Goal: Communication & Community: Connect with others

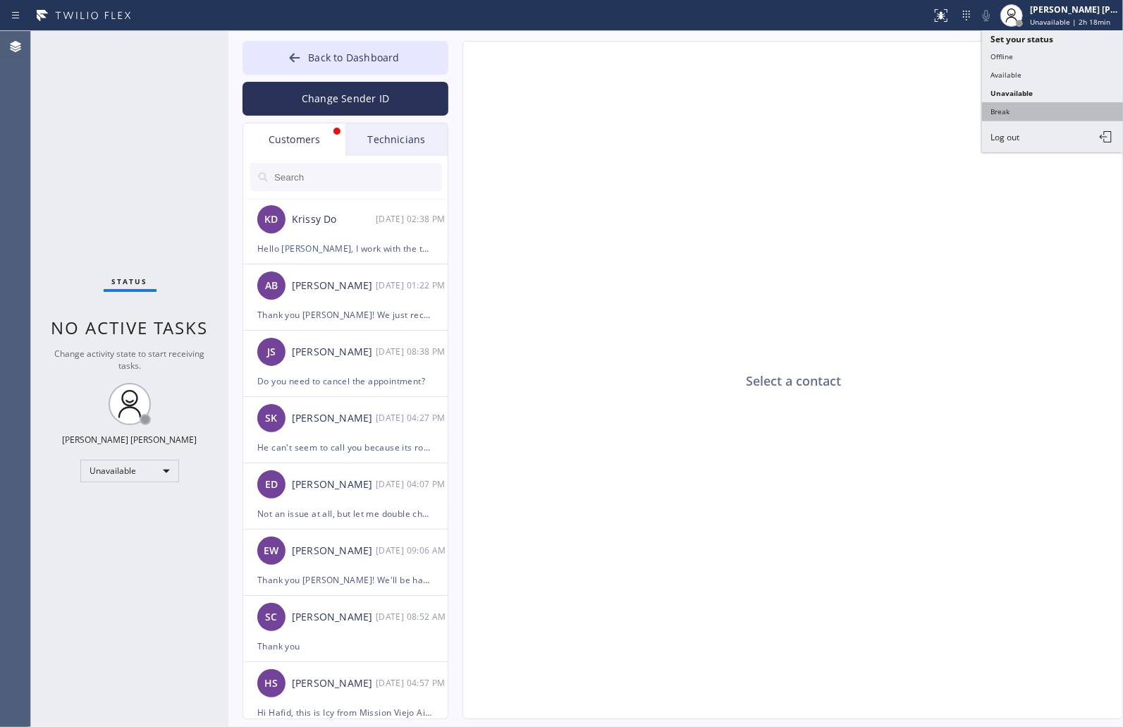
click at [1055, 116] on button "Break" at bounding box center [1052, 111] width 141 height 18
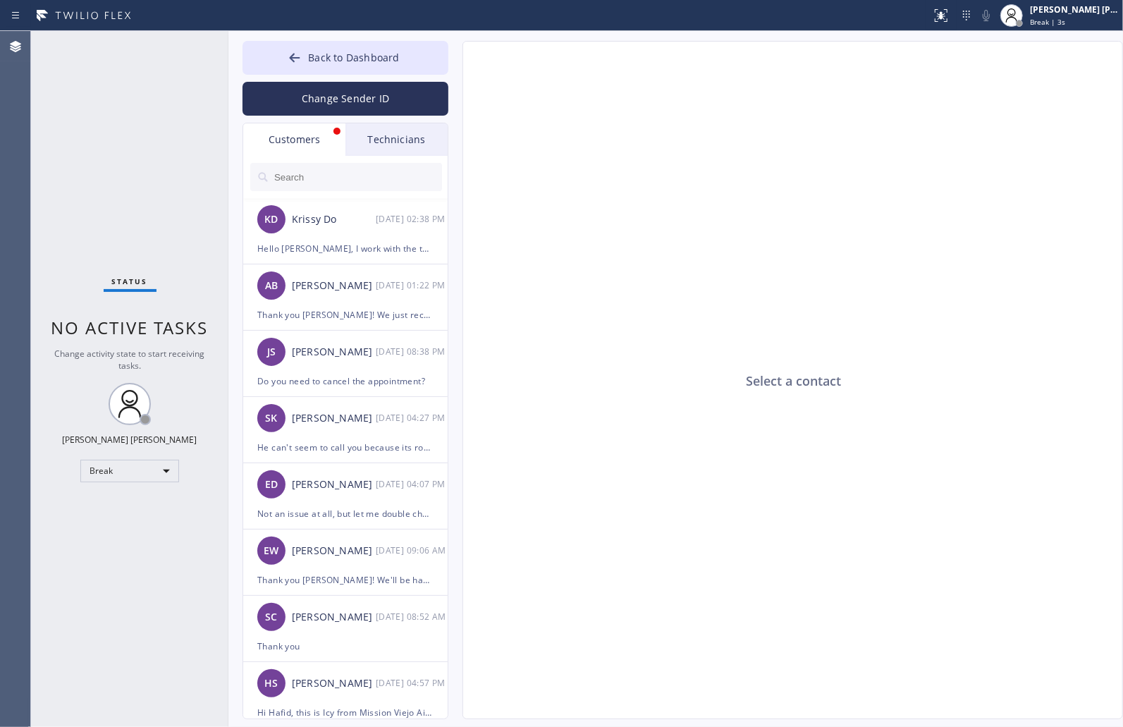
click at [545, 167] on div "Select a contact" at bounding box center [793, 381] width 661 height 678
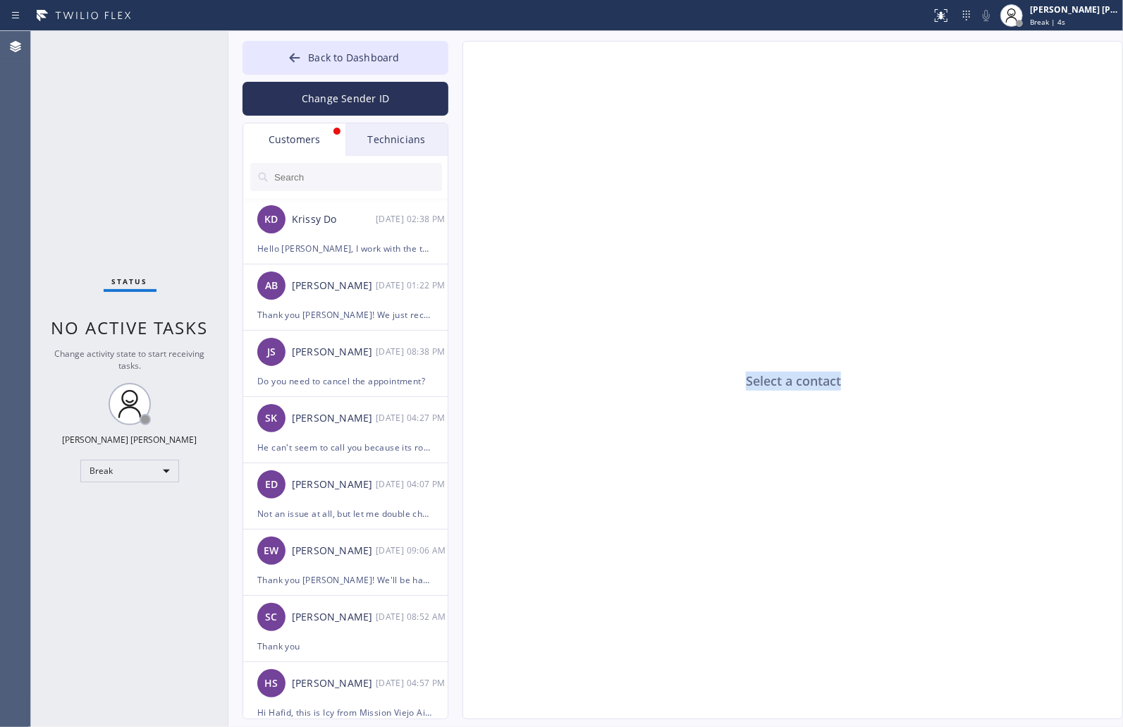
click at [545, 167] on div "Select a contact" at bounding box center [793, 381] width 661 height 678
click at [632, 362] on div "Select a contact" at bounding box center [793, 381] width 661 height 678
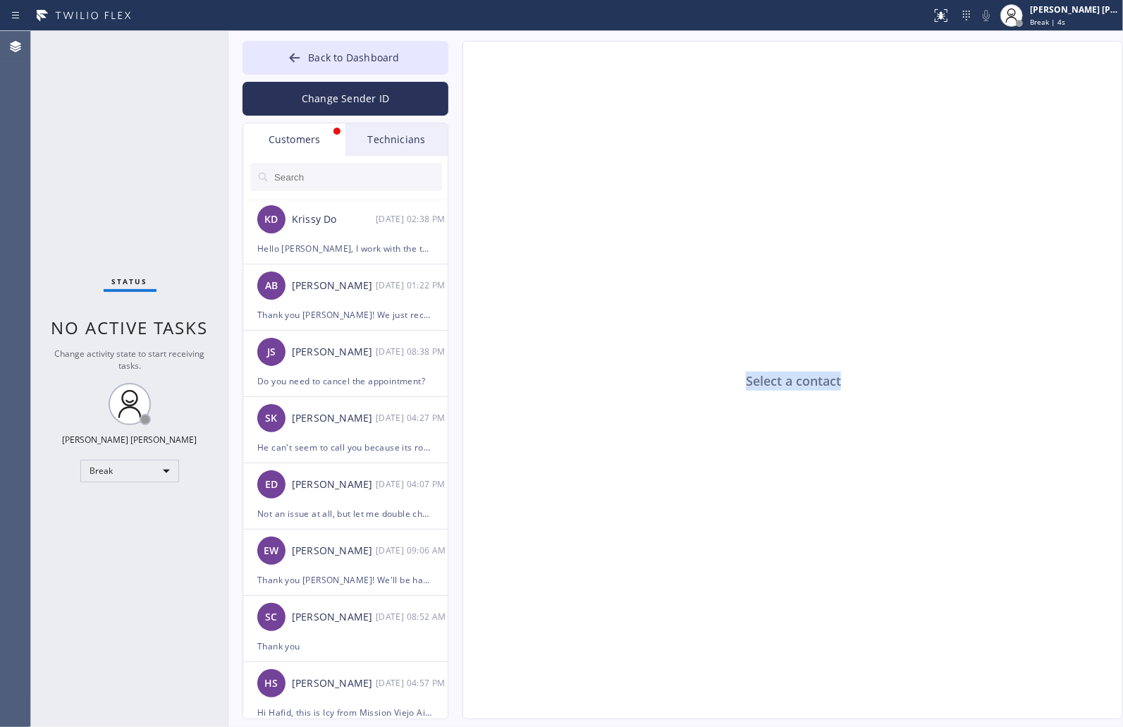
click at [639, 372] on body "Status report No issues detected If you experience an issue, please download th…" at bounding box center [561, 363] width 1123 height 727
click at [645, 381] on div "Select a contact" at bounding box center [793, 381] width 661 height 678
click at [647, 385] on div "Select a contact" at bounding box center [793, 381] width 661 height 678
click at [841, 371] on div "Select a contact" at bounding box center [793, 381] width 661 height 678
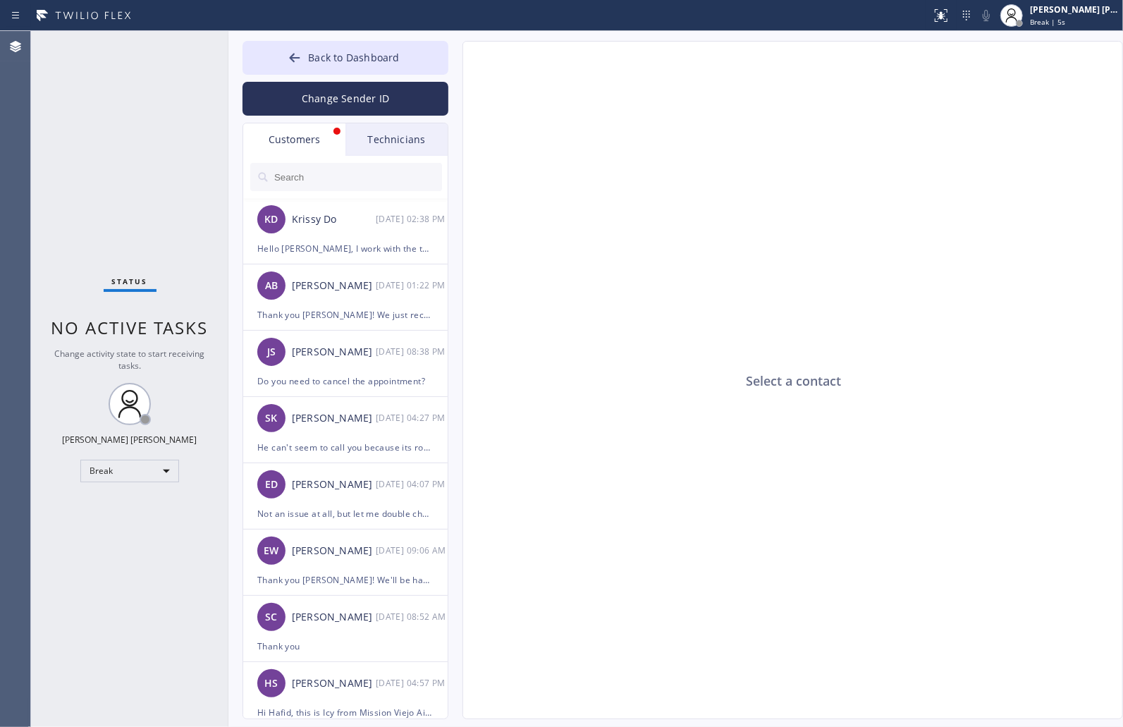
click at [835, 376] on div "Select a contact" at bounding box center [793, 381] width 661 height 678
click at [816, 385] on div "Select a contact" at bounding box center [793, 381] width 661 height 678
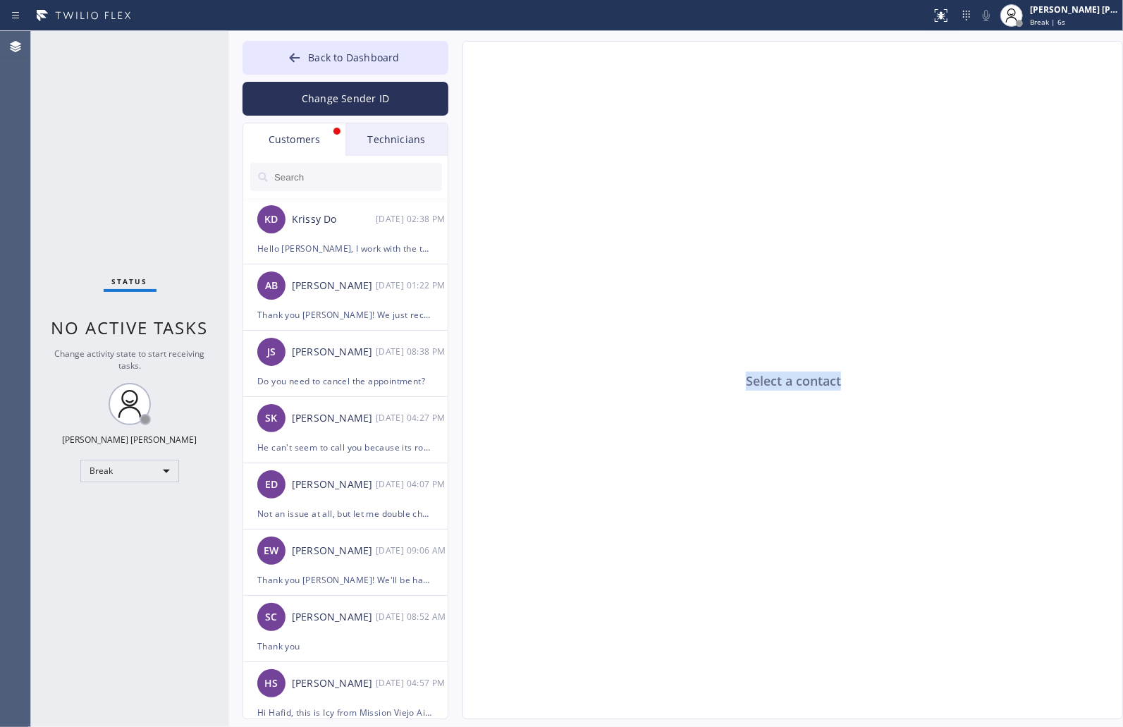
click at [816, 385] on div "Select a contact" at bounding box center [793, 381] width 661 height 678
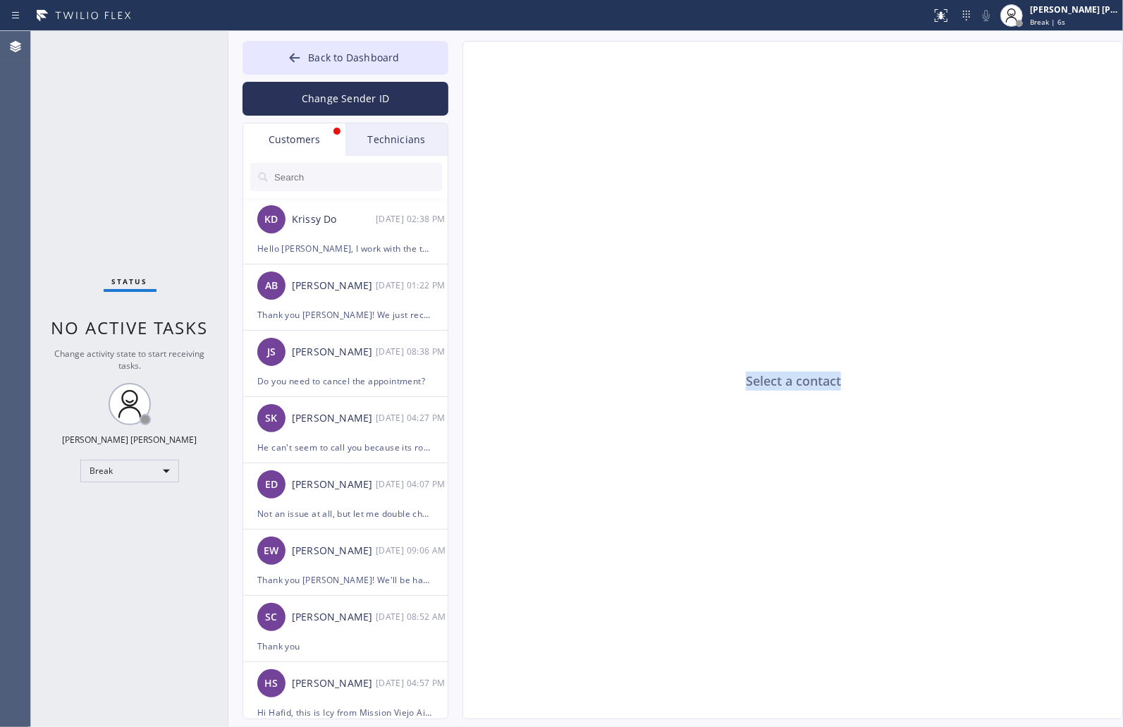
click at [816, 385] on div "Select a contact" at bounding box center [793, 381] width 661 height 678
click at [748, 447] on div "Select a contact" at bounding box center [793, 381] width 661 height 678
click at [694, 472] on div "Select a contact" at bounding box center [793, 381] width 661 height 678
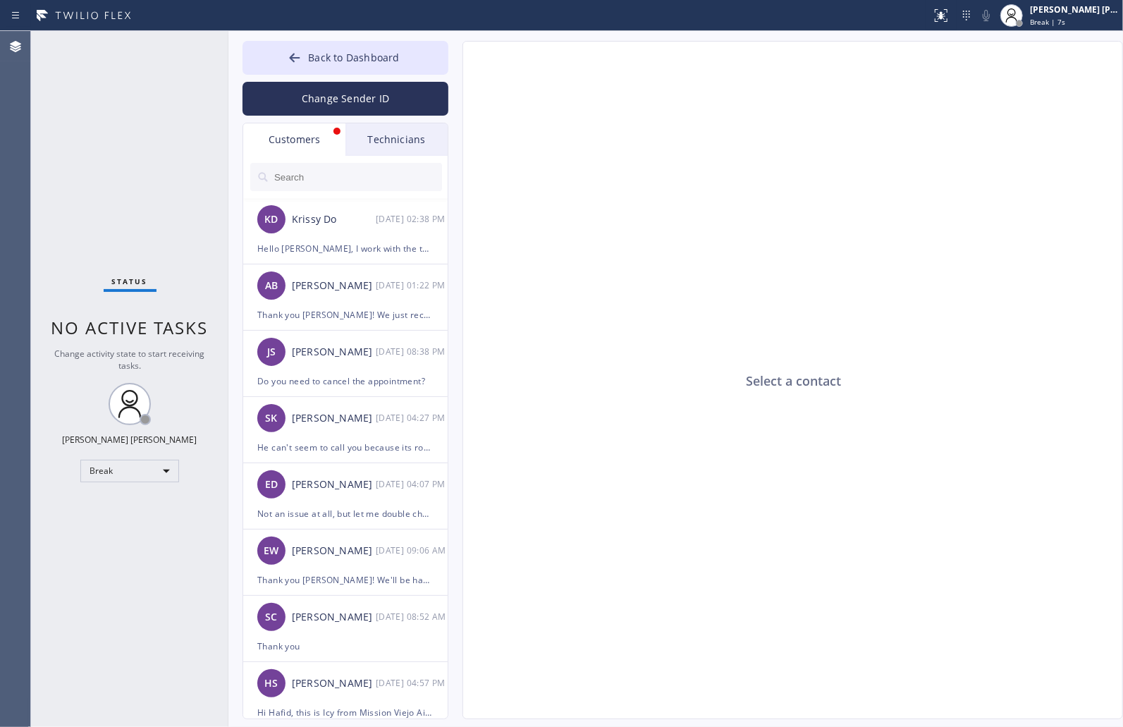
click at [599, 517] on div "Select a contact" at bounding box center [793, 381] width 661 height 678
click at [540, 541] on div "Select a contact" at bounding box center [793, 381] width 661 height 678
click at [534, 545] on div "Select a contact" at bounding box center [793, 381] width 661 height 678
click at [527, 544] on div "Select a contact" at bounding box center [793, 381] width 661 height 678
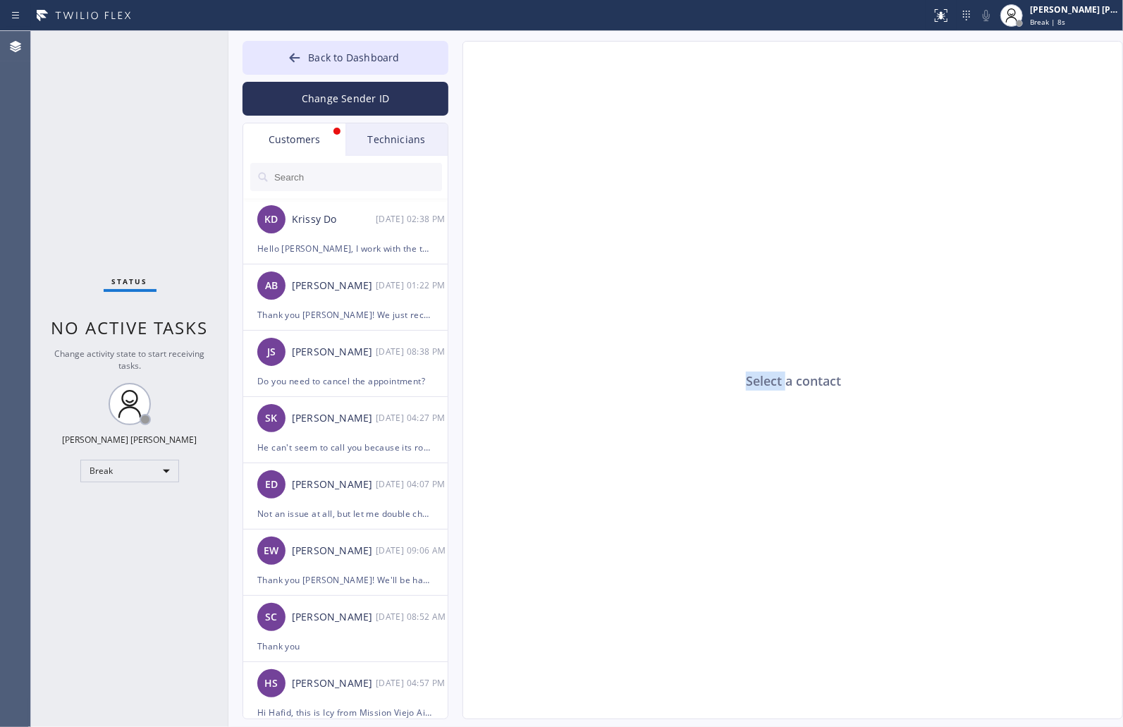
click at [527, 544] on div "Select a contact" at bounding box center [793, 381] width 661 height 678
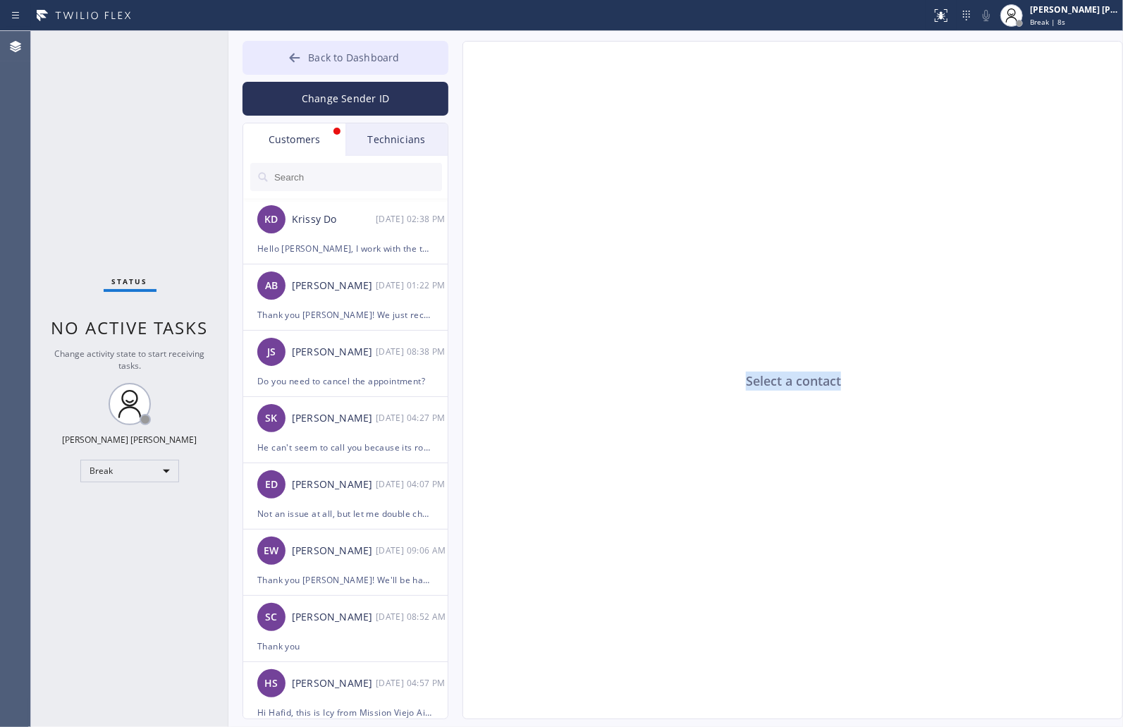
click at [426, 128] on div "Customers Technicians KD Krissy Do [DATE] 02:38 PM Hello [PERSON_NAME], I work …" at bounding box center [346, 421] width 206 height 596
click at [448, 63] on div "Select a contact Outbound call Location Search location Your caller id phone nu…" at bounding box center [778, 380] width 661 height 678
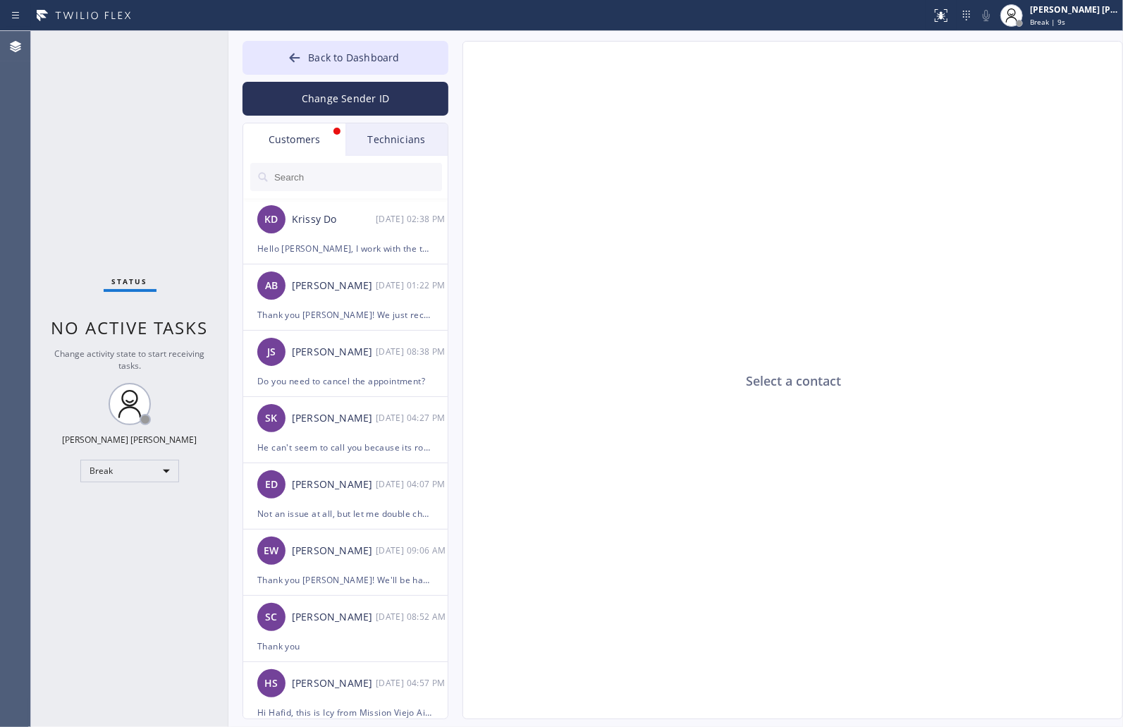
click at [457, 64] on div "Select a contact Outbound call Location Search location Your caller id phone nu…" at bounding box center [778, 380] width 661 height 678
click at [459, 64] on div "Select a contact Outbound call Location Search location Your caller id phone nu…" at bounding box center [778, 380] width 661 height 678
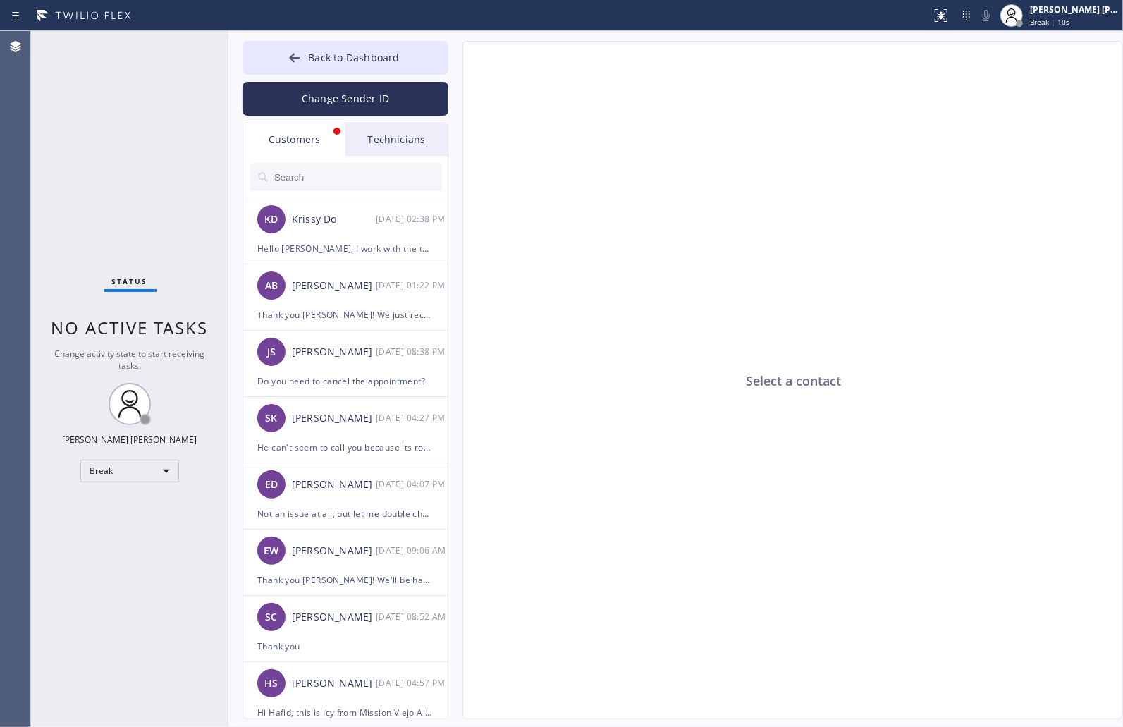
click at [459, 64] on div "Select a contact Outbound call Location Search location Your caller id phone nu…" at bounding box center [778, 380] width 661 height 678
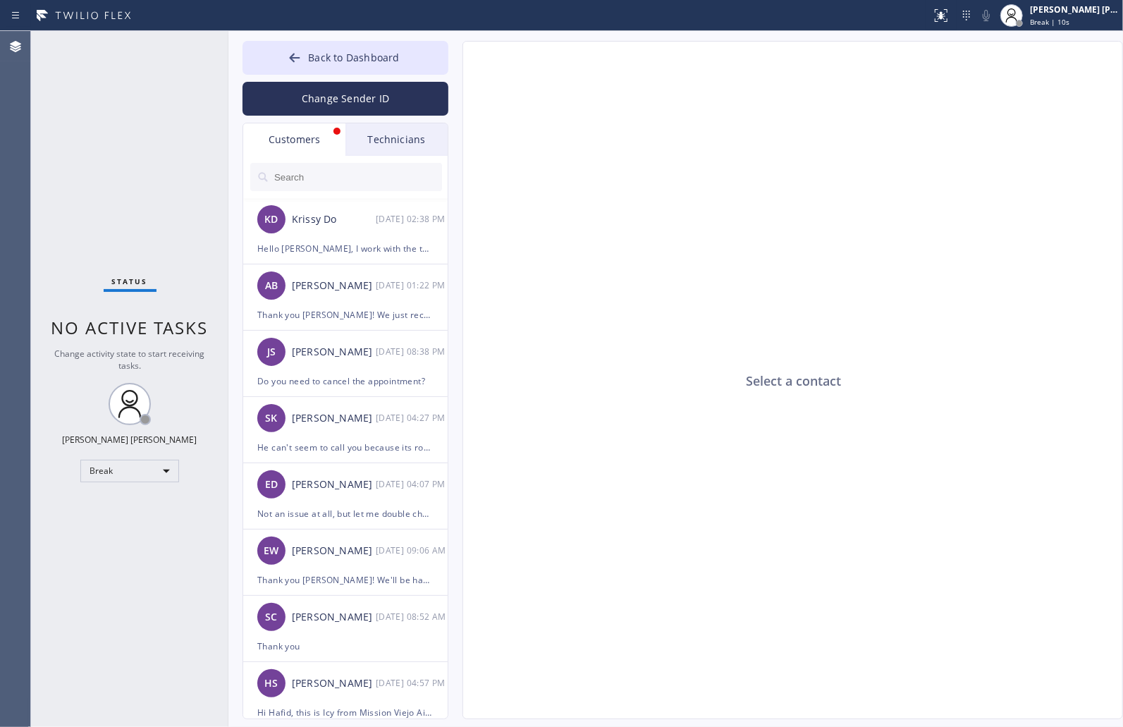
click at [459, 64] on div "Select a contact Outbound call Location Search location Your caller id phone nu…" at bounding box center [778, 380] width 661 height 678
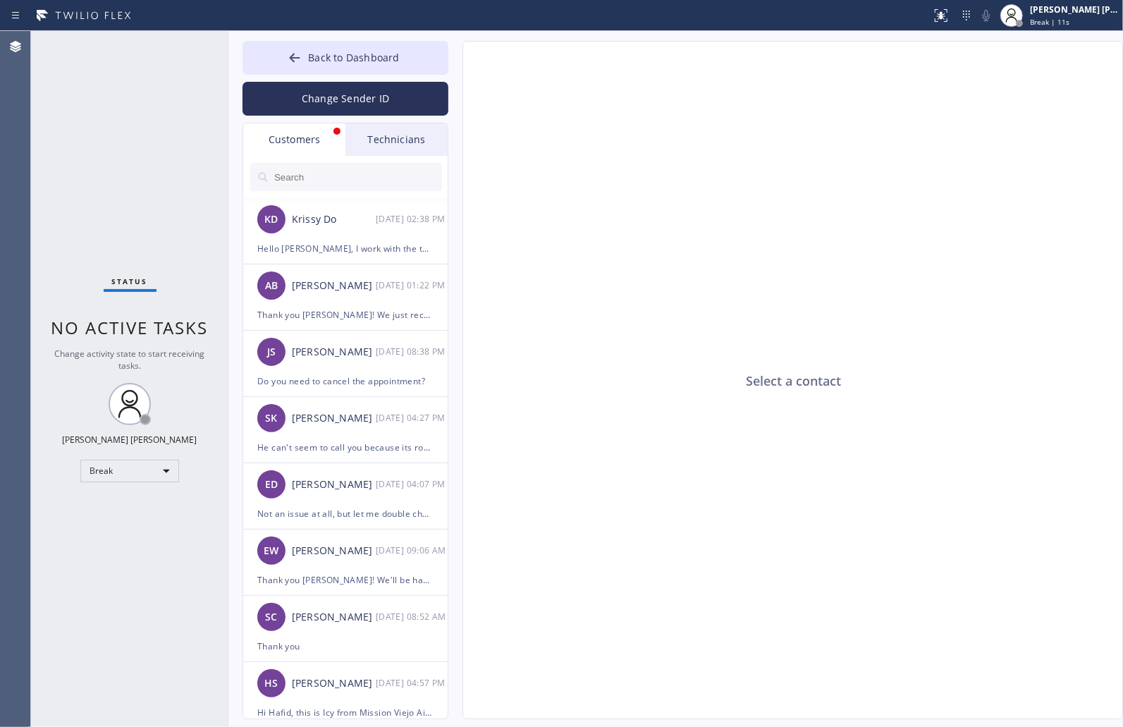
click at [459, 64] on div "Select a contact Outbound call Location Search location Your caller id phone nu…" at bounding box center [778, 380] width 661 height 678
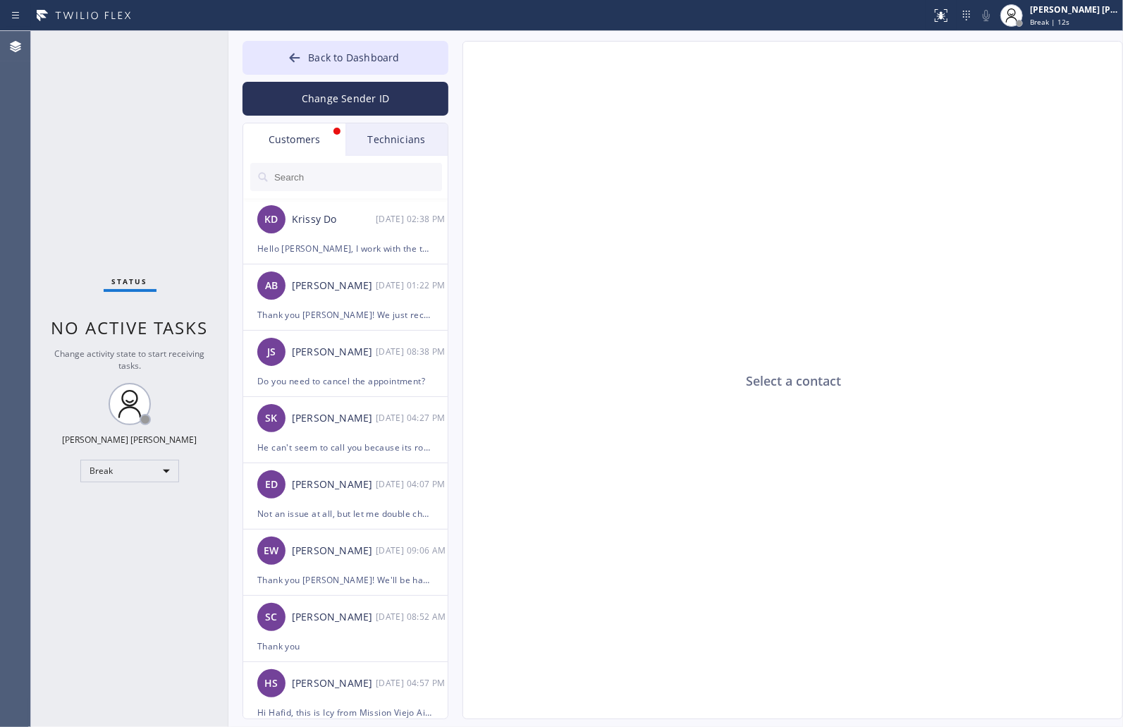
click at [459, 64] on div "Select a contact Outbound call Location Search location Your caller id phone nu…" at bounding box center [778, 380] width 661 height 678
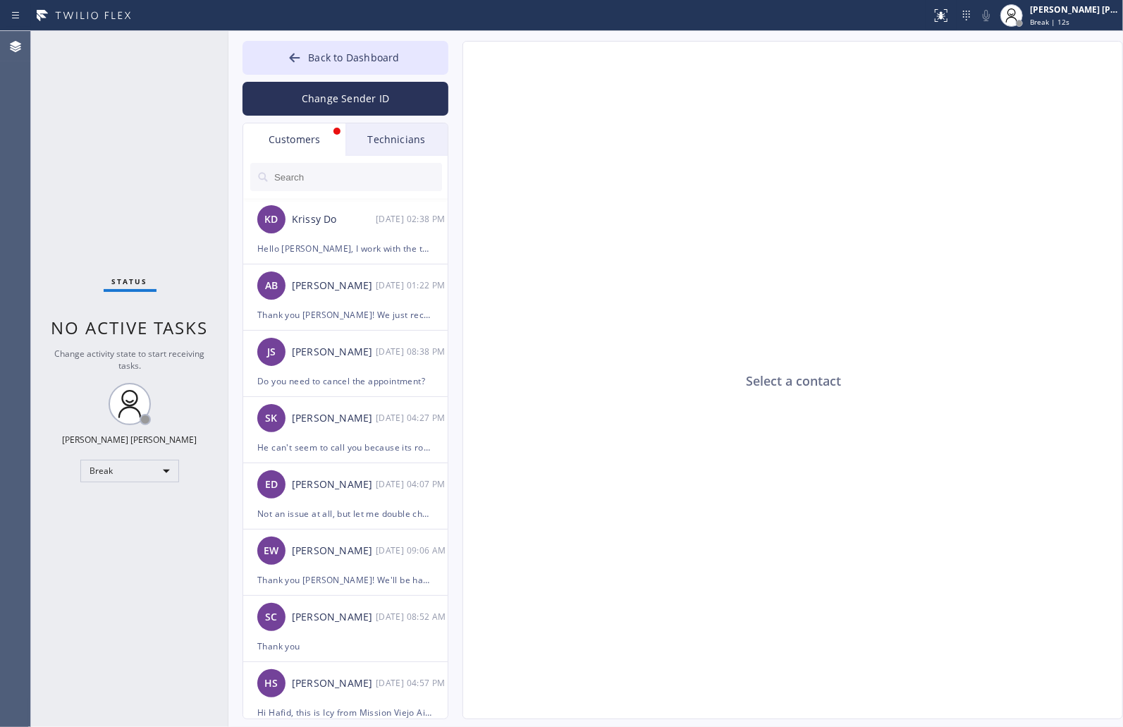
click at [459, 64] on div "Select a contact Outbound call Location Search location Your caller id phone nu…" at bounding box center [778, 380] width 661 height 678
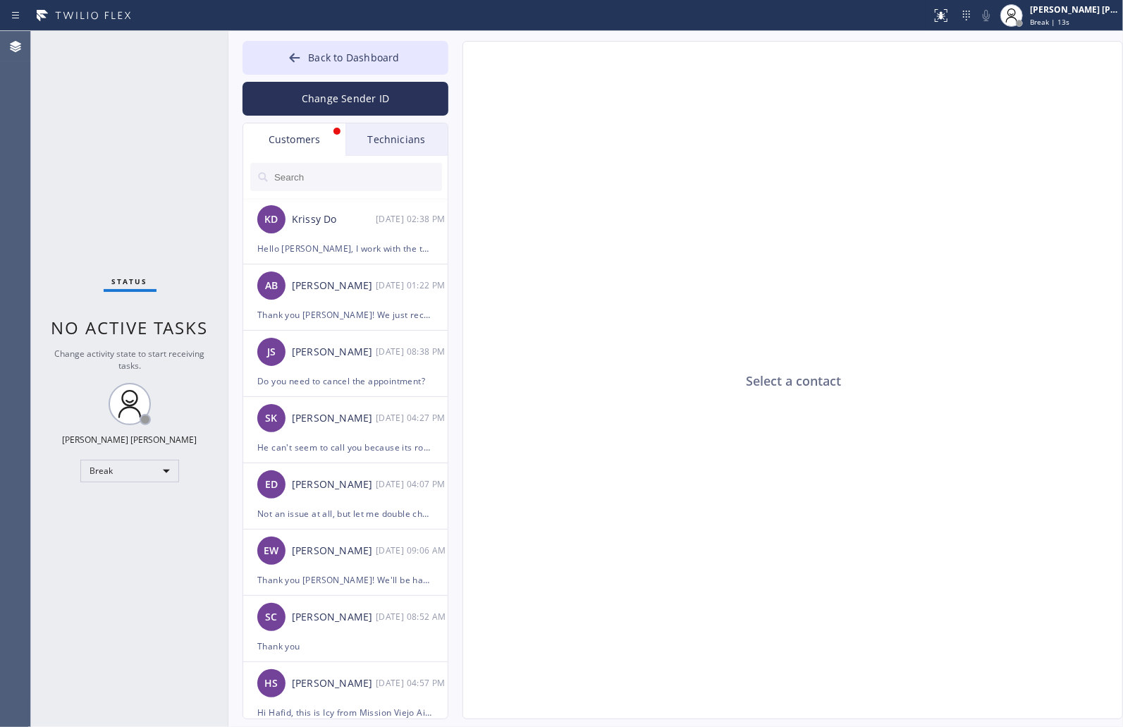
click at [459, 64] on div "Select a contact Outbound call Location Search location Your caller id phone nu…" at bounding box center [778, 380] width 661 height 678
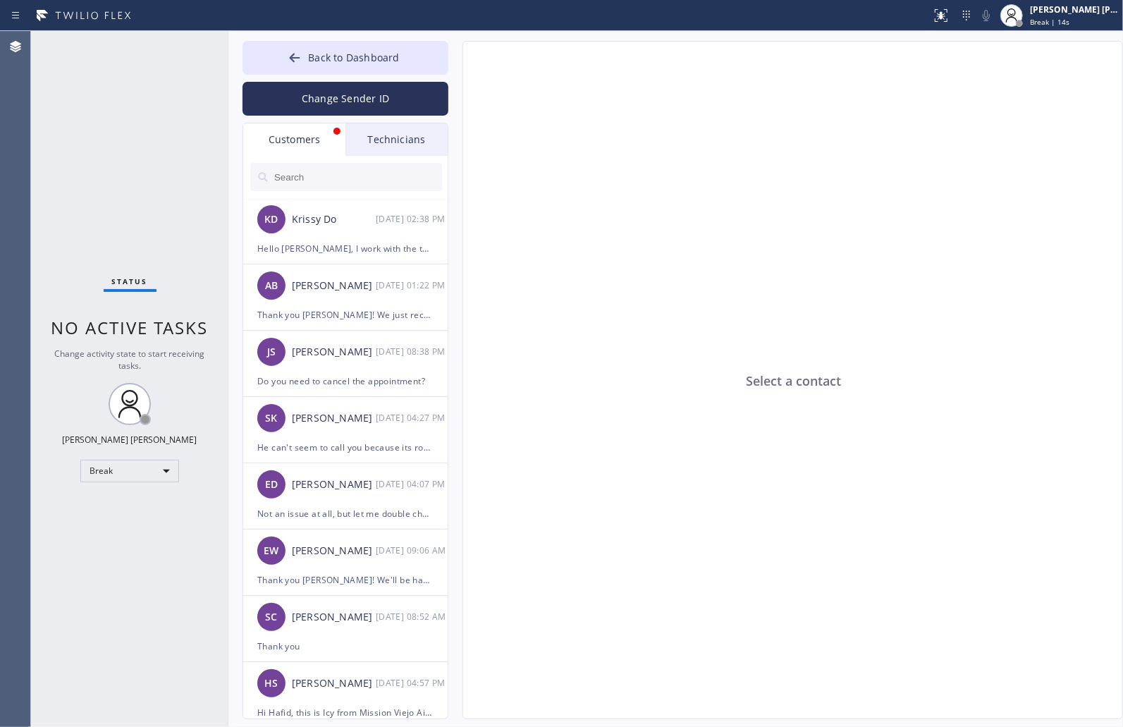
click at [459, 64] on div "Select a contact Outbound call Location Search location Your caller id phone nu…" at bounding box center [778, 380] width 661 height 678
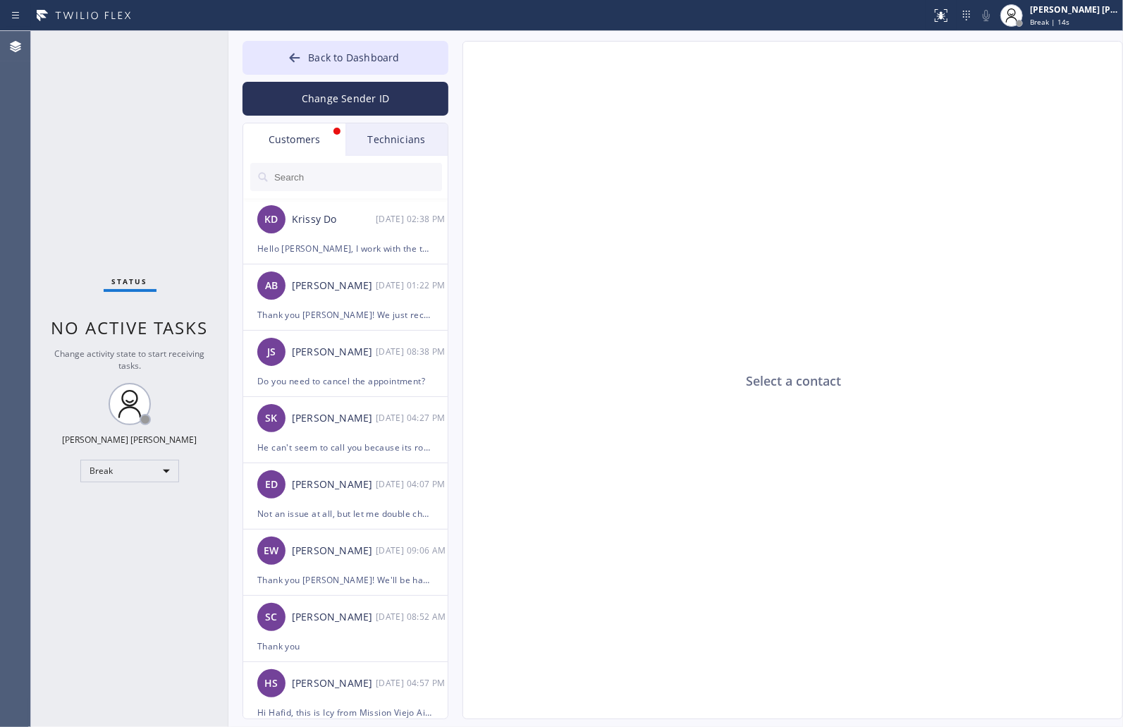
click at [459, 64] on div "Select a contact Outbound call Location Search location Your caller id phone nu…" at bounding box center [778, 380] width 661 height 678
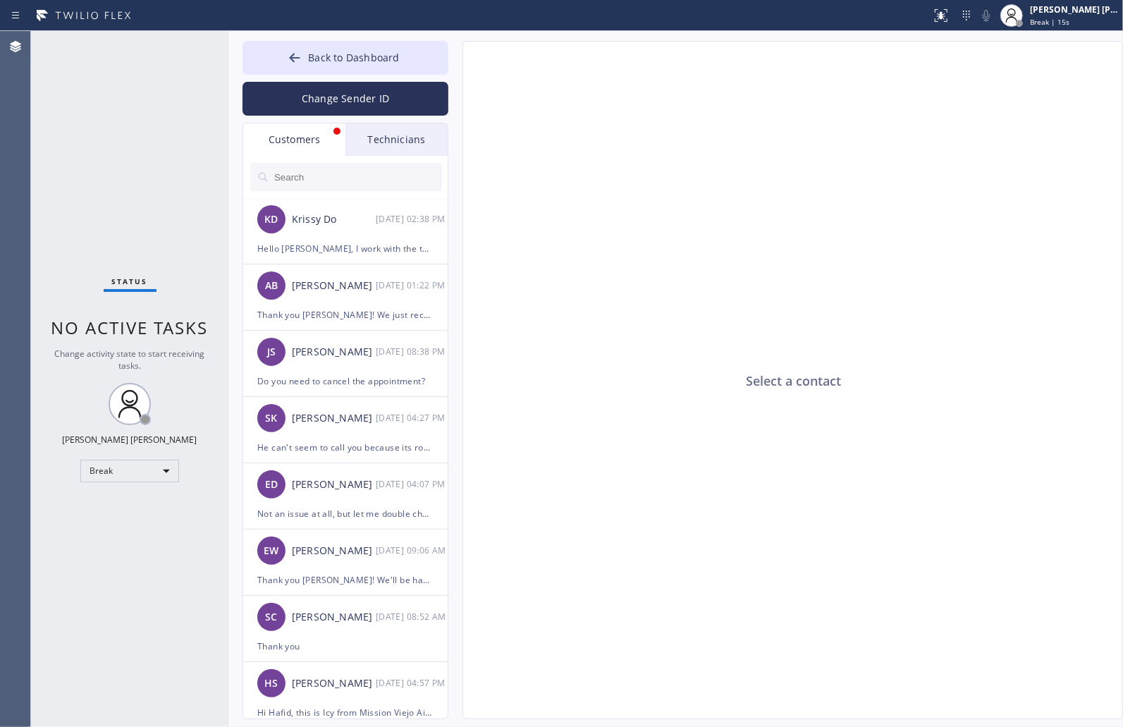
click at [459, 64] on div "Select a contact Outbound call Location Search location Your caller id phone nu…" at bounding box center [778, 380] width 661 height 678
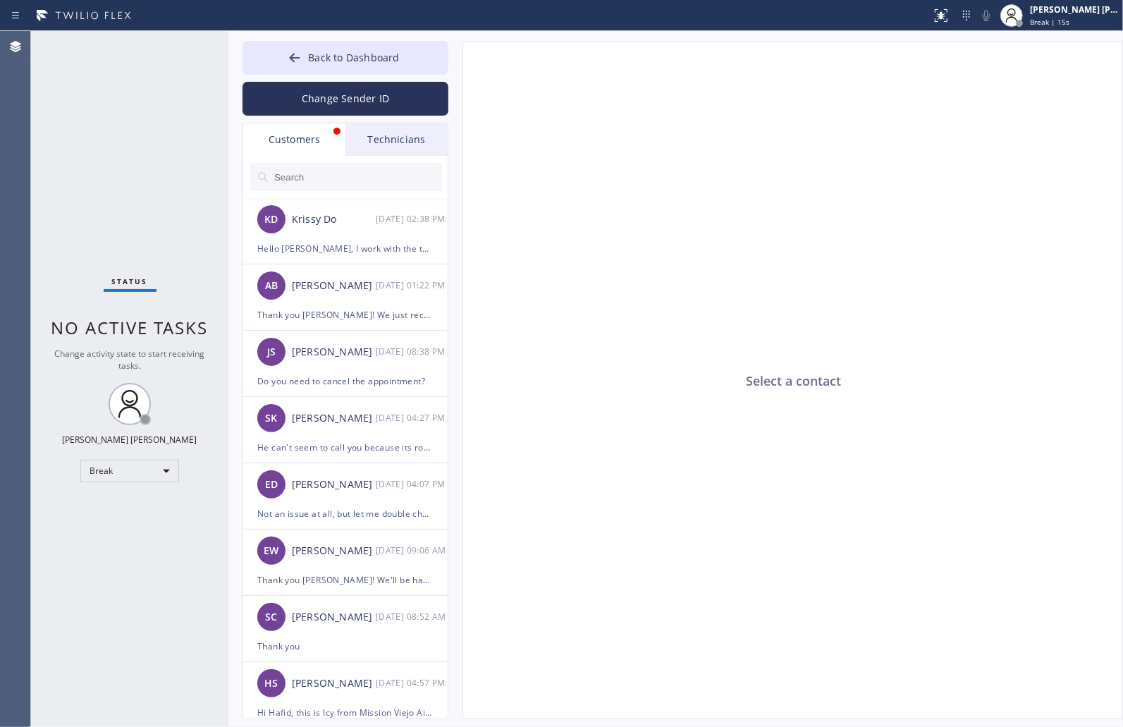
click at [459, 64] on div "Select a contact Outbound call Location Search location Your caller id phone nu…" at bounding box center [778, 380] width 661 height 678
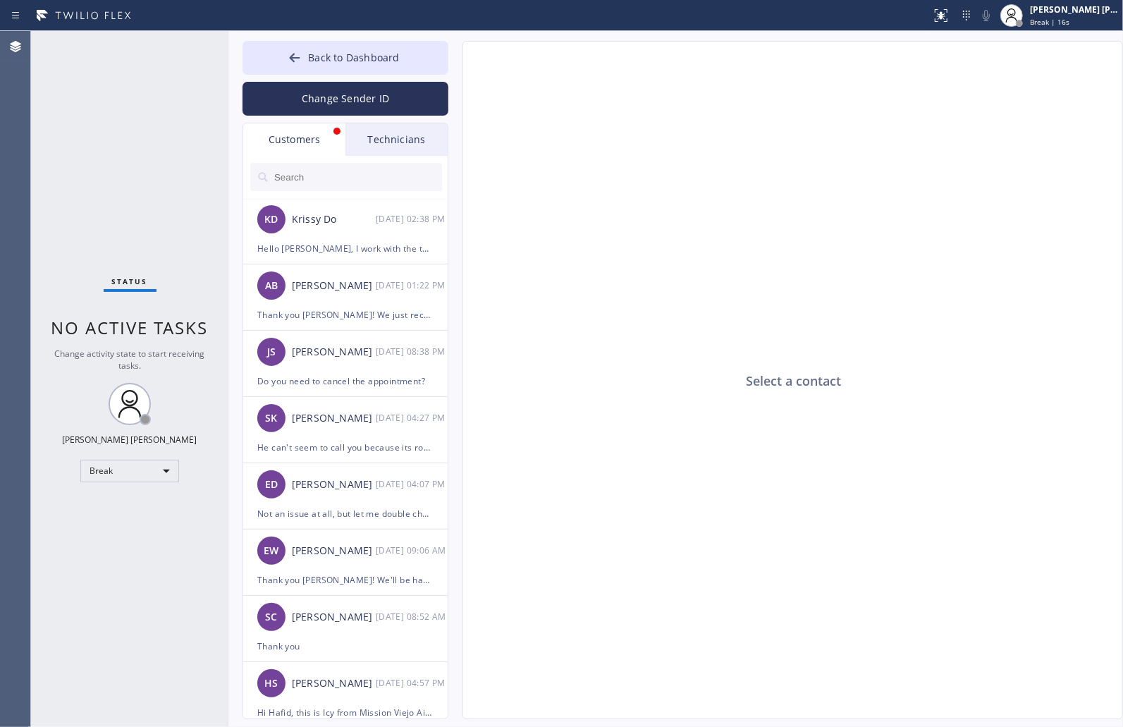
click at [459, 64] on div "Select a contact Outbound call Location Search location Your caller id phone nu…" at bounding box center [778, 380] width 661 height 678
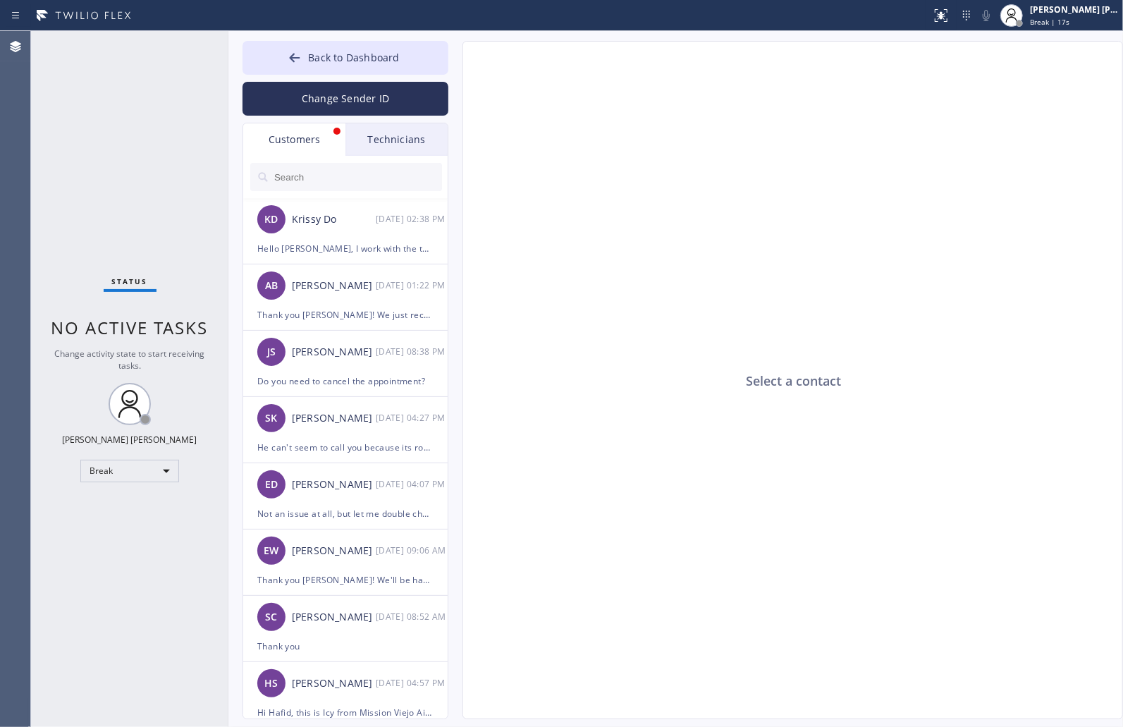
click at [459, 64] on div "Select a contact Outbound call Location Search location Your caller id phone nu…" at bounding box center [778, 380] width 661 height 678
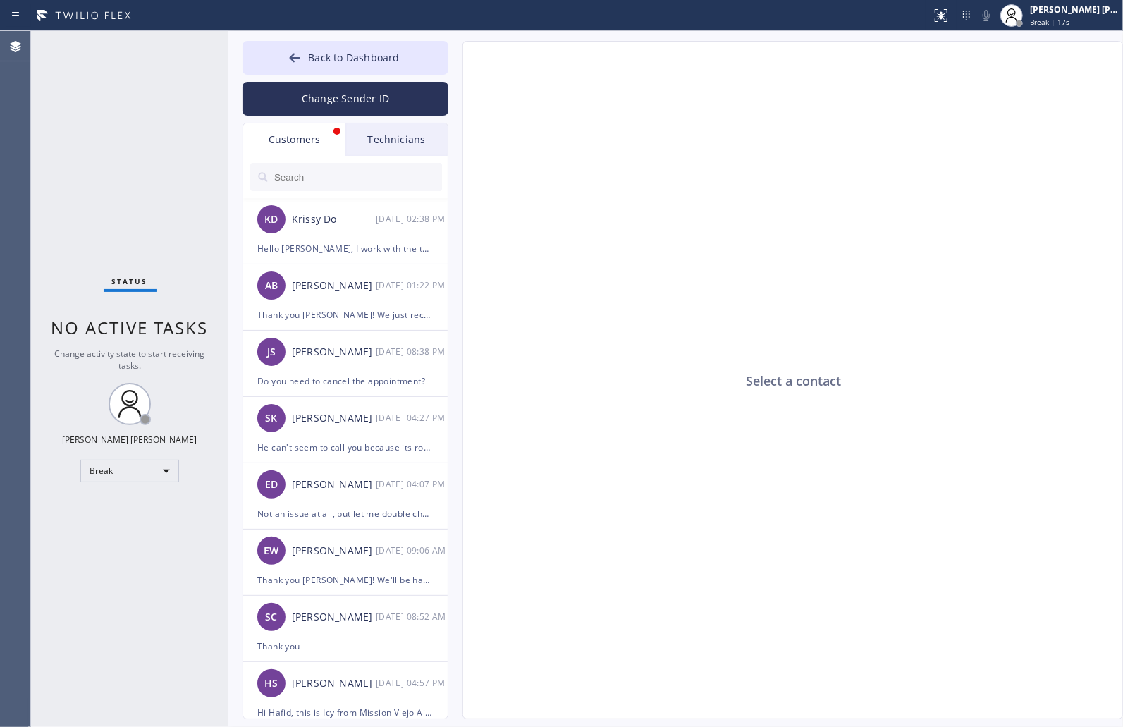
click at [459, 64] on div "Select a contact Outbound call Location Search location Your caller id phone nu…" at bounding box center [778, 380] width 661 height 678
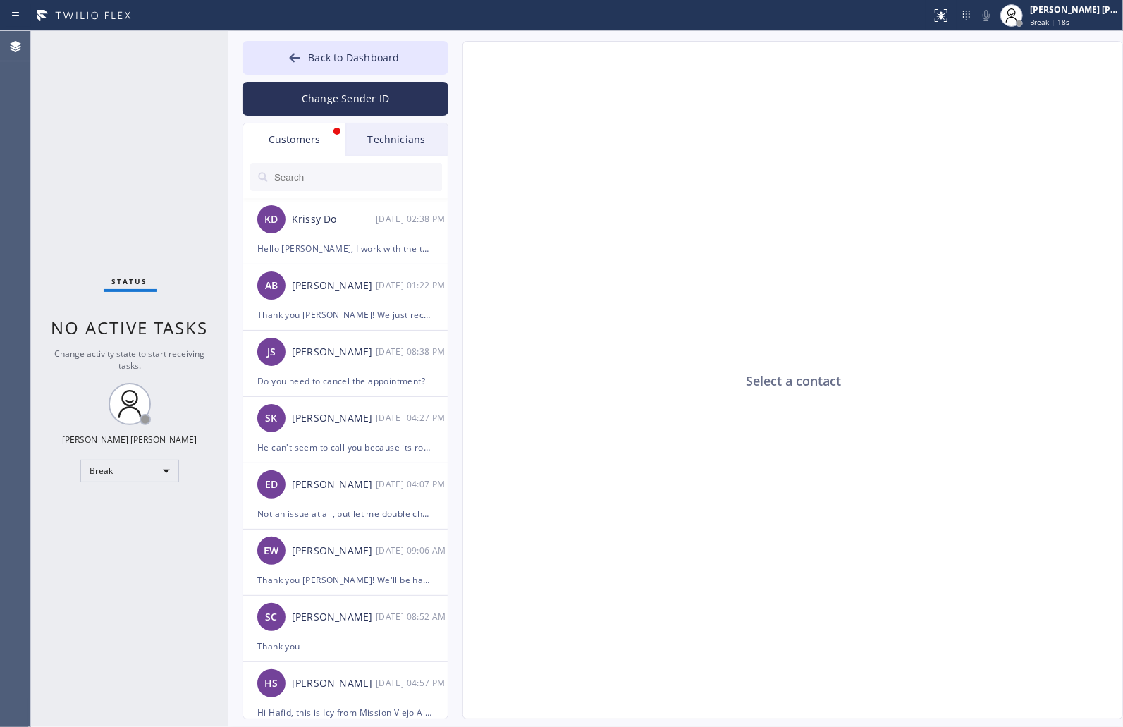
click at [459, 64] on div "Select a contact Outbound call Location Search location Your caller id phone nu…" at bounding box center [778, 380] width 661 height 678
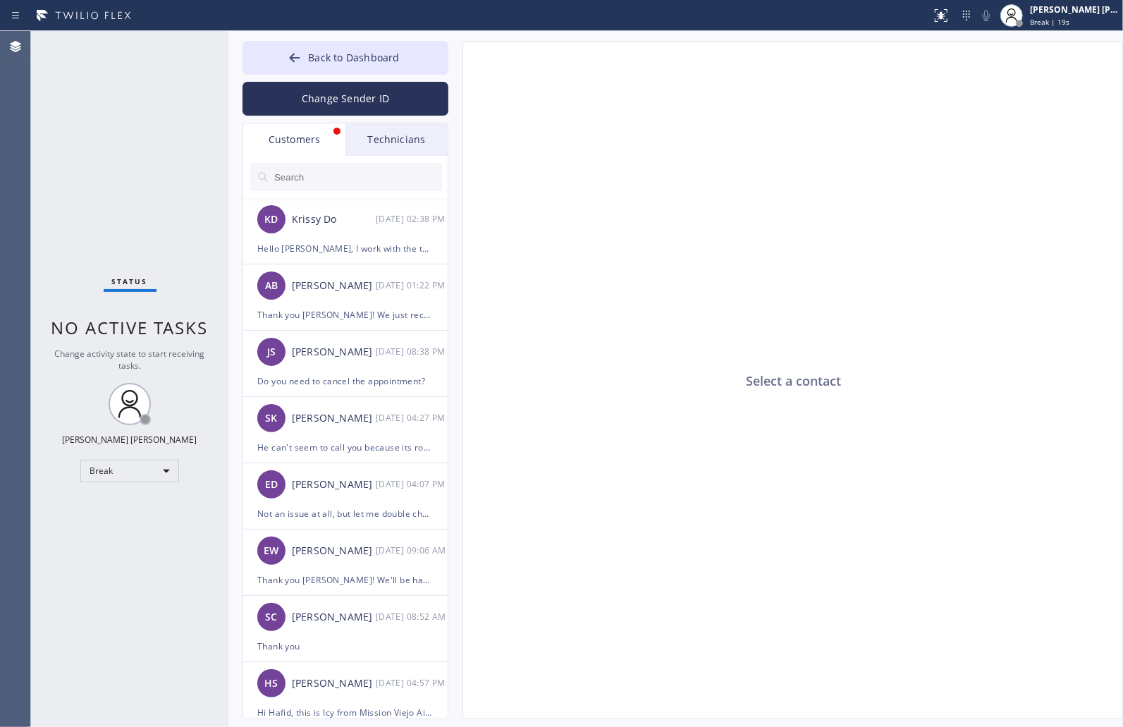
click at [459, 64] on div "Select a contact Outbound call Location Search location Your caller id phone nu…" at bounding box center [778, 380] width 661 height 678
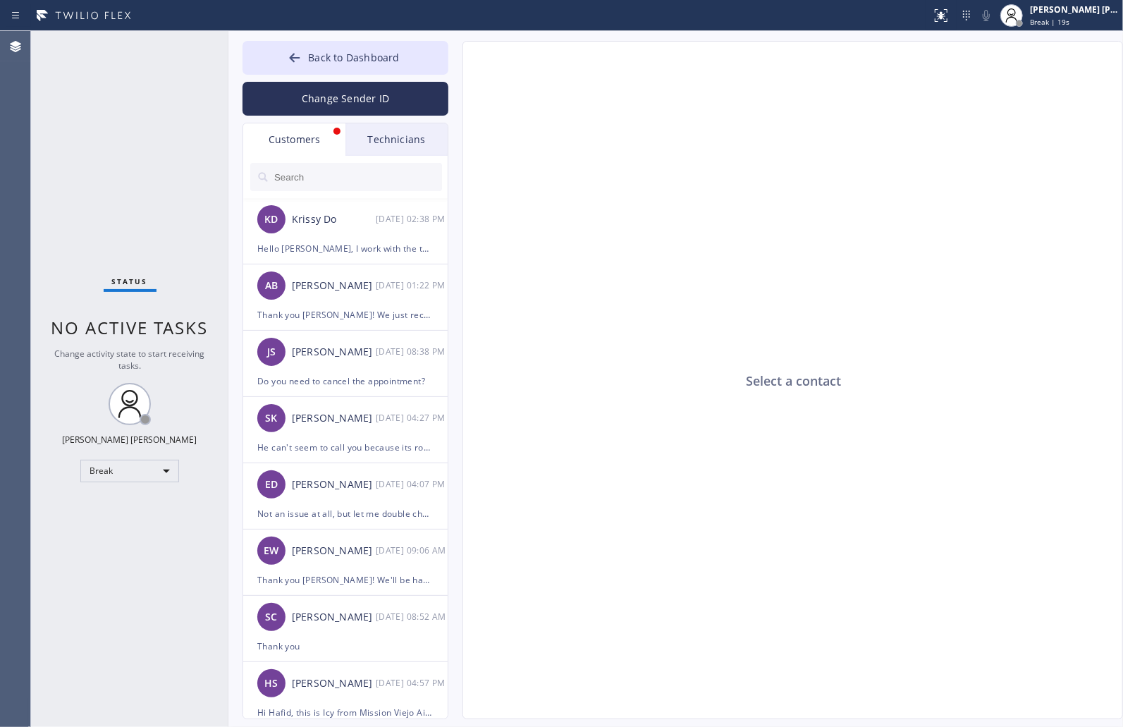
click at [459, 64] on div "Select a contact Outbound call Location Search location Your caller id phone nu…" at bounding box center [778, 380] width 661 height 678
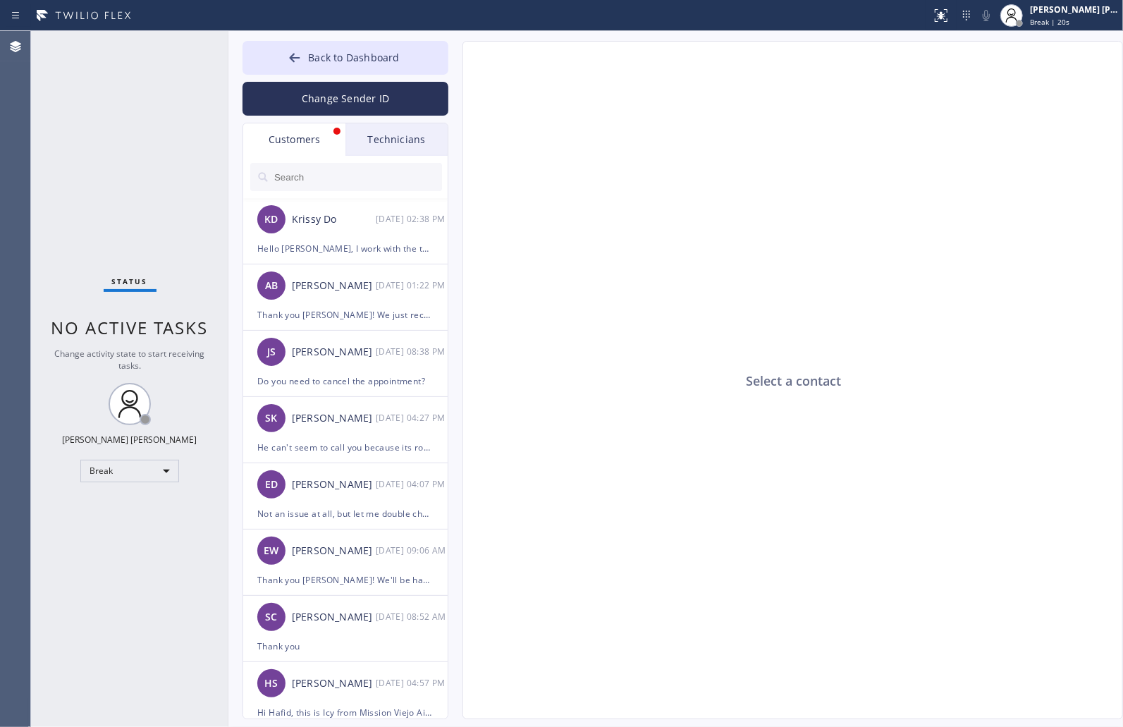
click at [459, 64] on div "Select a contact Outbound call Location Search location Your caller id phone nu…" at bounding box center [778, 380] width 661 height 678
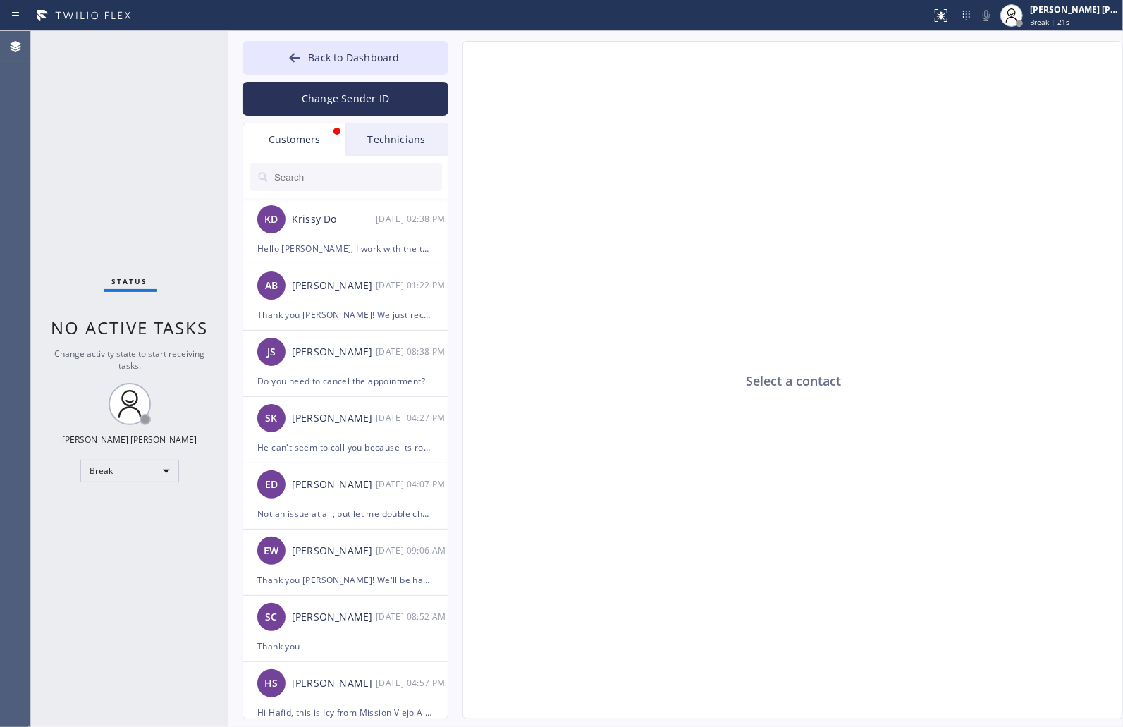
click at [459, 64] on div "Select a contact Outbound call Location Search location Your caller id phone nu…" at bounding box center [778, 380] width 661 height 678
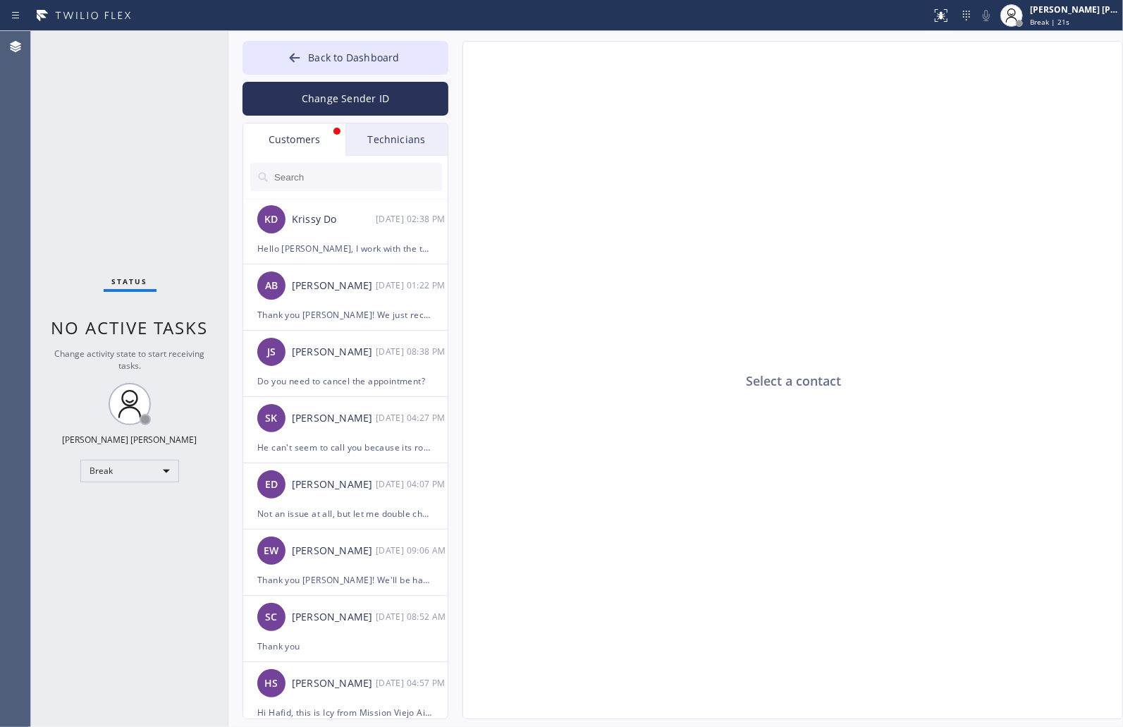
click at [459, 64] on div "Select a contact Outbound call Location Search location Your caller id phone nu…" at bounding box center [778, 380] width 661 height 678
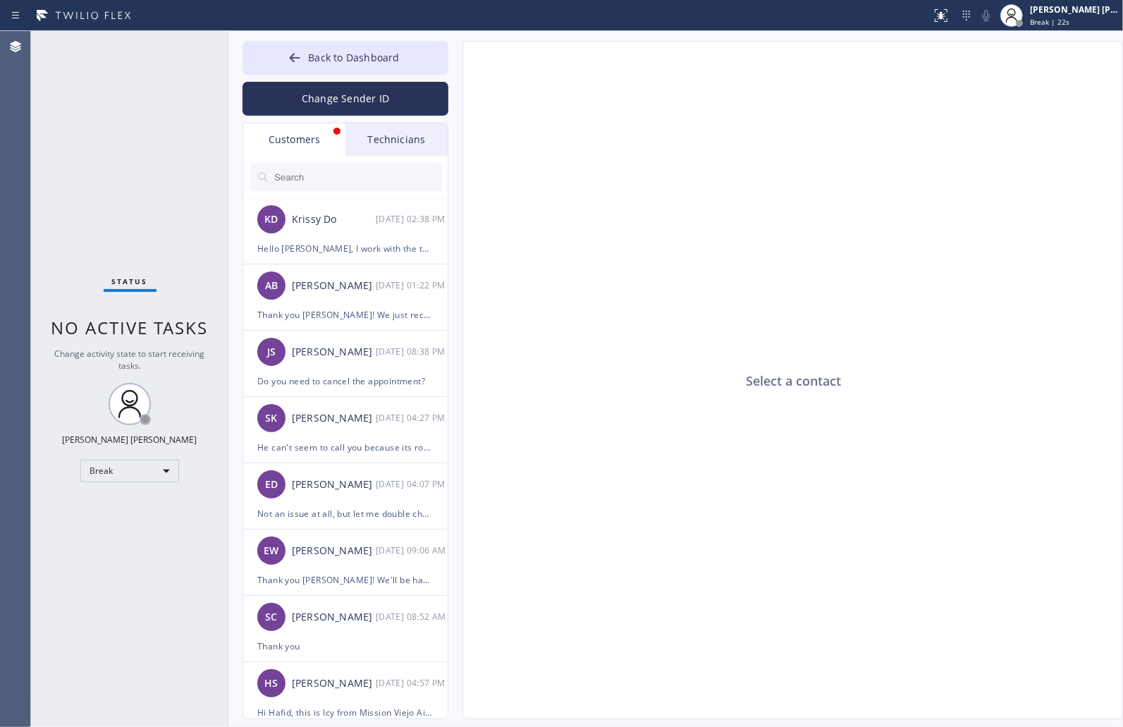
click at [459, 64] on div "Select a contact Outbound call Location Search location Your caller id phone nu…" at bounding box center [778, 380] width 661 height 678
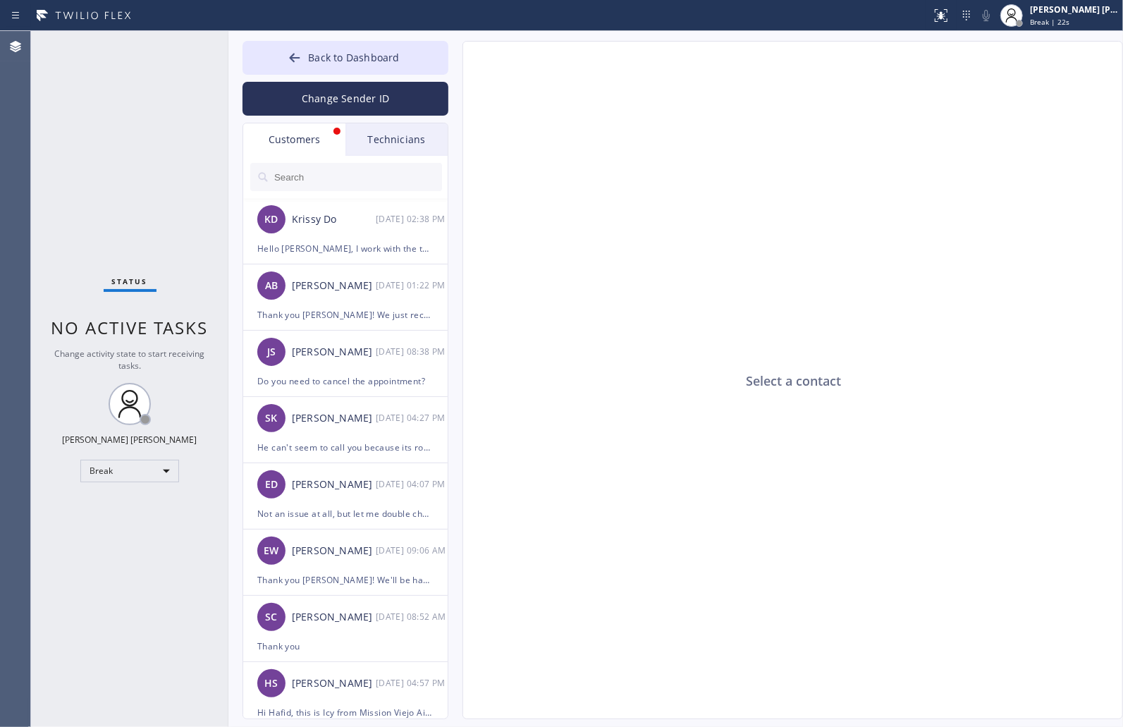
click at [459, 64] on div "Select a contact Outbound call Location Search location Your caller id phone nu…" at bounding box center [778, 380] width 661 height 678
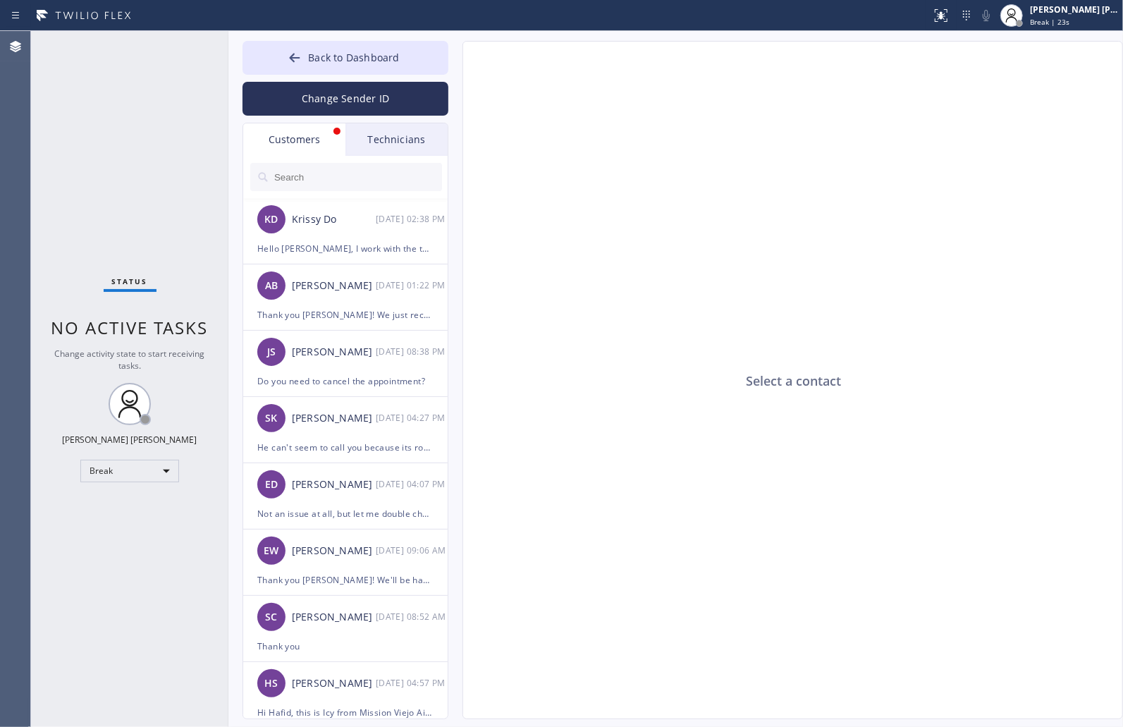
click at [459, 64] on div "Select a contact Outbound call Location Search location Your caller id phone nu…" at bounding box center [778, 380] width 661 height 678
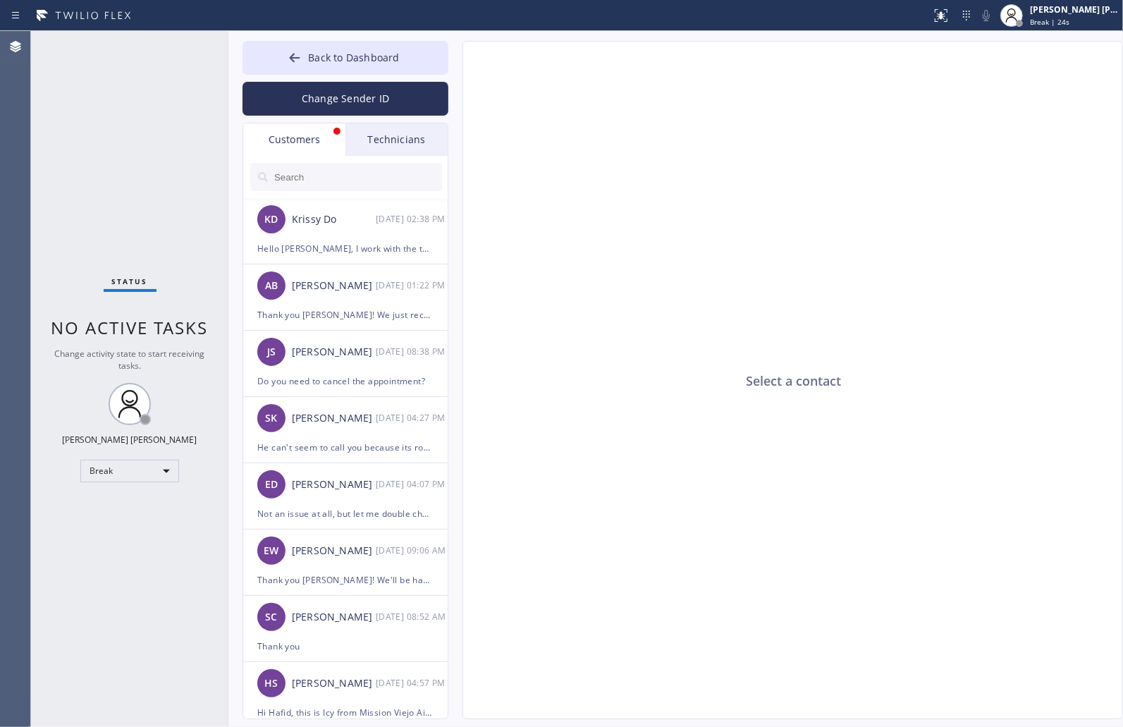
click at [459, 64] on div "Select a contact Outbound call Location Search location Your caller id phone nu…" at bounding box center [778, 380] width 661 height 678
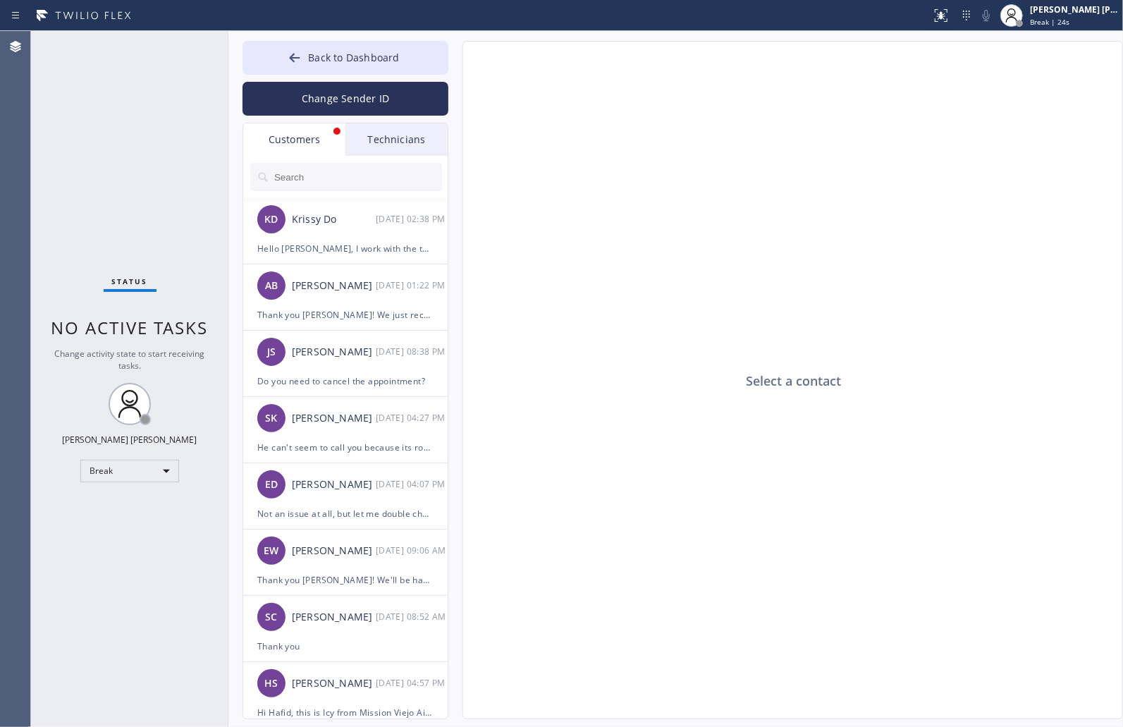
click at [459, 64] on div "Select a contact Outbound call Location Search location Your caller id phone nu…" at bounding box center [778, 380] width 661 height 678
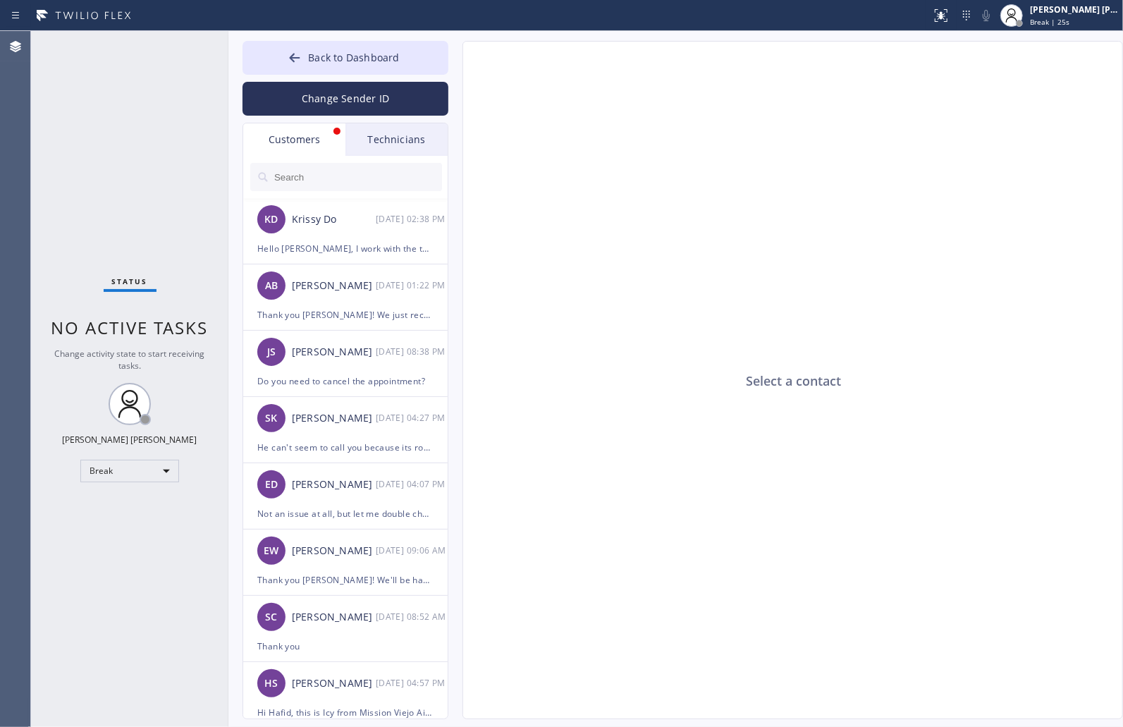
click at [459, 64] on div "Select a contact Outbound call Location Search location Your caller id phone nu…" at bounding box center [778, 380] width 661 height 678
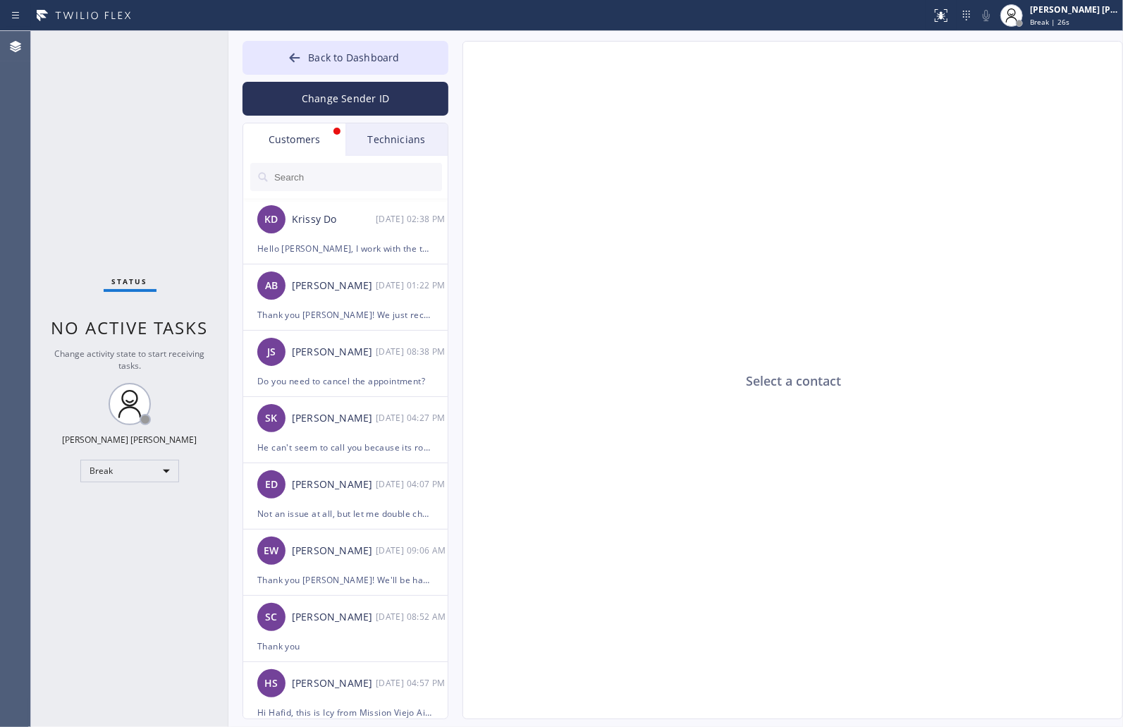
click at [459, 64] on div "Select a contact Outbound call Location Search location Your caller id phone nu…" at bounding box center [778, 380] width 661 height 678
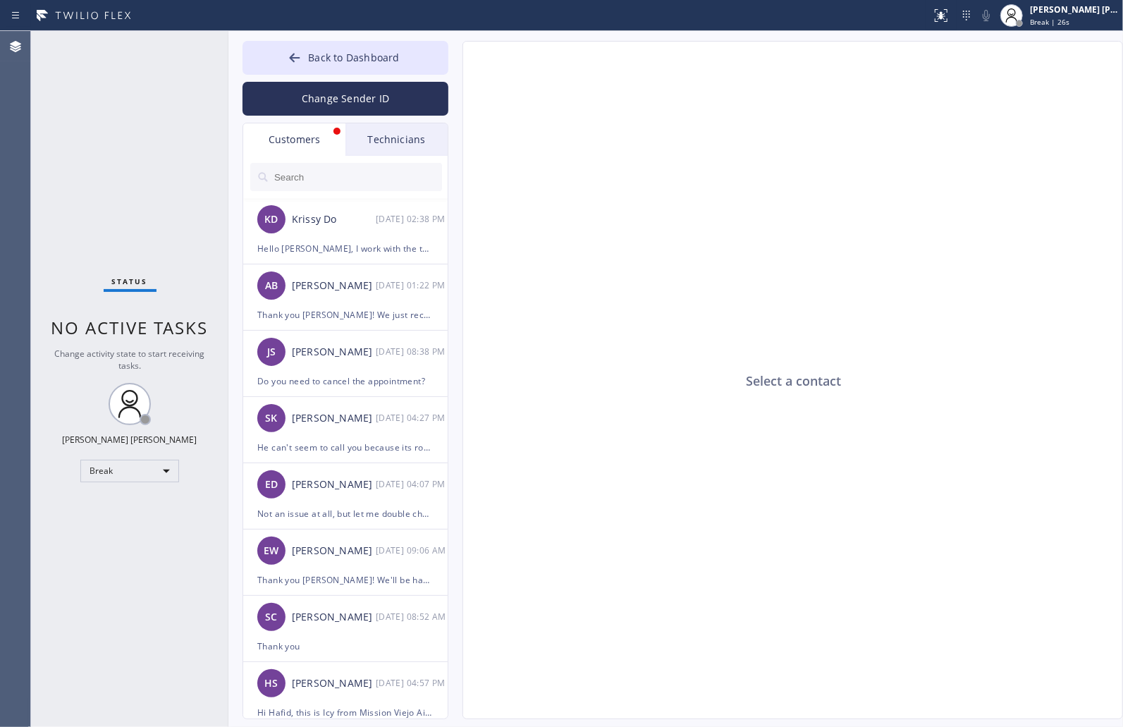
click at [459, 64] on div "Select a contact Outbound call Location Search location Your caller id phone nu…" at bounding box center [778, 380] width 661 height 678
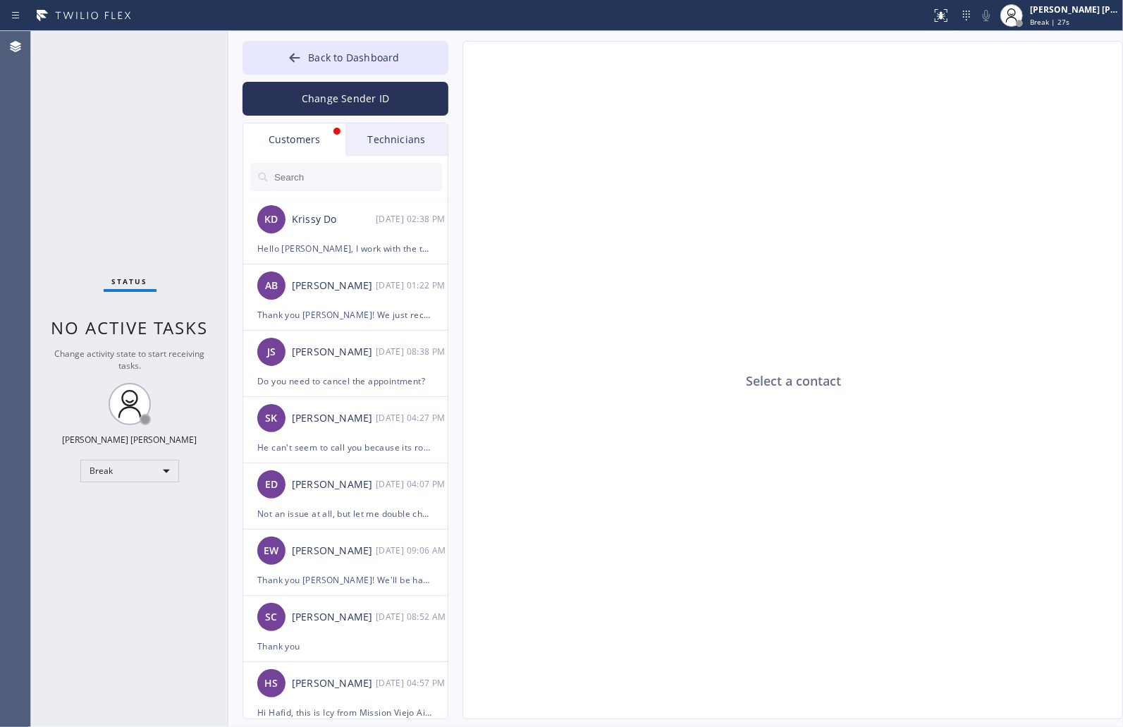
click at [459, 64] on div "Select a contact Outbound call Location Search location Your caller id phone nu…" at bounding box center [778, 380] width 661 height 678
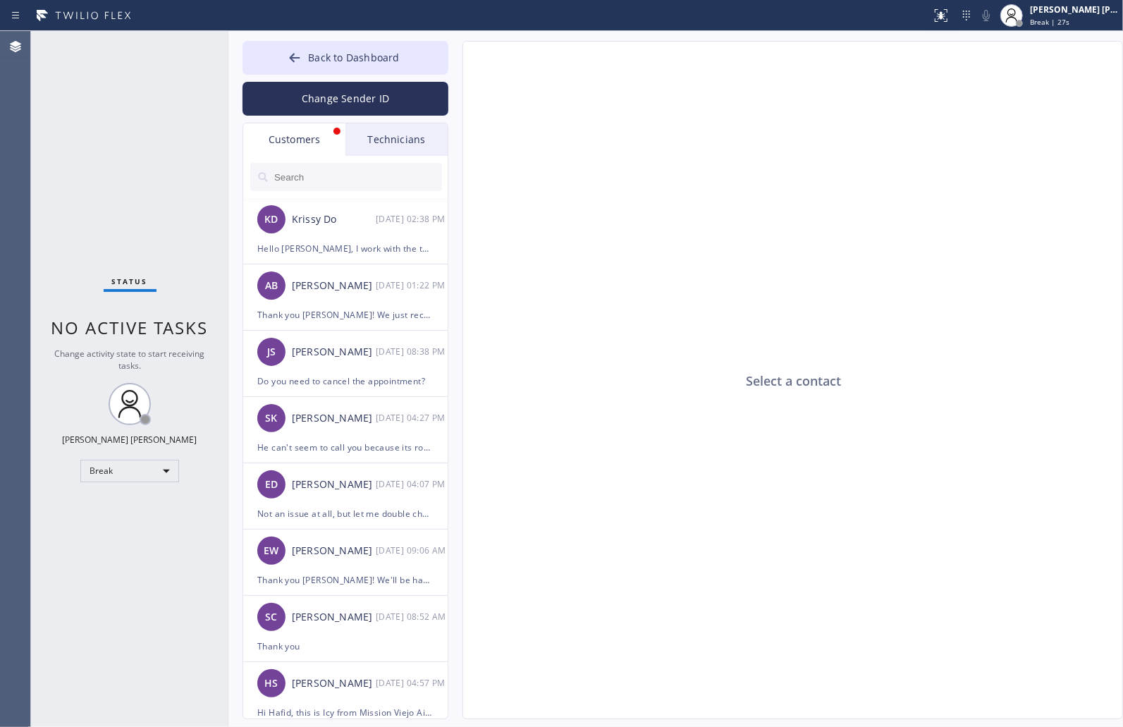
click at [459, 64] on div "Select a contact Outbound call Location Search location Your caller id phone nu…" at bounding box center [778, 380] width 661 height 678
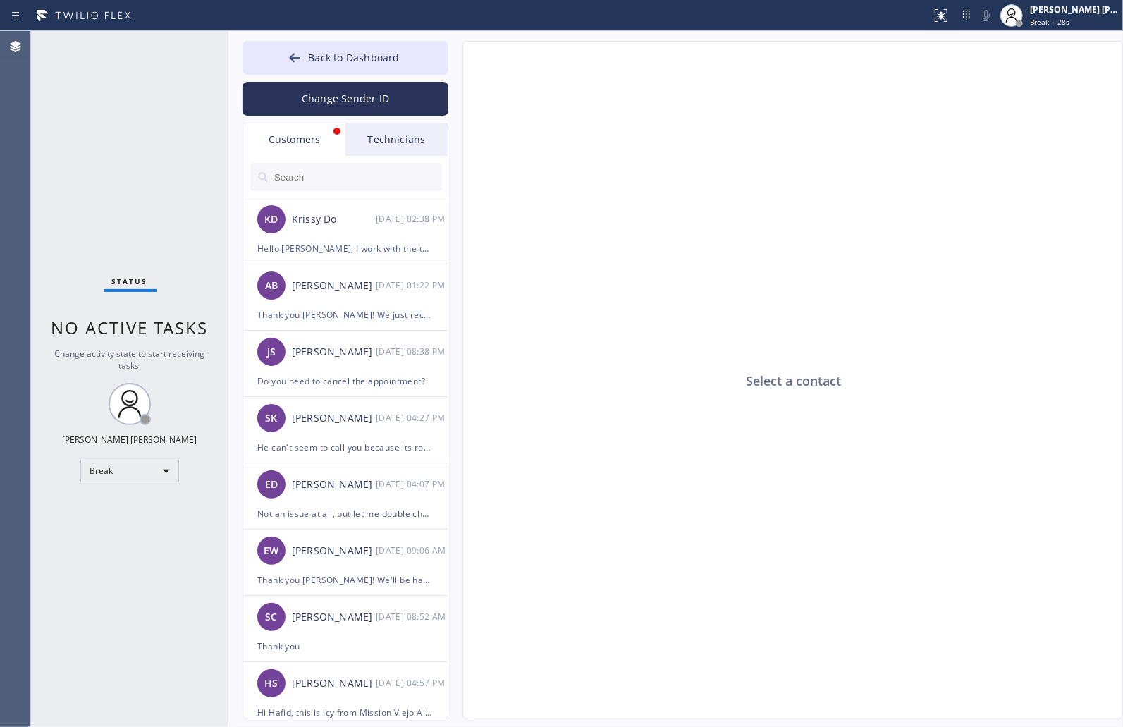
click at [459, 64] on div "Select a contact Outbound call Location Search location Your caller id phone nu…" at bounding box center [778, 380] width 661 height 678
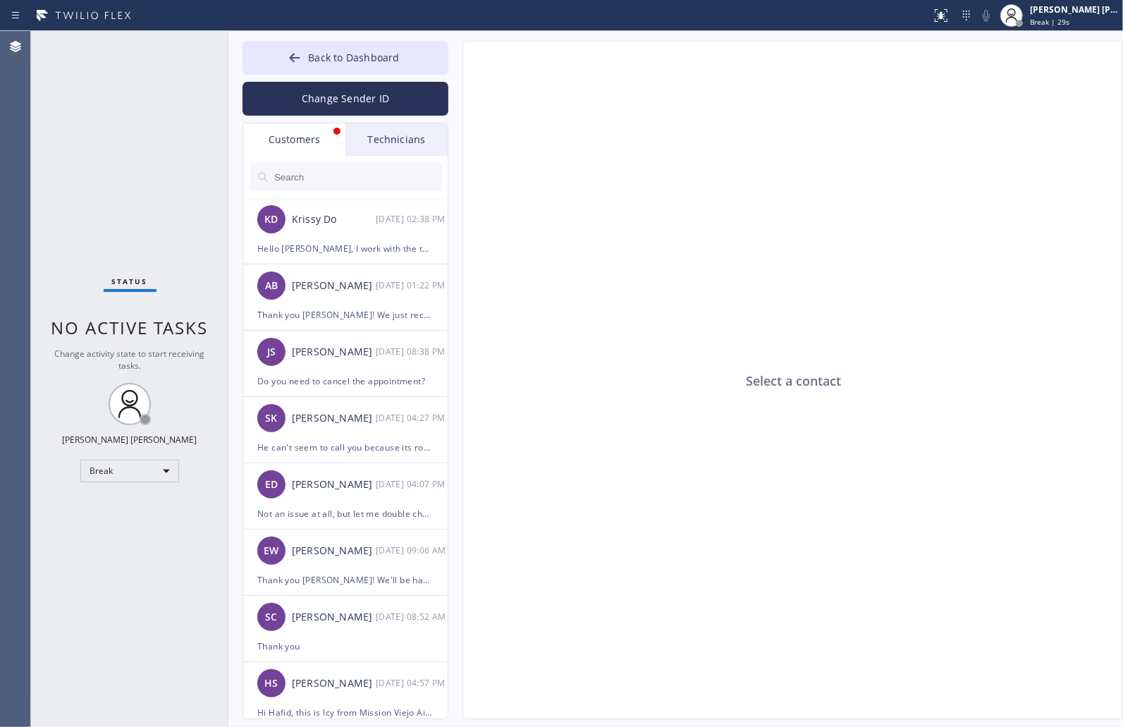
click at [459, 64] on div "Select a contact Outbound call Location Search location Your caller id phone nu…" at bounding box center [778, 380] width 661 height 678
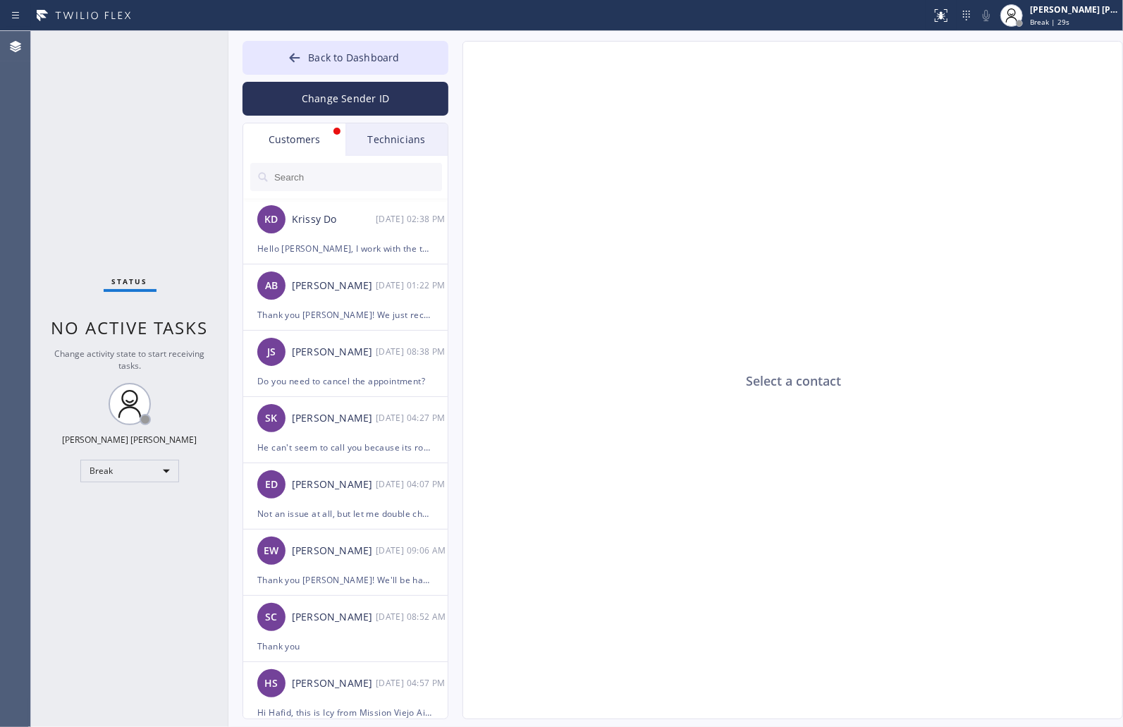
click at [459, 64] on div "Select a contact Outbound call Location Search location Your caller id phone nu…" at bounding box center [778, 380] width 661 height 678
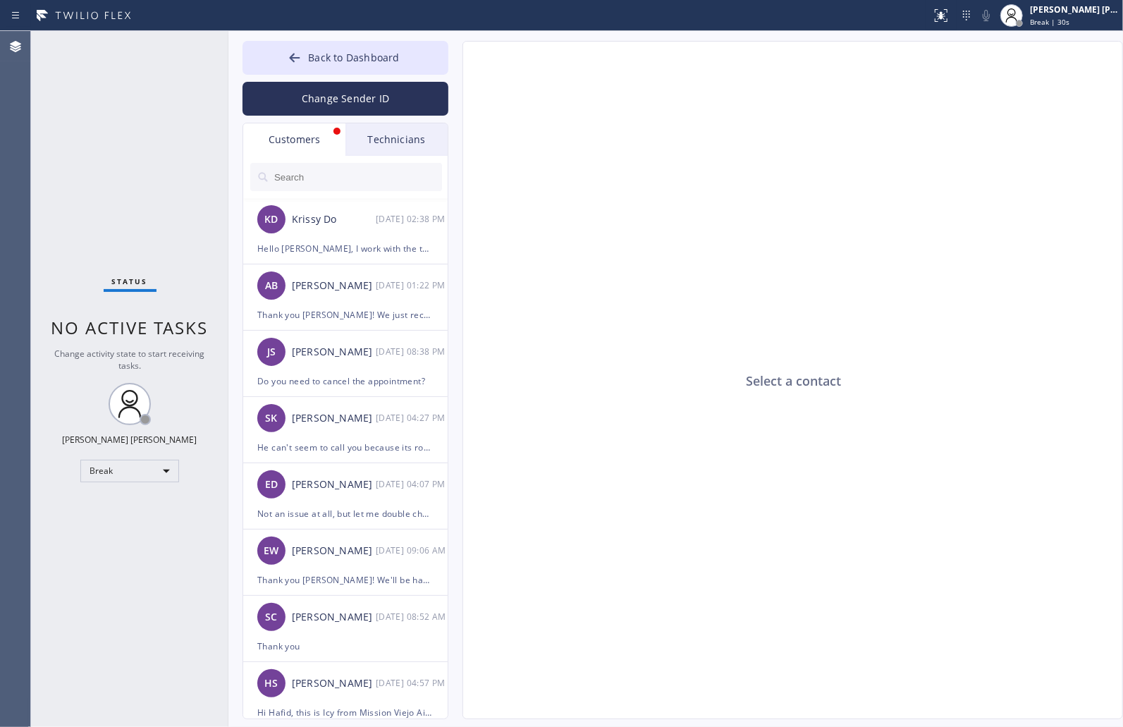
click at [459, 64] on div "Select a contact Outbound call Location Search location Your caller id phone nu…" at bounding box center [778, 380] width 661 height 678
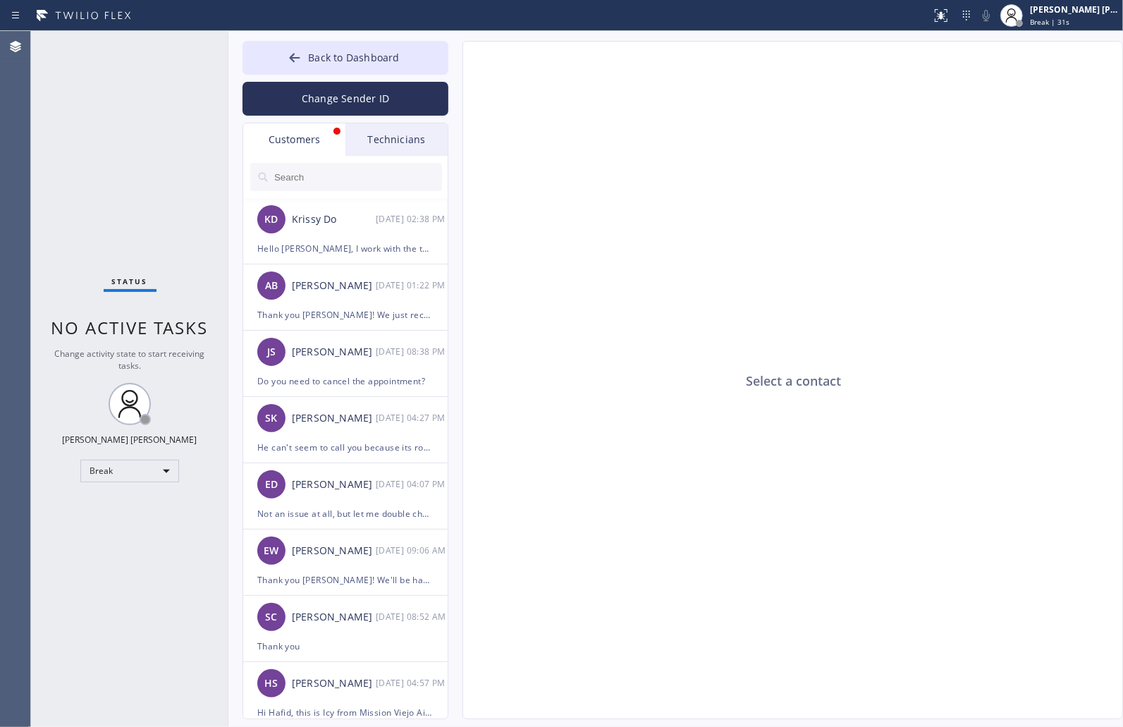
click at [459, 64] on div "Select a contact Outbound call Location Search location Your caller id phone nu…" at bounding box center [778, 380] width 661 height 678
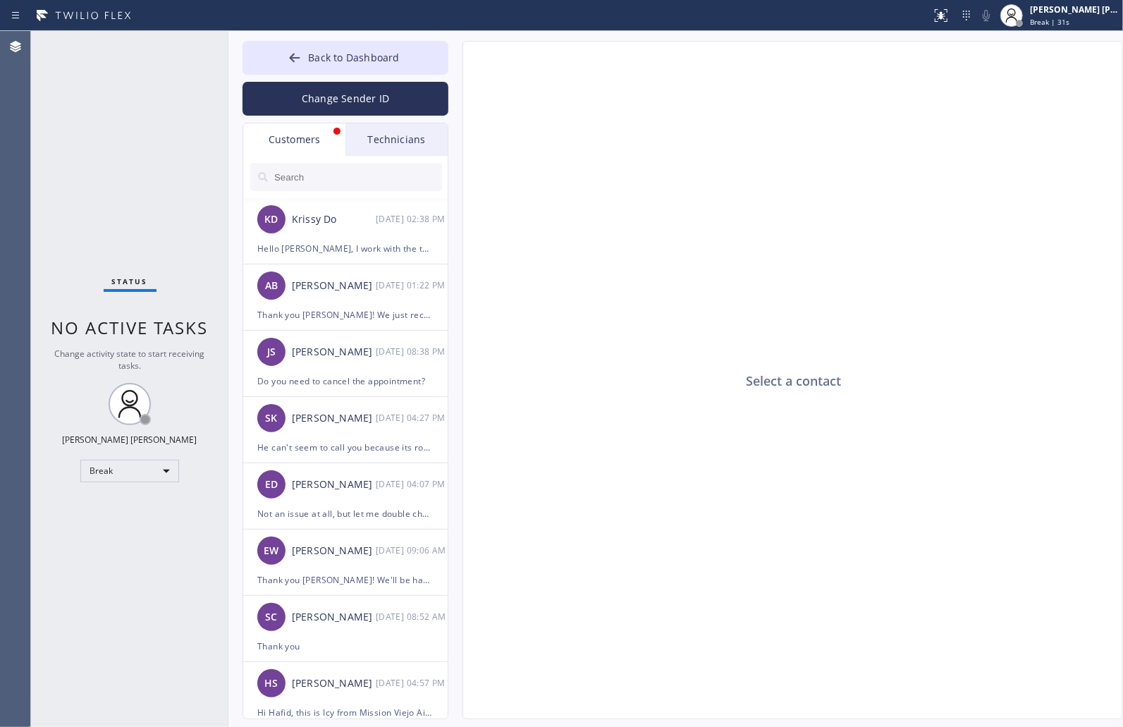
click at [459, 64] on div "Select a contact Outbound call Location Search location Your caller id phone nu…" at bounding box center [778, 380] width 661 height 678
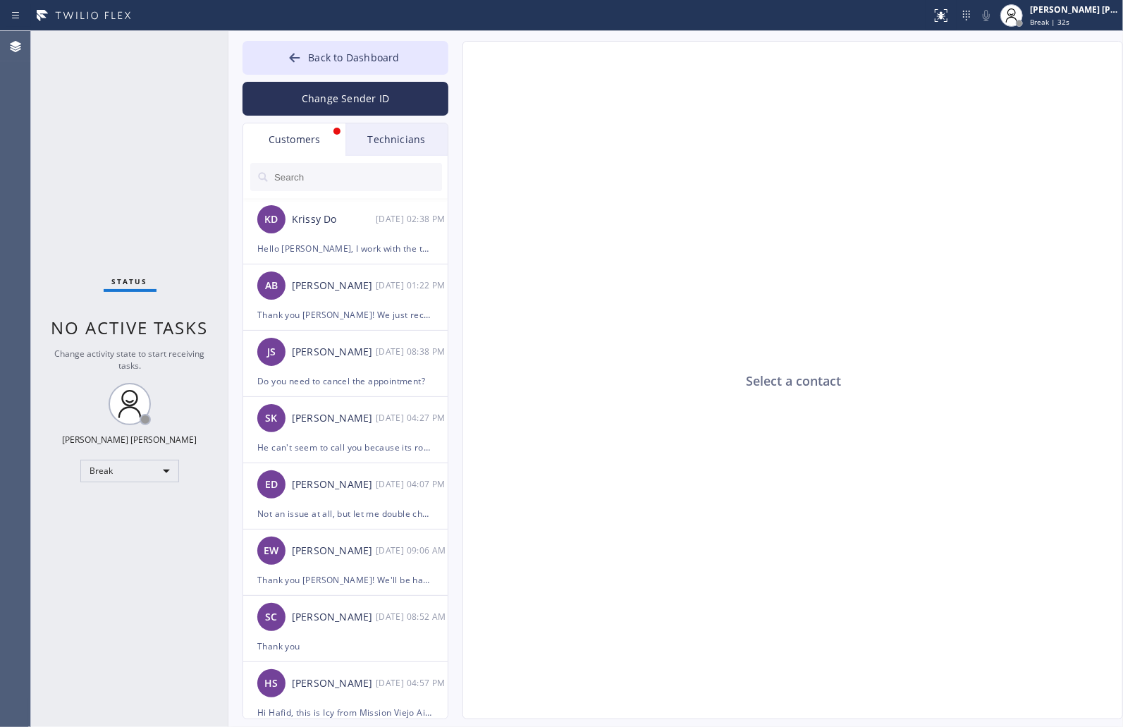
click at [459, 64] on div "Select a contact Outbound call Location Search location Your caller id phone nu…" at bounding box center [778, 380] width 661 height 678
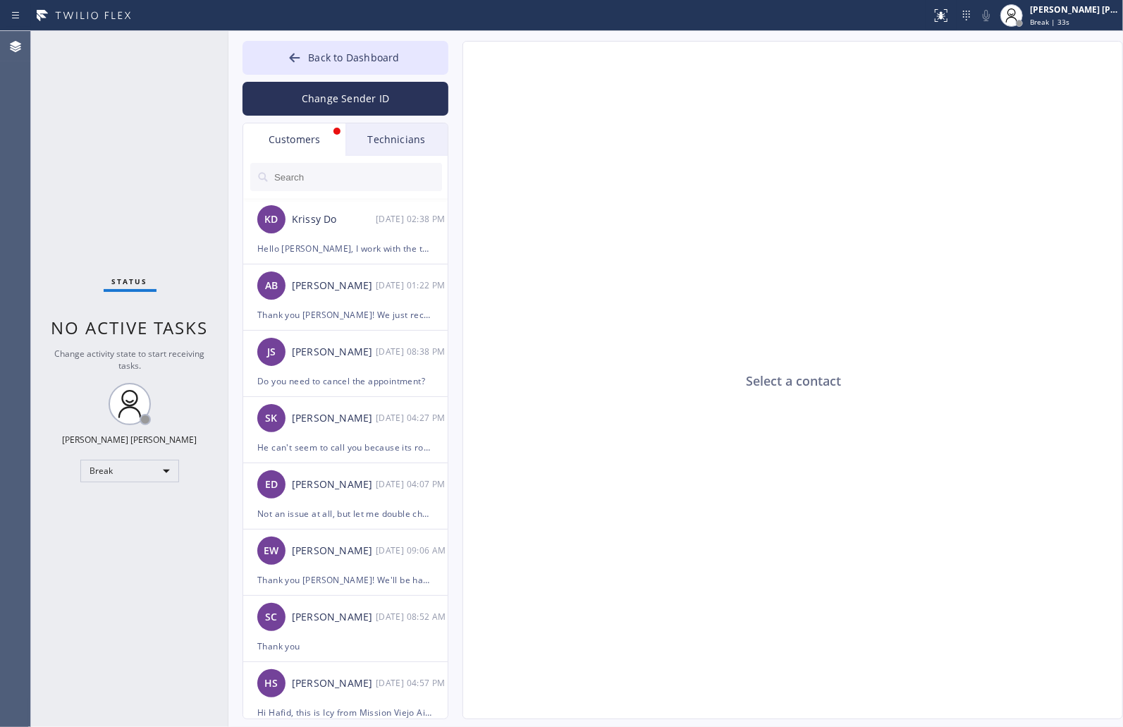
click at [459, 64] on div "Select a contact Outbound call Location Search location Your caller id phone nu…" at bounding box center [778, 380] width 661 height 678
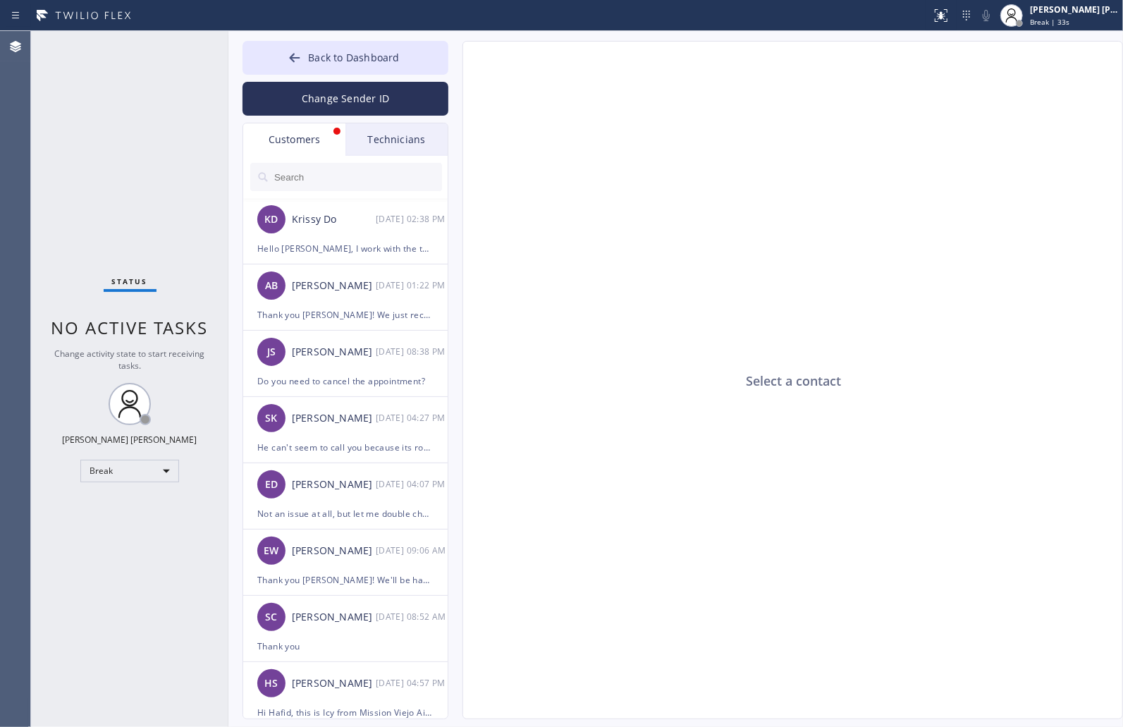
click at [459, 64] on div "Select a contact Outbound call Location Search location Your caller id phone nu…" at bounding box center [778, 380] width 661 height 678
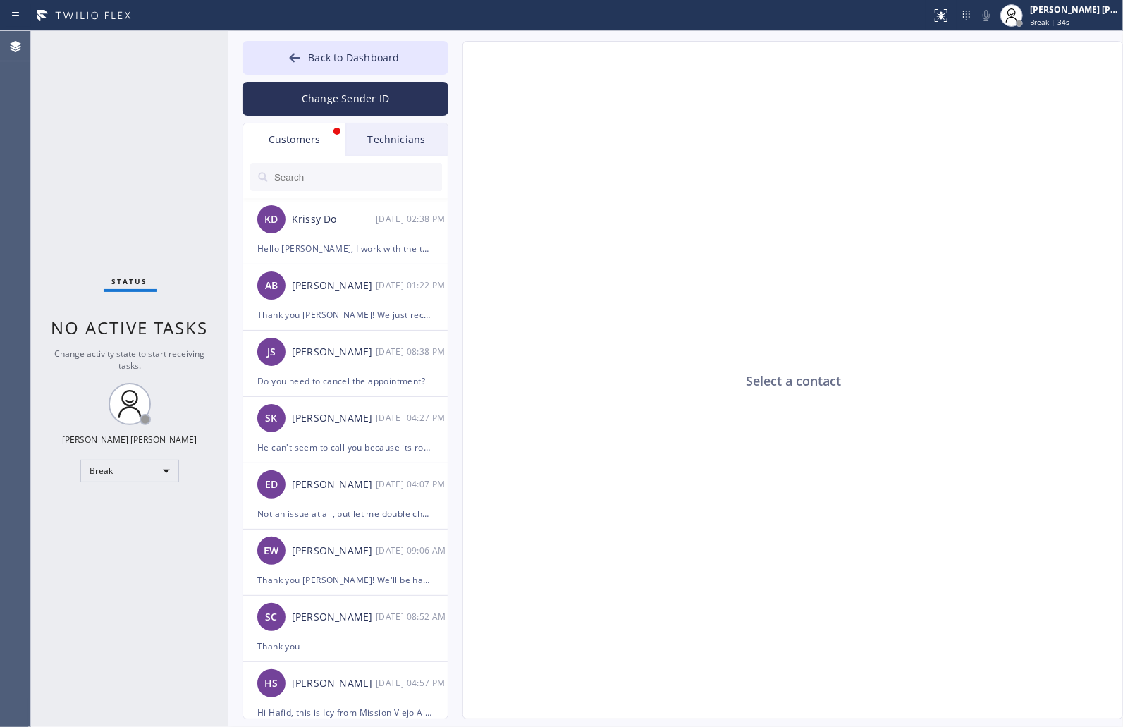
click at [459, 64] on div "Select a contact Outbound call Location Search location Your caller id phone nu…" at bounding box center [778, 380] width 661 height 678
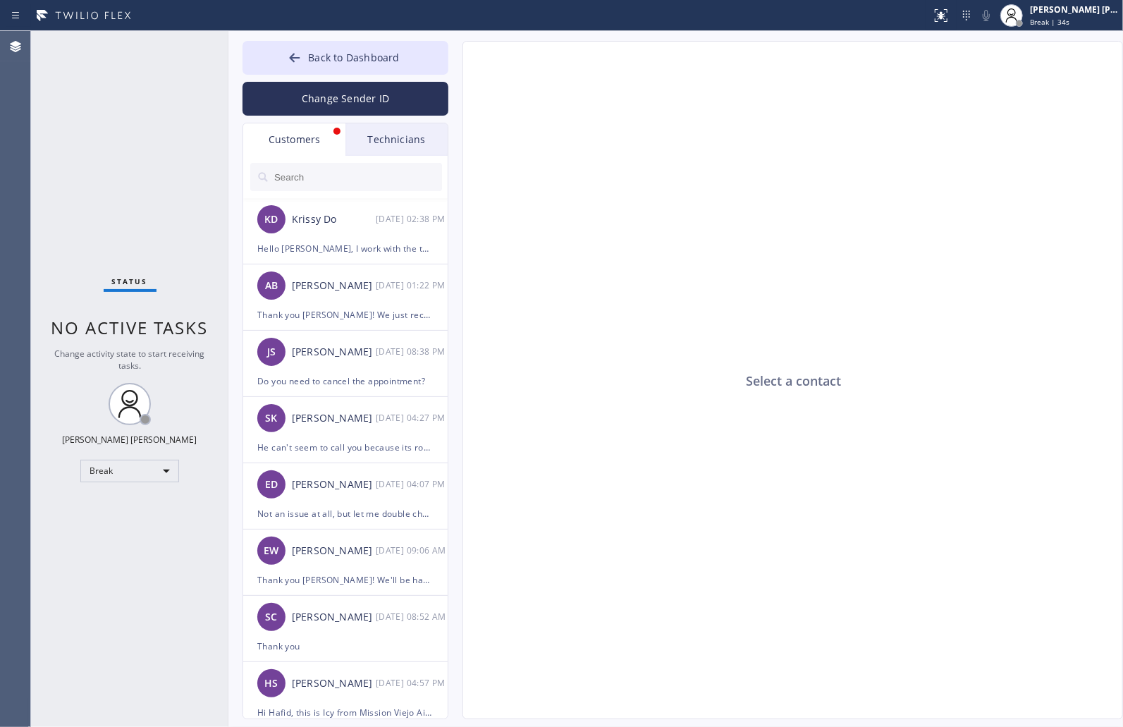
click at [459, 64] on div "Select a contact Outbound call Location Search location Your caller id phone nu…" at bounding box center [778, 380] width 661 height 678
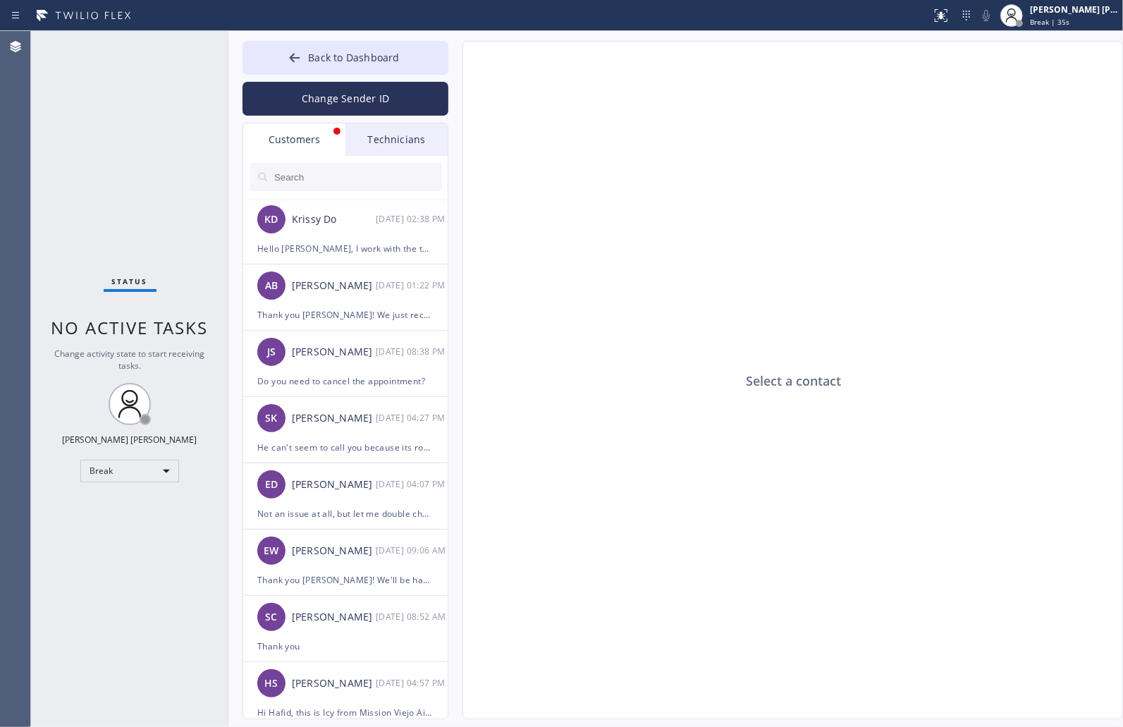
click at [459, 64] on div "Select a contact Outbound call Location Search location Your caller id phone nu…" at bounding box center [778, 380] width 661 height 678
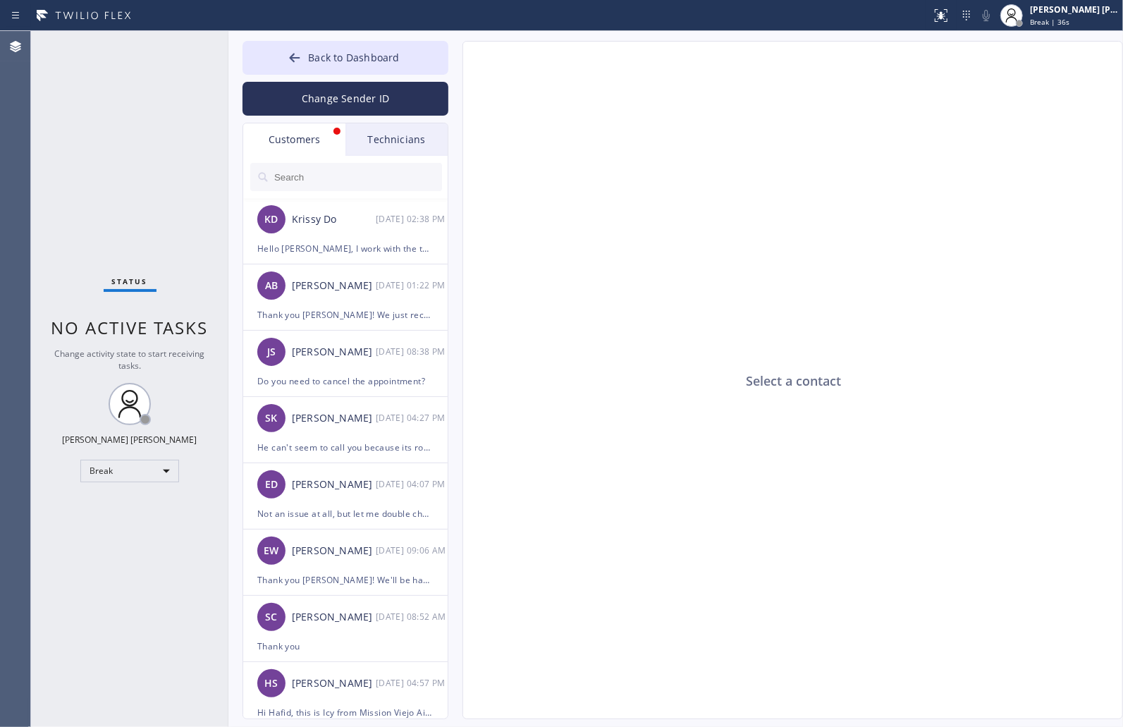
click at [459, 64] on div "Select a contact Outbound call Location Search location Your caller id phone nu…" at bounding box center [778, 380] width 661 height 678
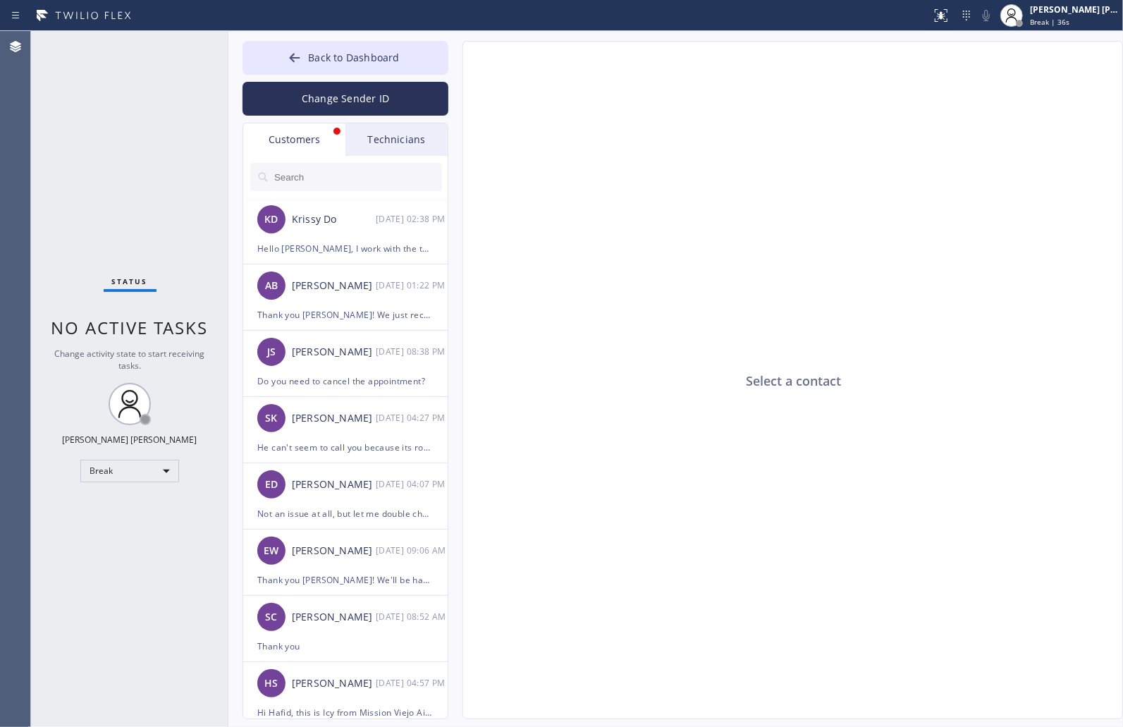
click at [459, 64] on div "Select a contact Outbound call Location Search location Your caller id phone nu…" at bounding box center [778, 380] width 661 height 678
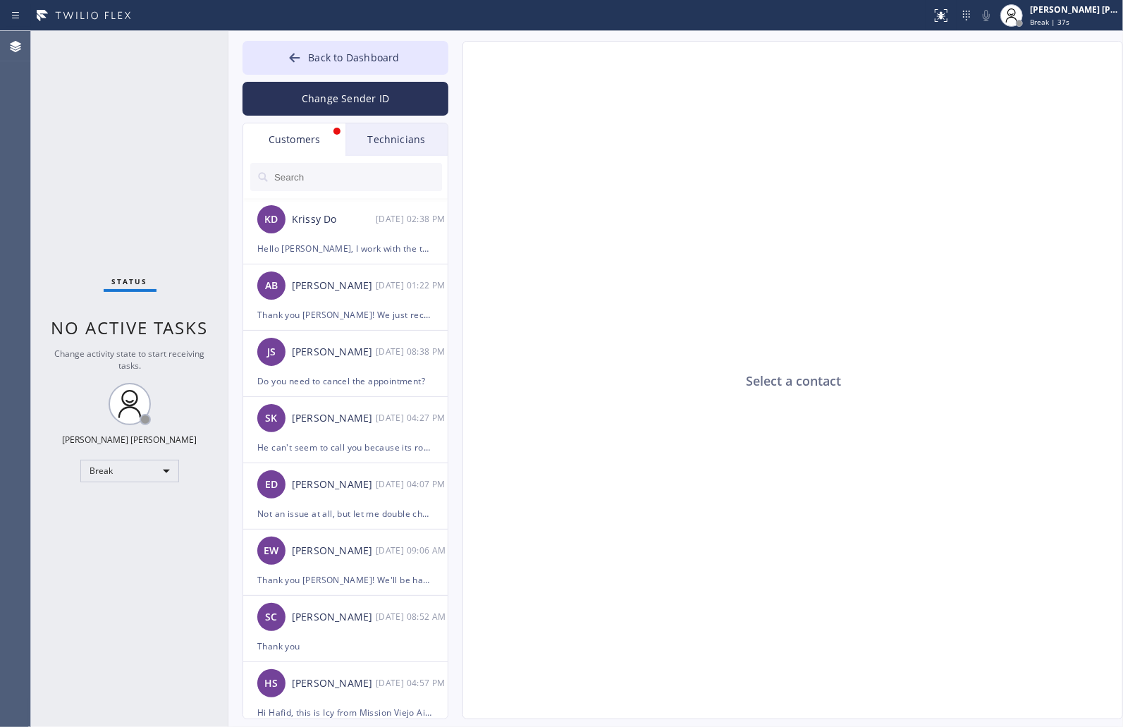
click at [459, 64] on div "Select a contact Outbound call Location Search location Your caller id phone nu…" at bounding box center [778, 380] width 661 height 678
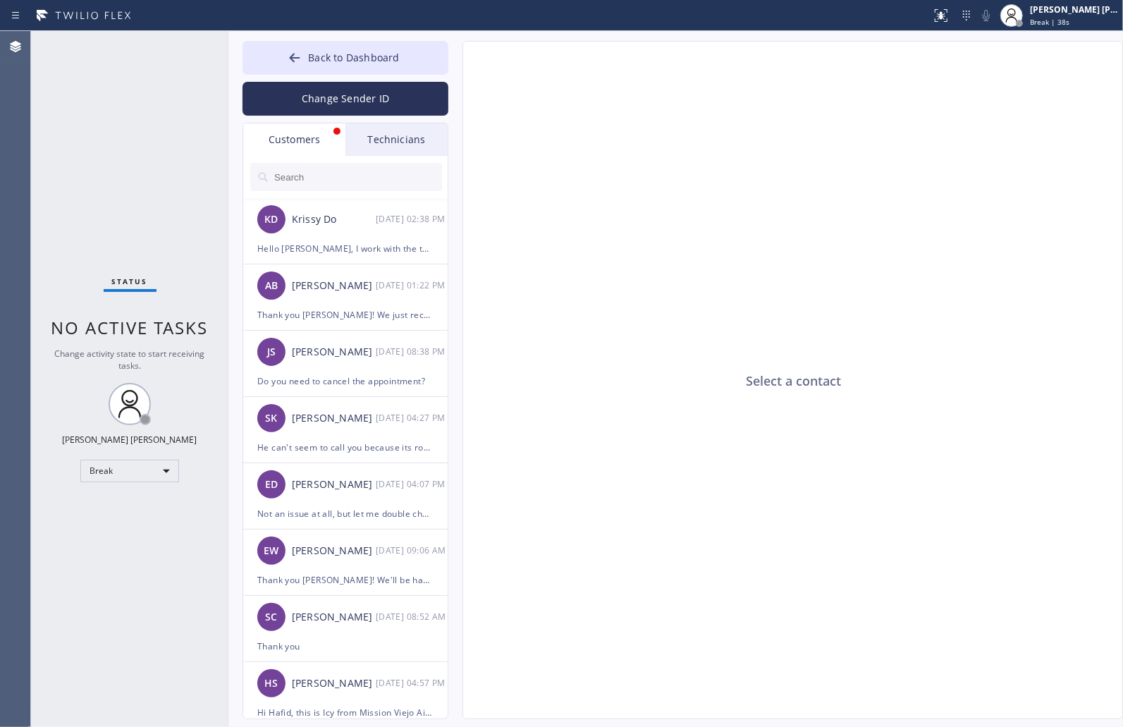
click at [459, 64] on div "Select a contact Outbound call Location Search location Your caller id phone nu…" at bounding box center [778, 380] width 661 height 678
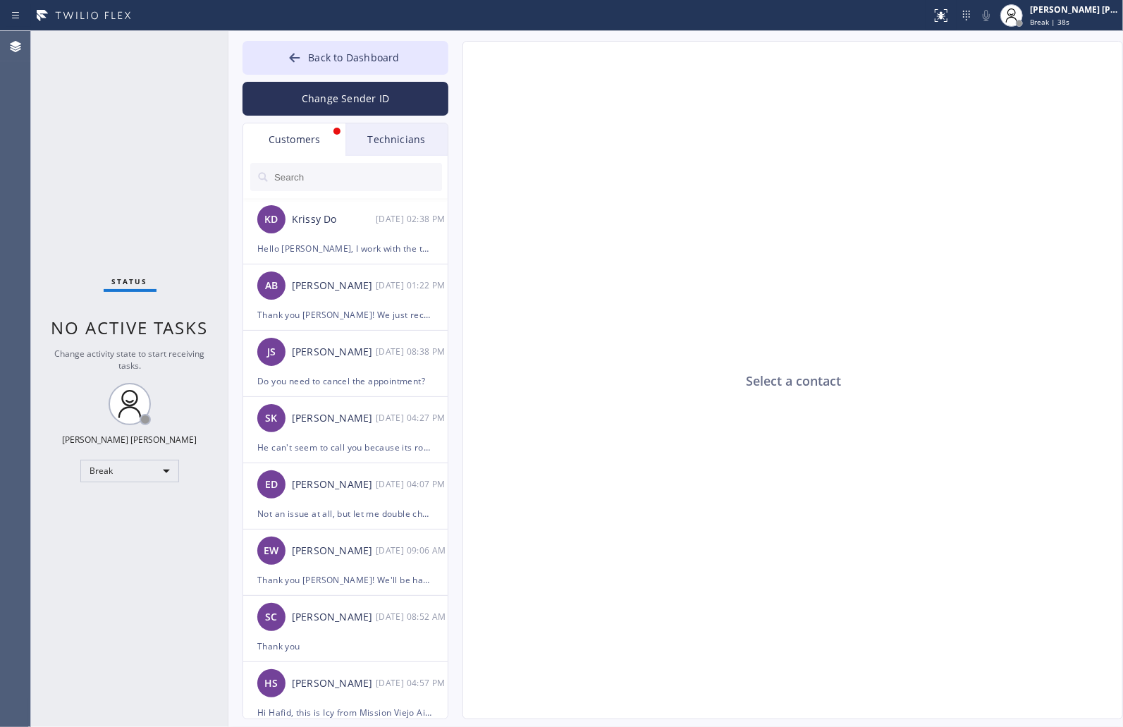
click at [459, 64] on div "Select a contact Outbound call Location Search location Your caller id phone nu…" at bounding box center [778, 380] width 661 height 678
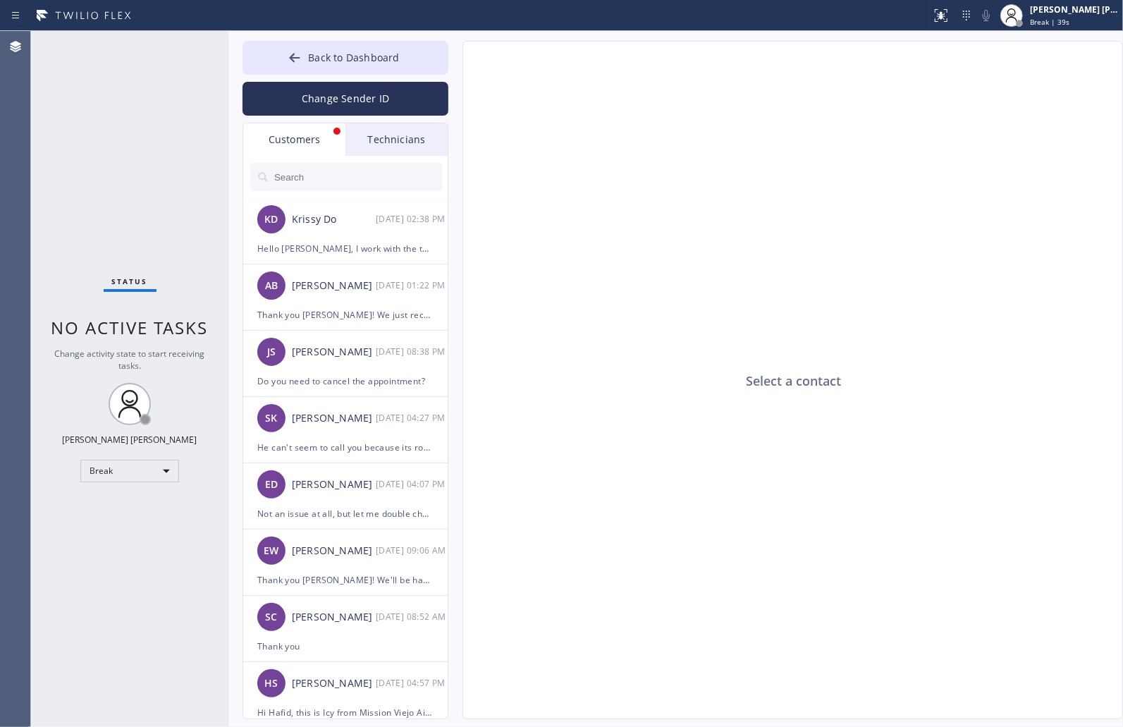
click at [459, 64] on div "Select a contact Outbound call Location Search location Your caller id phone nu…" at bounding box center [778, 380] width 661 height 678
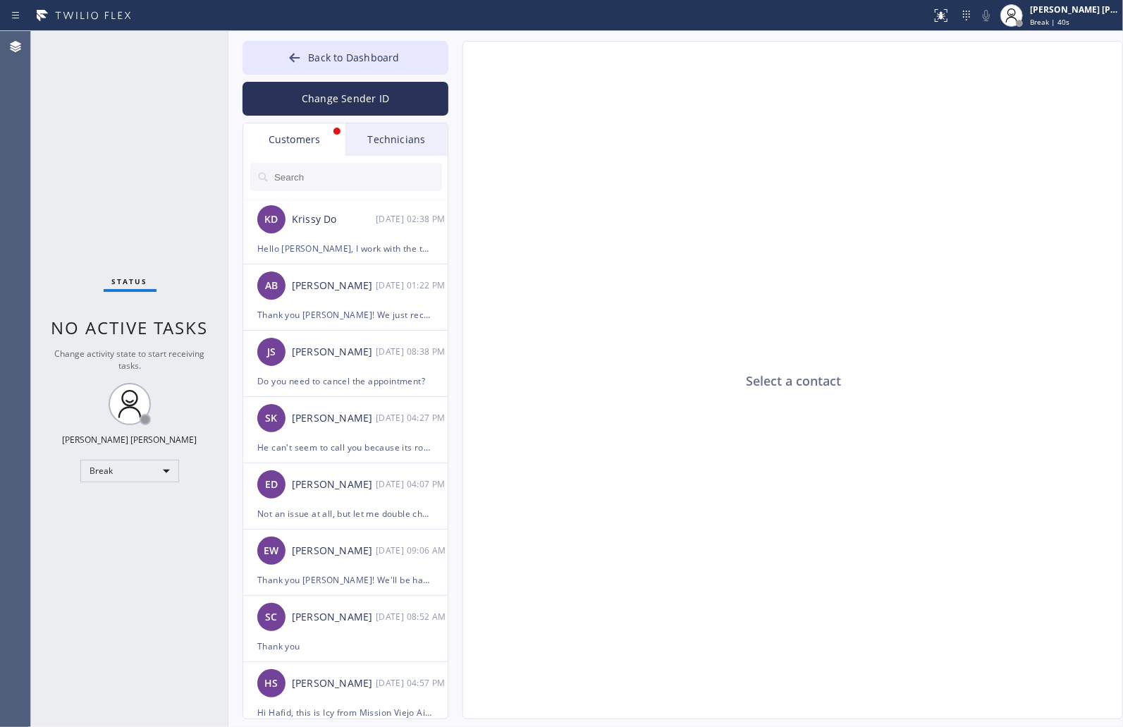
click at [459, 64] on div "Select a contact Outbound call Location Search location Your caller id phone nu…" at bounding box center [778, 380] width 661 height 678
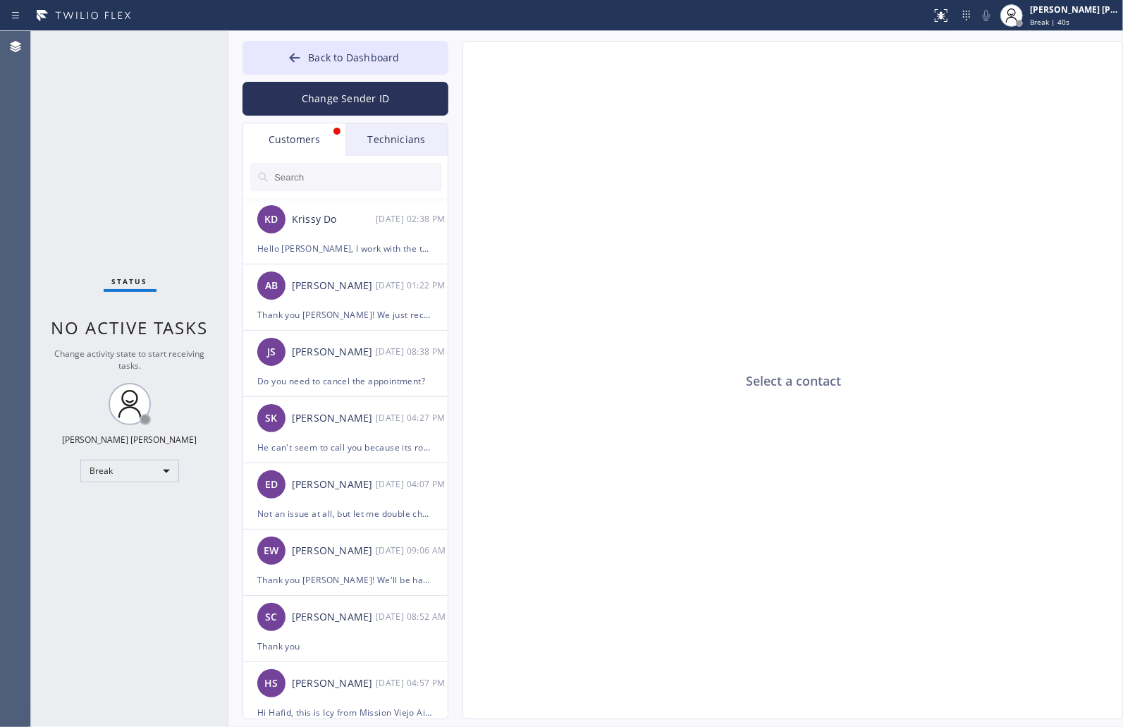
click at [459, 64] on div "Select a contact Outbound call Location Search location Your caller id phone nu…" at bounding box center [778, 380] width 661 height 678
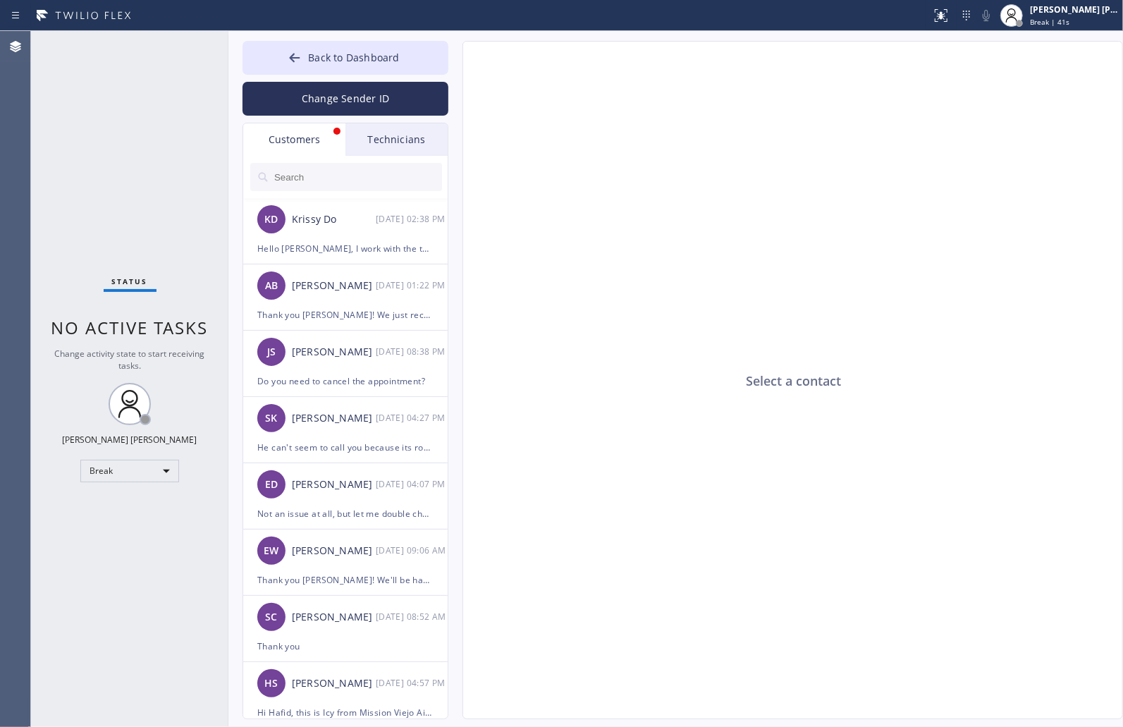
click at [459, 64] on div "Select a contact Outbound call Location Search location Your caller id phone nu…" at bounding box center [778, 380] width 661 height 678
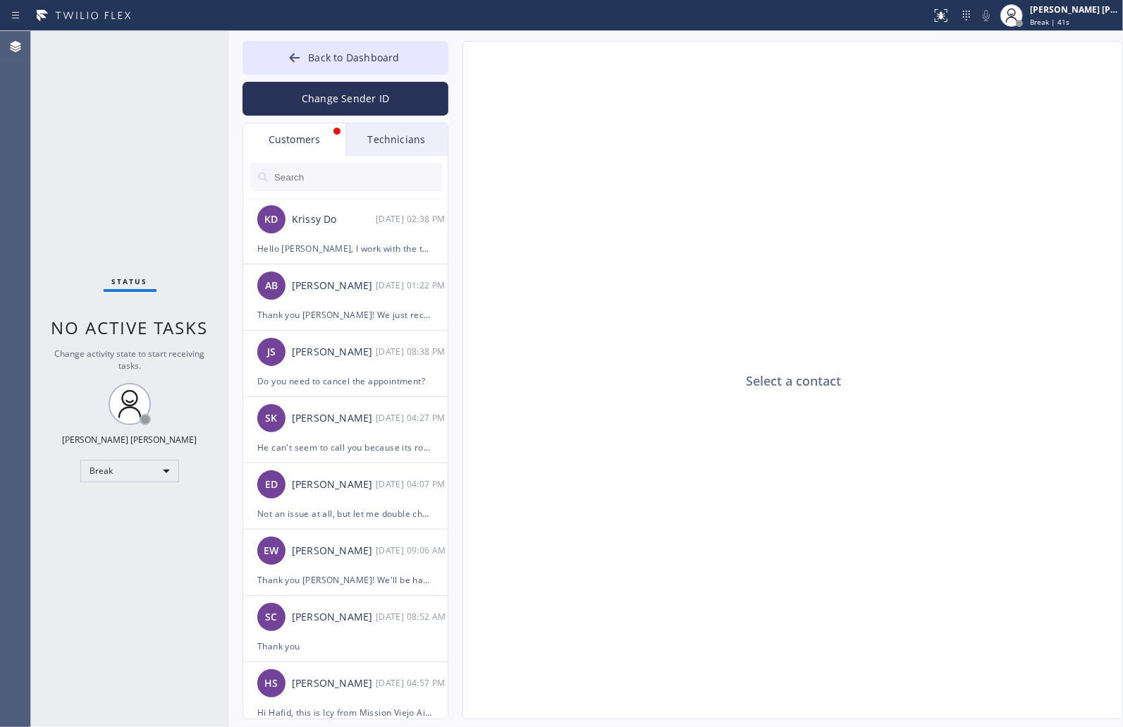
click at [459, 64] on div "Select a contact Outbound call Location Search location Your caller id phone nu…" at bounding box center [778, 380] width 661 height 678
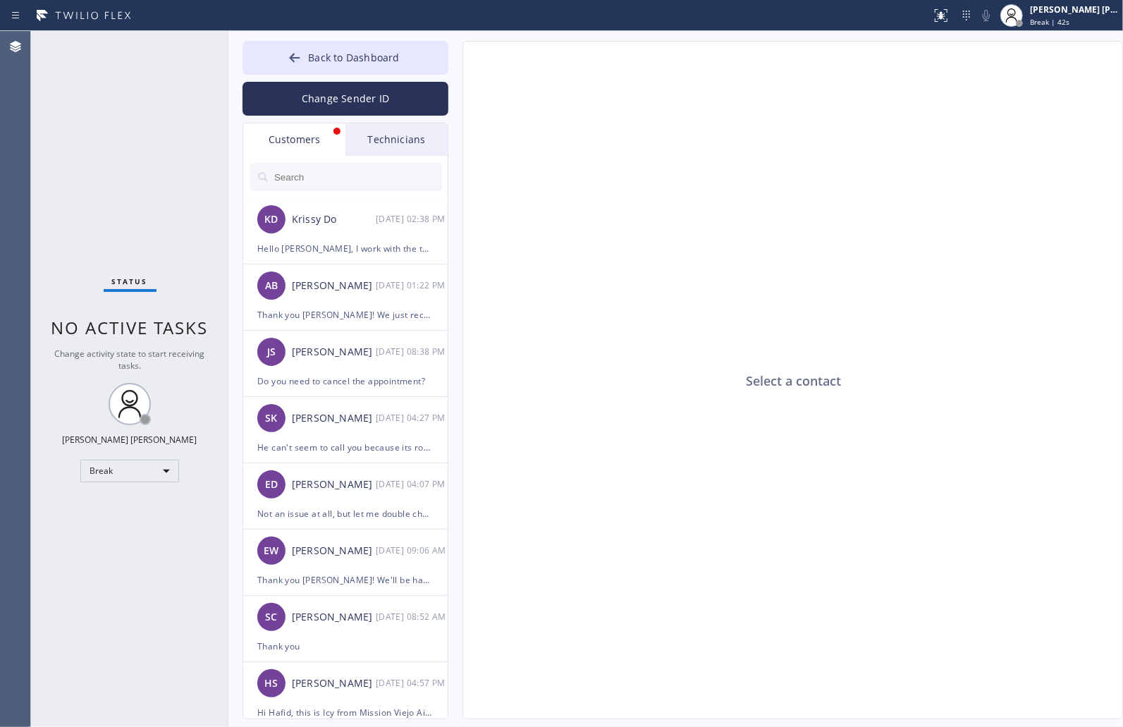
click at [459, 64] on div "Select a contact Outbound call Location Search location Your caller id phone nu…" at bounding box center [778, 380] width 661 height 678
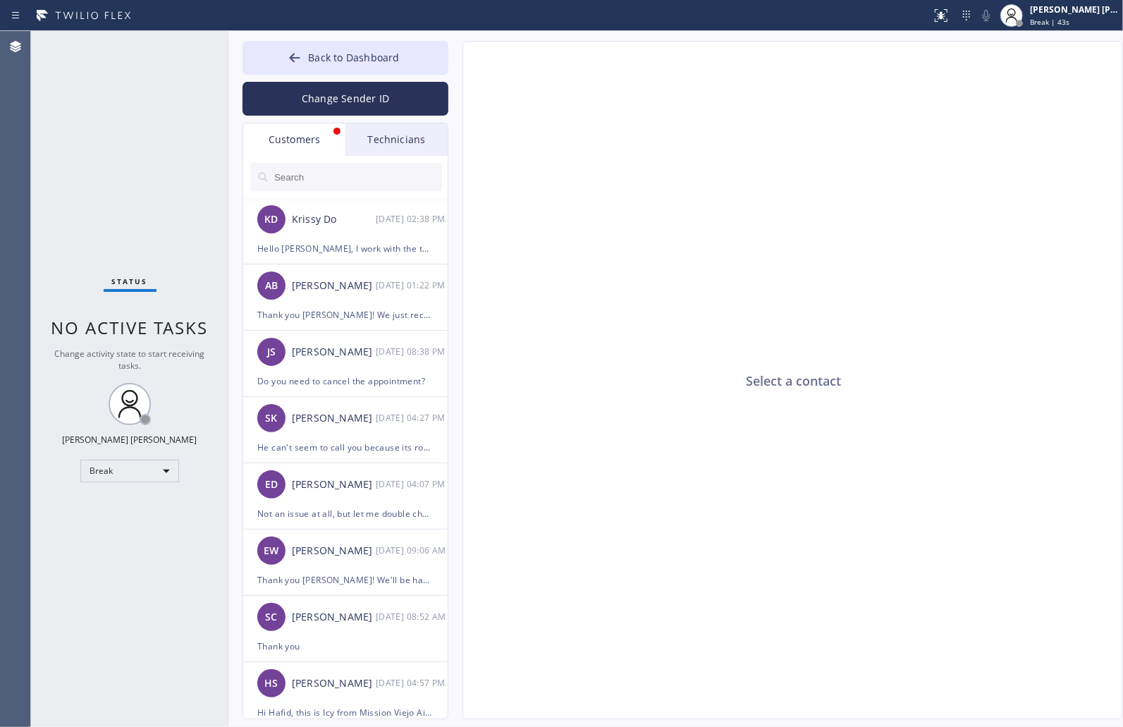
click at [459, 64] on div "Select a contact Outbound call Location Search location Your caller id phone nu…" at bounding box center [778, 380] width 661 height 678
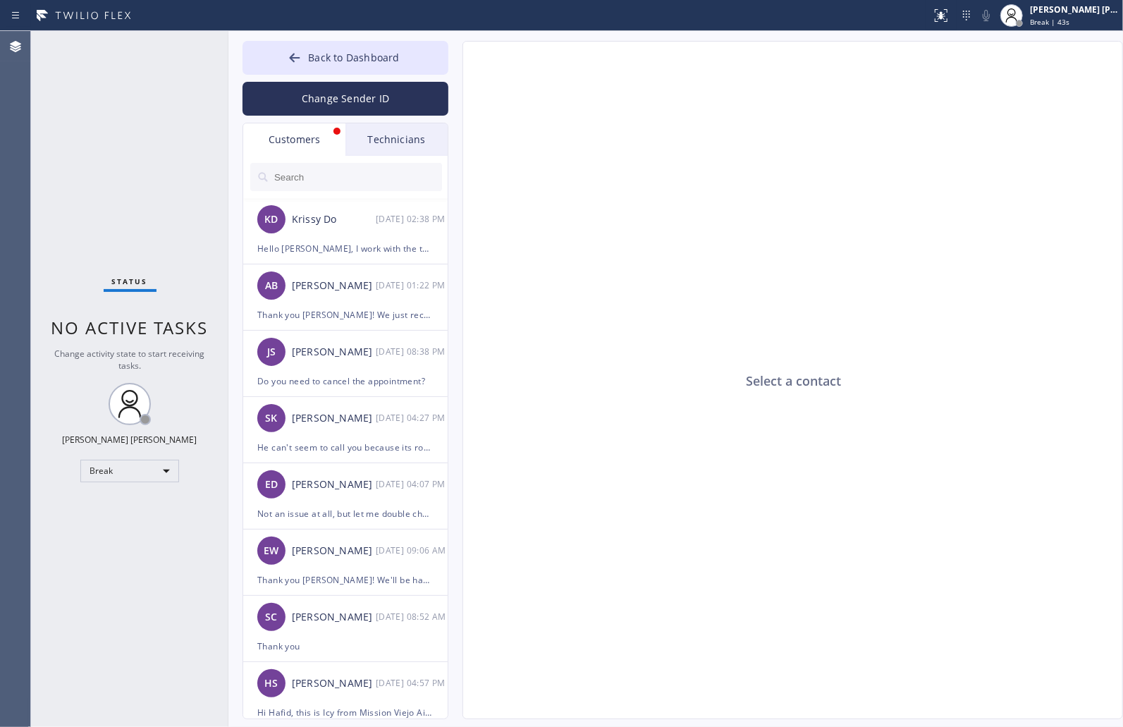
click at [459, 64] on div "Select a contact Outbound call Location Search location Your caller id phone nu…" at bounding box center [778, 380] width 661 height 678
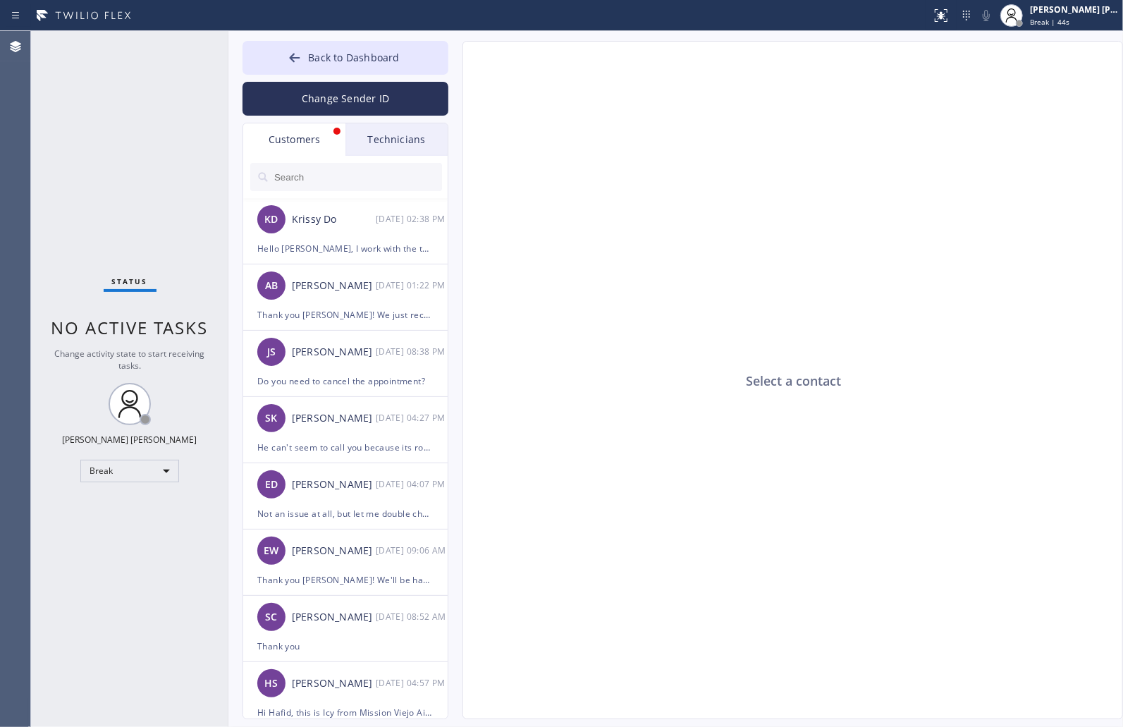
click at [459, 64] on div "Select a contact Outbound call Location Search location Your caller id phone nu…" at bounding box center [778, 380] width 661 height 678
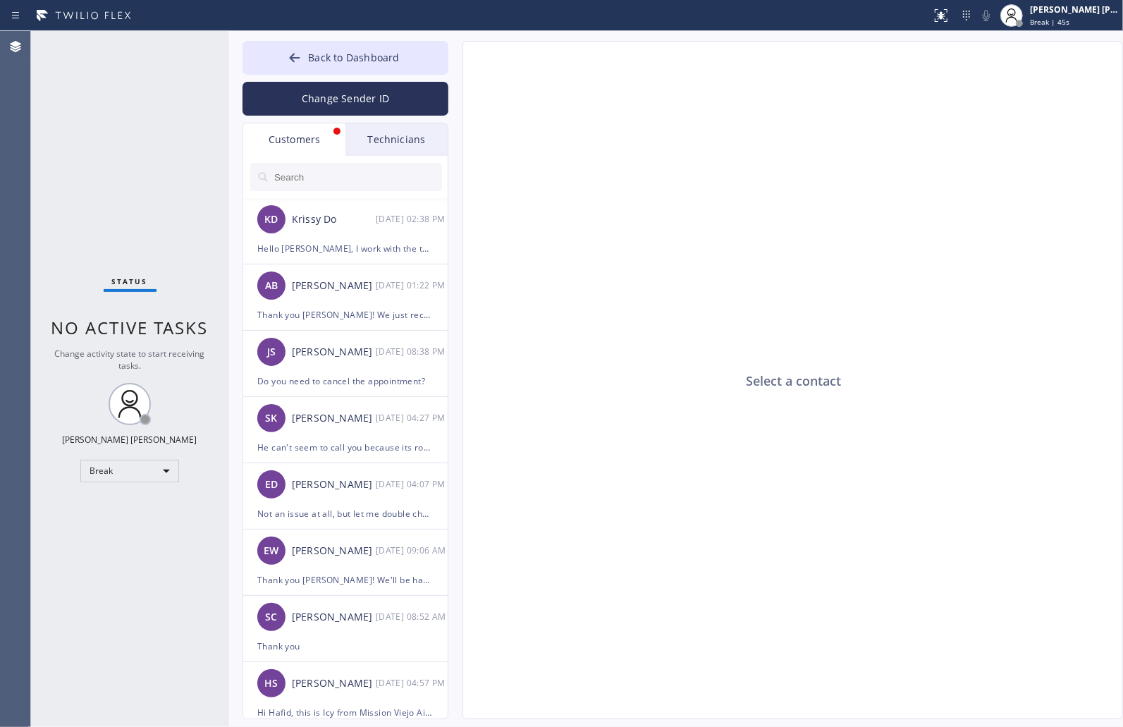
click at [459, 64] on div "Select a contact Outbound call Location Search location Your caller id phone nu…" at bounding box center [778, 380] width 661 height 678
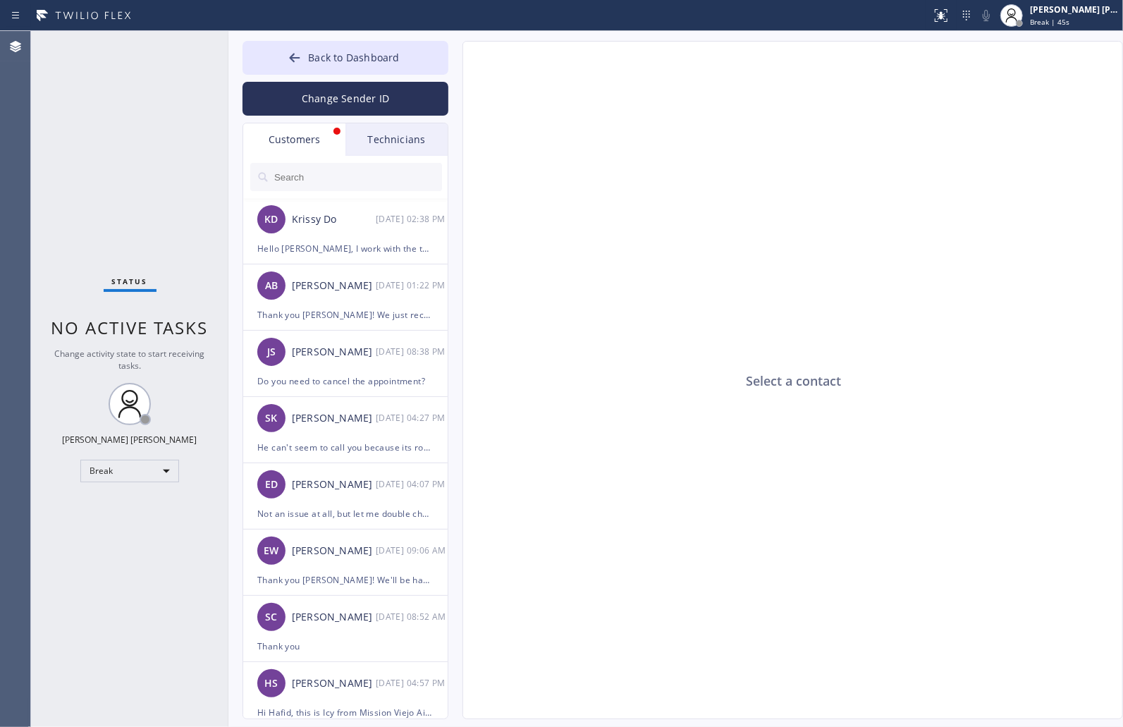
click at [459, 64] on div "Select a contact Outbound call Location Search location Your caller id phone nu…" at bounding box center [778, 380] width 661 height 678
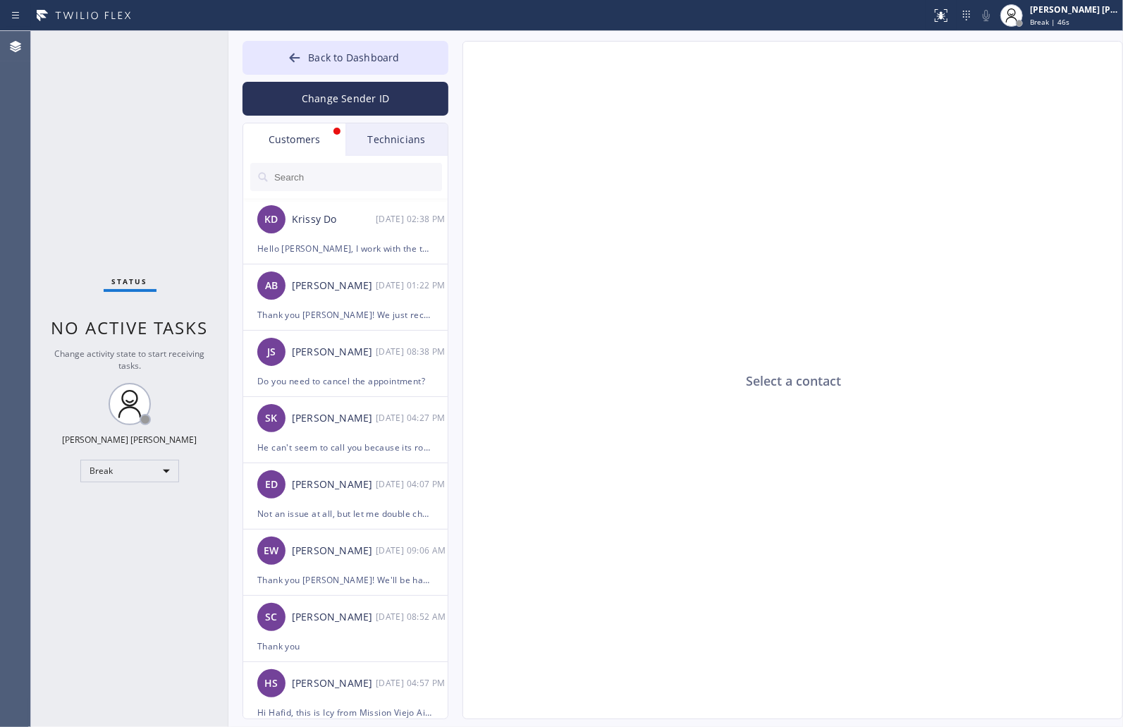
click at [459, 64] on div "Select a contact Outbound call Location Search location Your caller id phone nu…" at bounding box center [778, 380] width 661 height 678
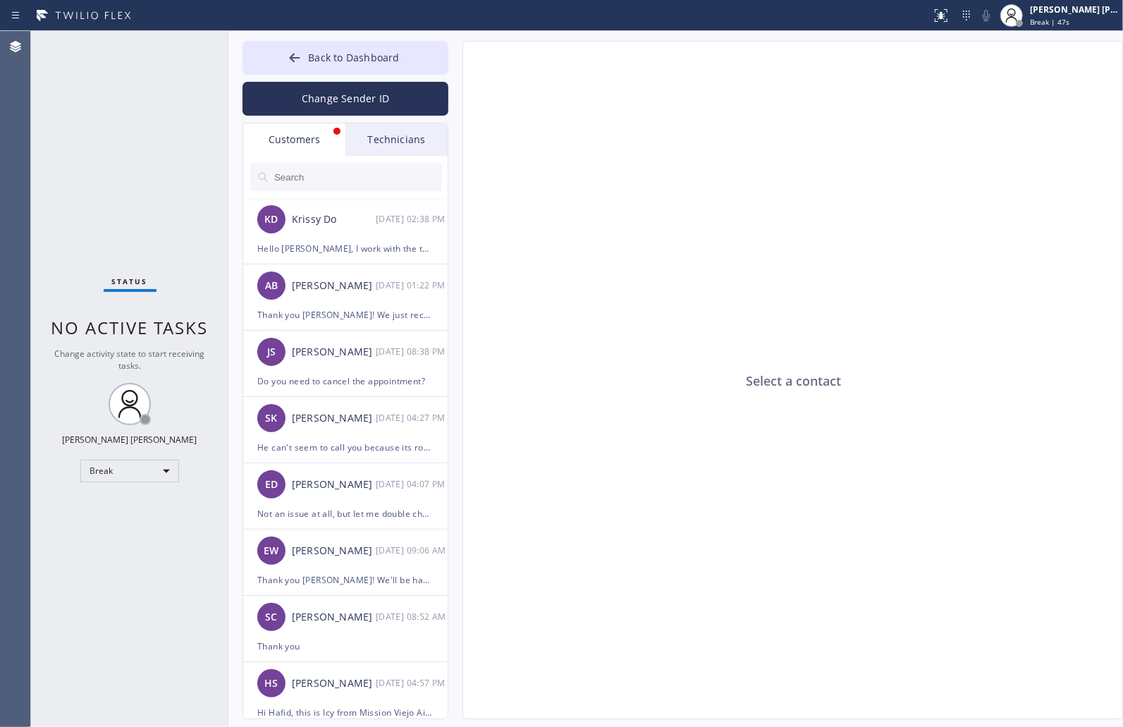
click at [459, 64] on div "Select a contact Outbound call Location Search location Your caller id phone nu…" at bounding box center [778, 380] width 661 height 678
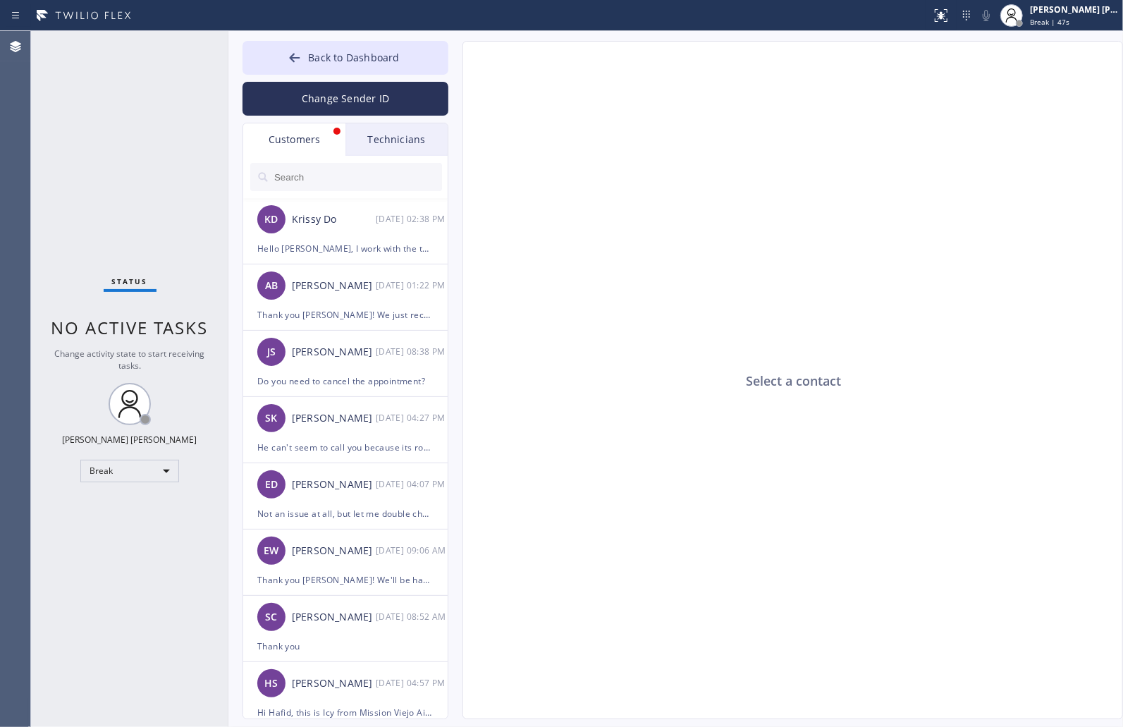
click at [459, 64] on div "Select a contact Outbound call Location Search location Your caller id phone nu…" at bounding box center [778, 380] width 661 height 678
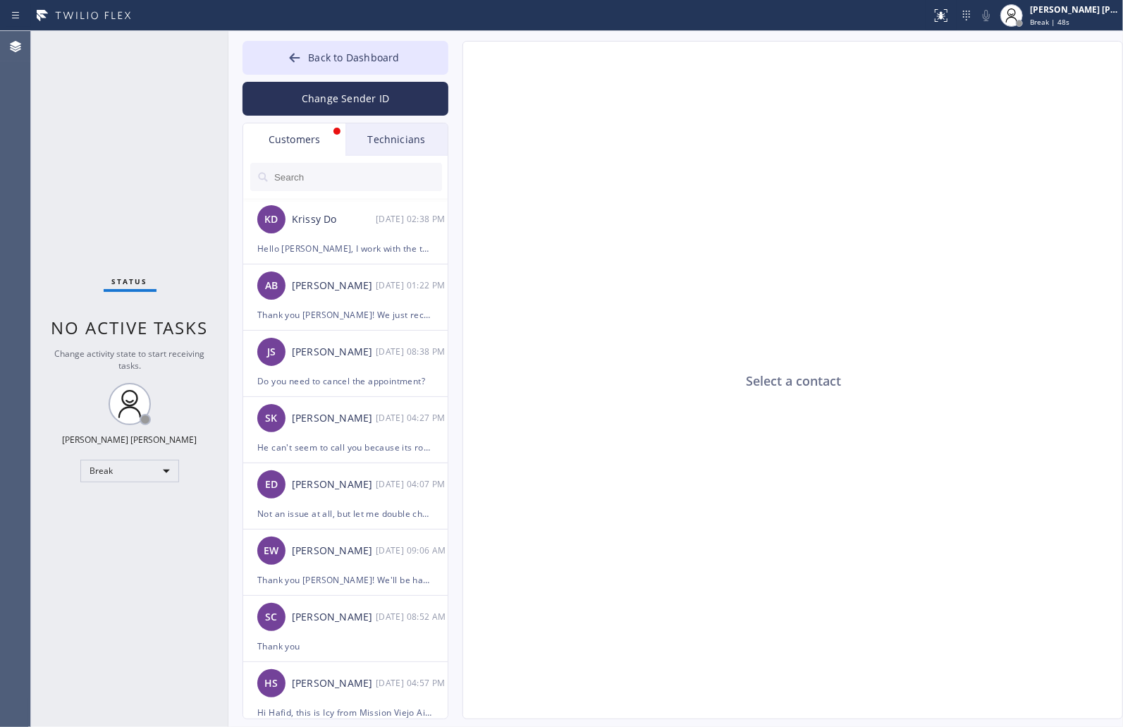
click at [459, 64] on div "Select a contact Outbound call Location Search location Your caller id phone nu…" at bounding box center [778, 380] width 661 height 678
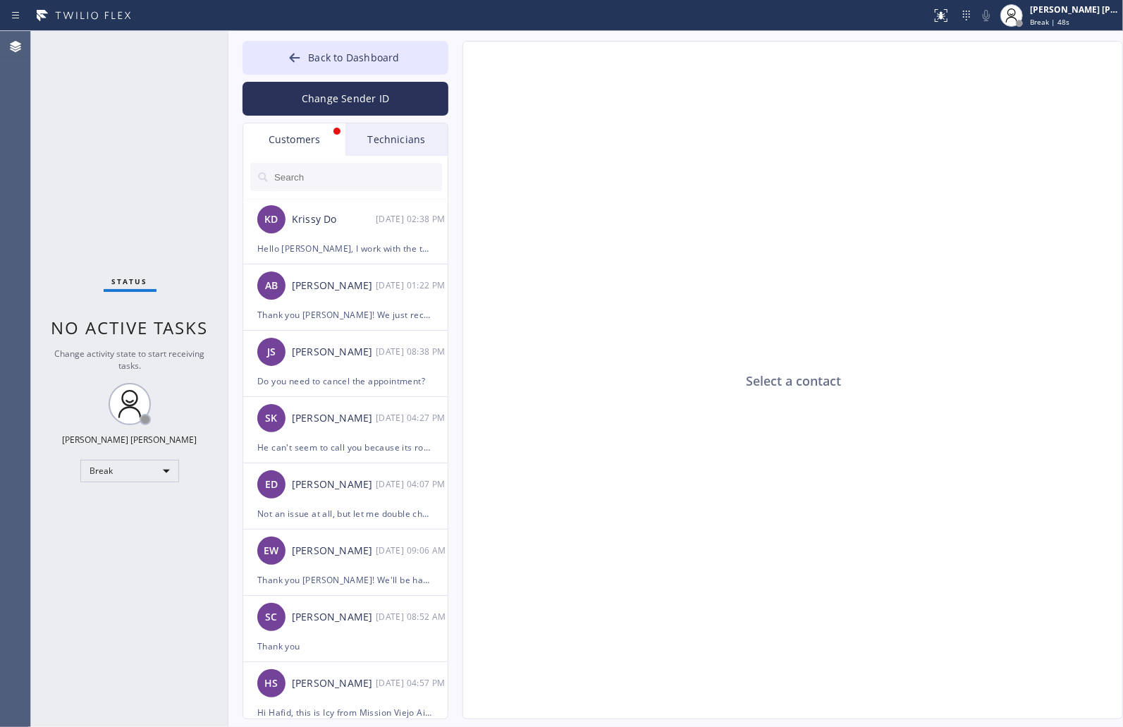
click at [459, 64] on div "Select a contact Outbound call Location Search location Your caller id phone nu…" at bounding box center [778, 380] width 661 height 678
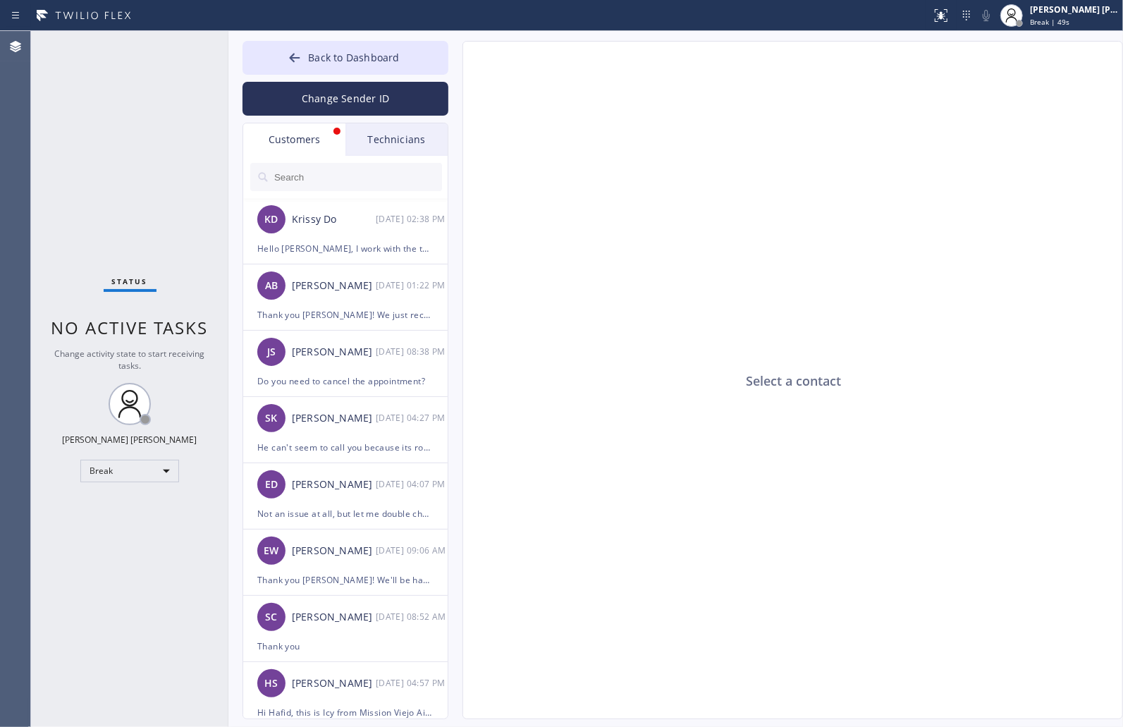
click at [459, 64] on div "Select a contact Outbound call Location Search location Your caller id phone nu…" at bounding box center [778, 380] width 661 height 678
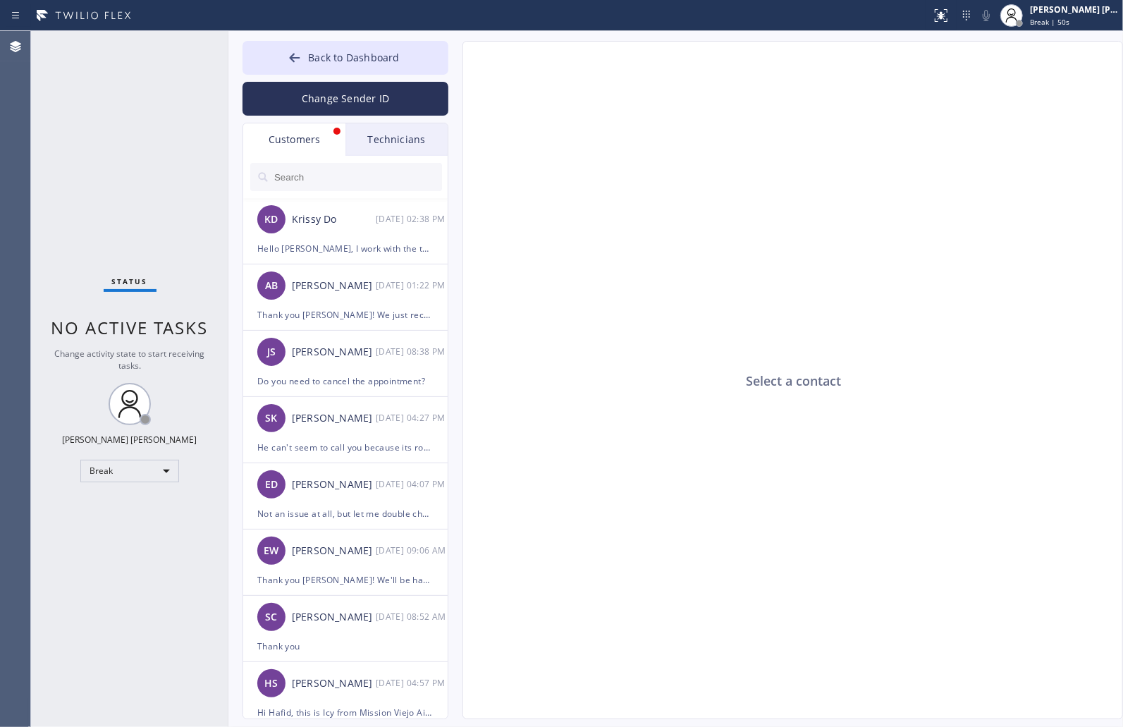
click at [459, 64] on div "Select a contact Outbound call Location Search location Your caller id phone nu…" at bounding box center [778, 380] width 661 height 678
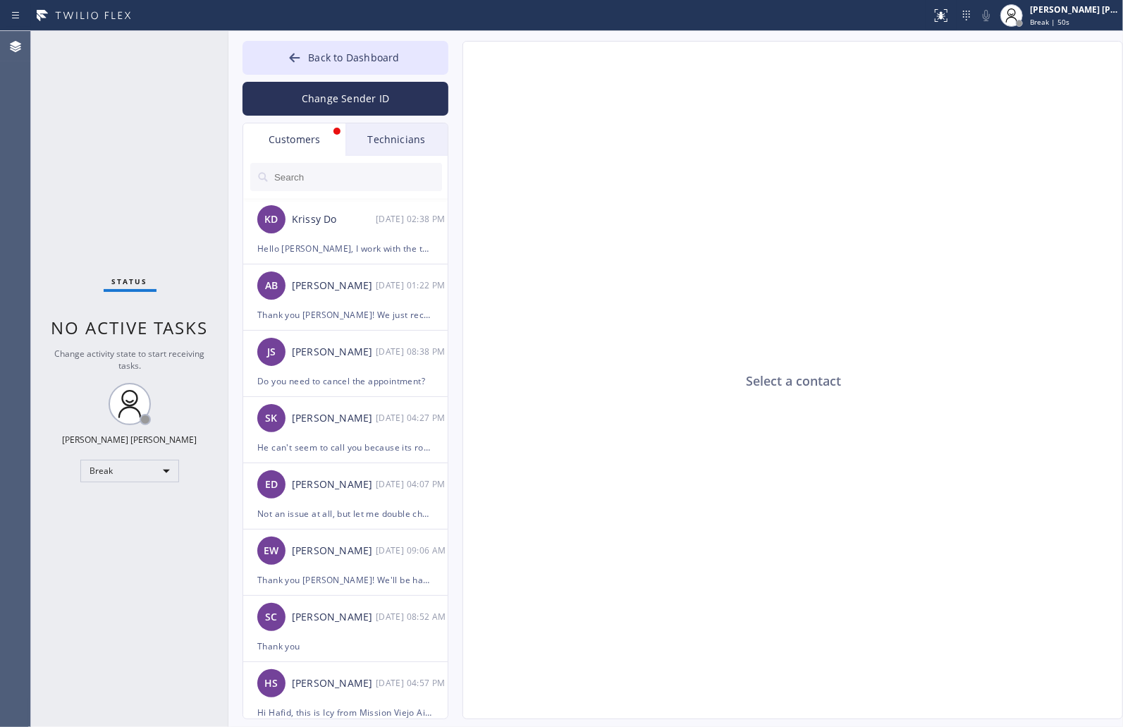
click at [459, 64] on div "Select a contact Outbound call Location Search location Your caller id phone nu…" at bounding box center [778, 380] width 661 height 678
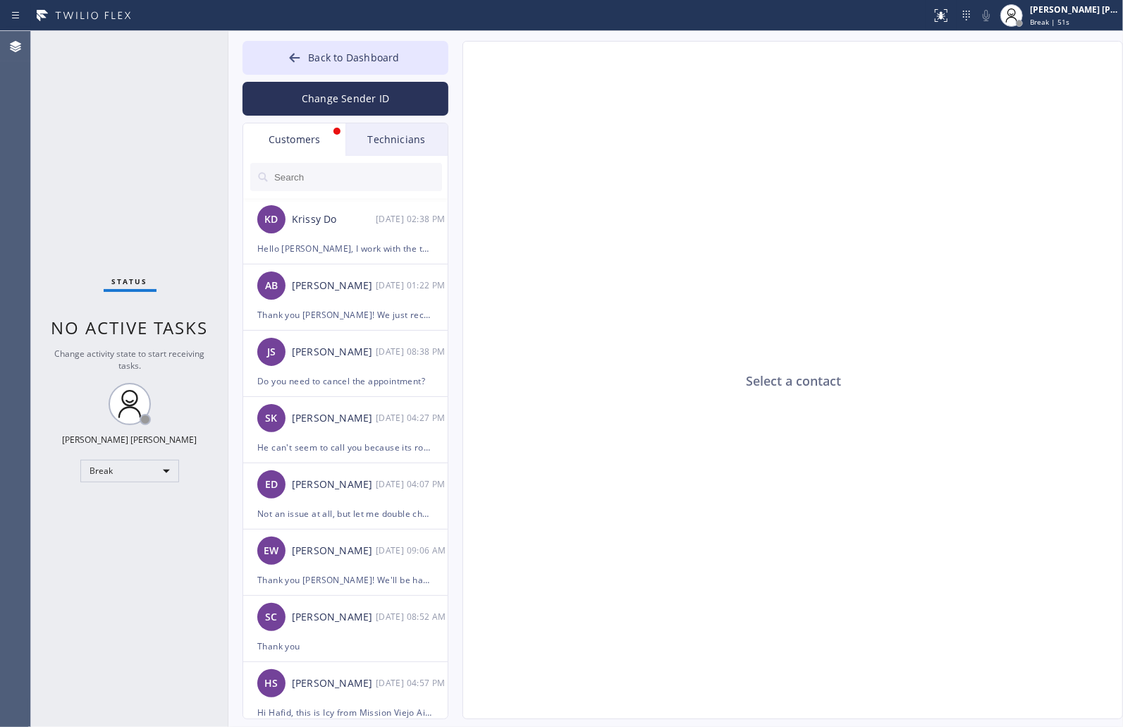
click at [459, 64] on div "Select a contact Outbound call Location Search location Your caller id phone nu…" at bounding box center [778, 380] width 661 height 678
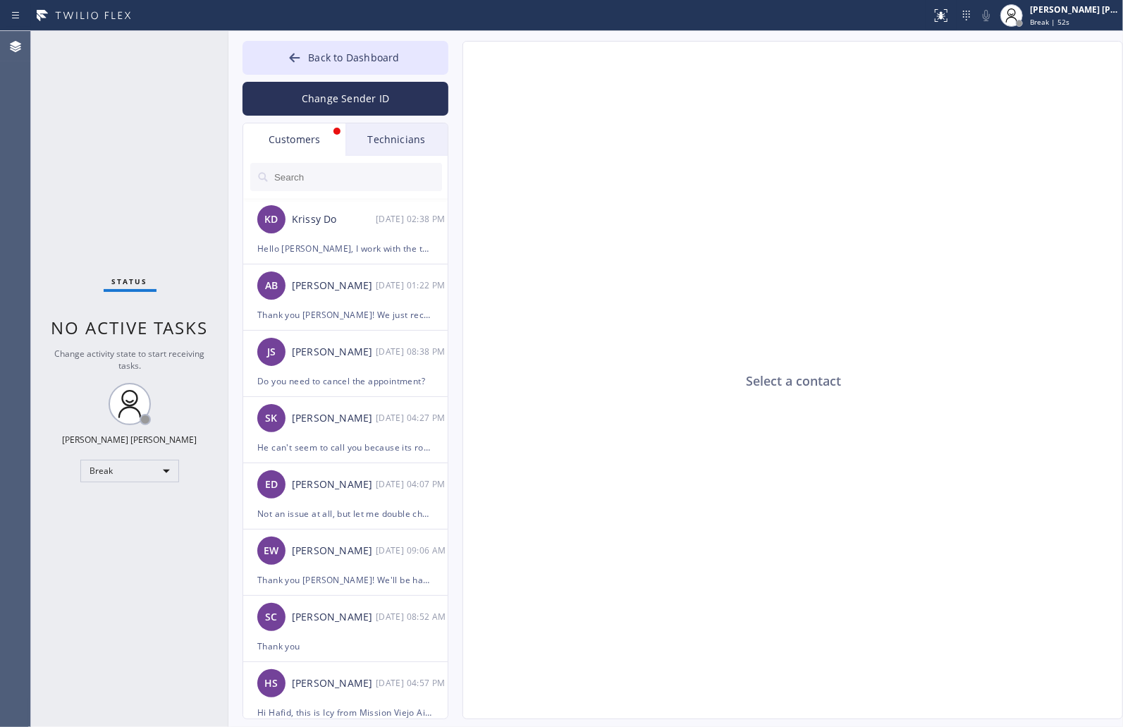
click at [459, 64] on div "Select a contact Outbound call Location Search location Your caller id phone nu…" at bounding box center [778, 380] width 661 height 678
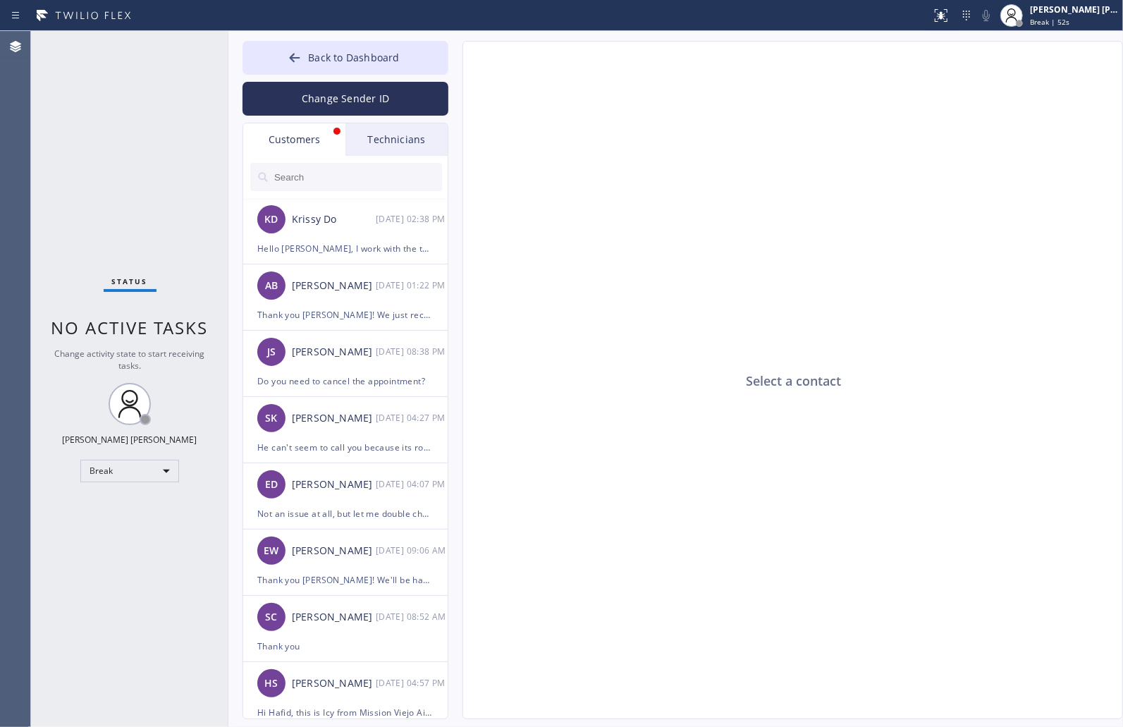
click at [459, 64] on div "Select a contact Outbound call Location Search location Your caller id phone nu…" at bounding box center [778, 380] width 661 height 678
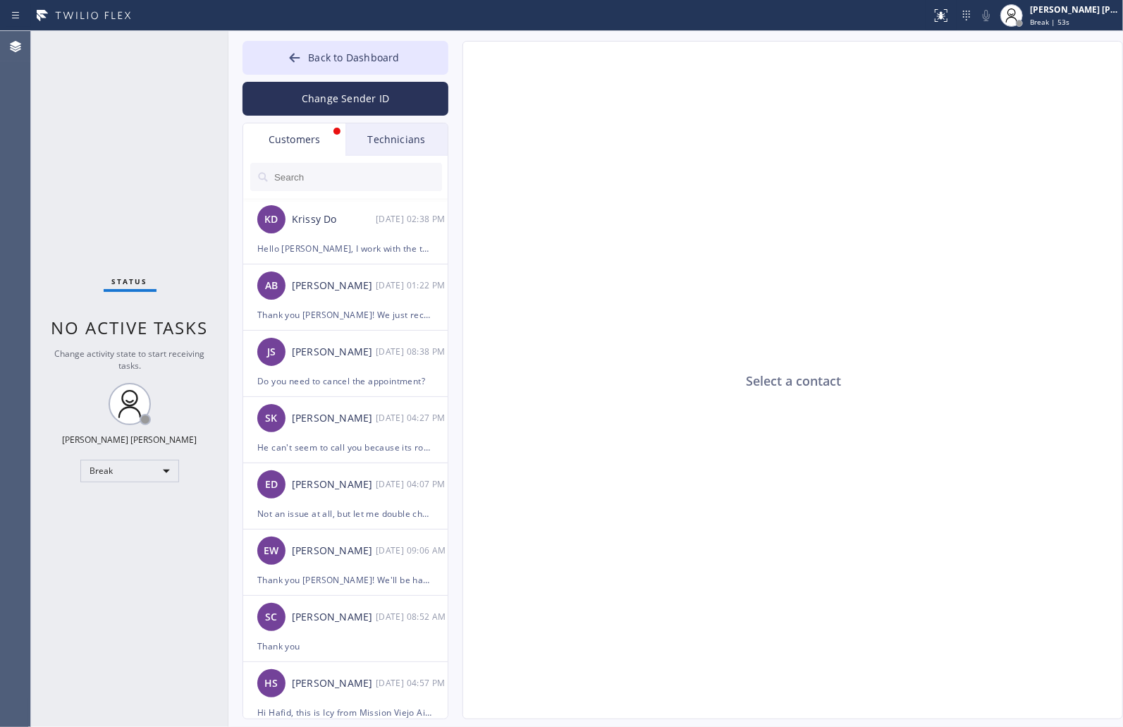
click at [459, 64] on div "Select a contact Outbound call Location Search location Your caller id phone nu…" at bounding box center [778, 380] width 661 height 678
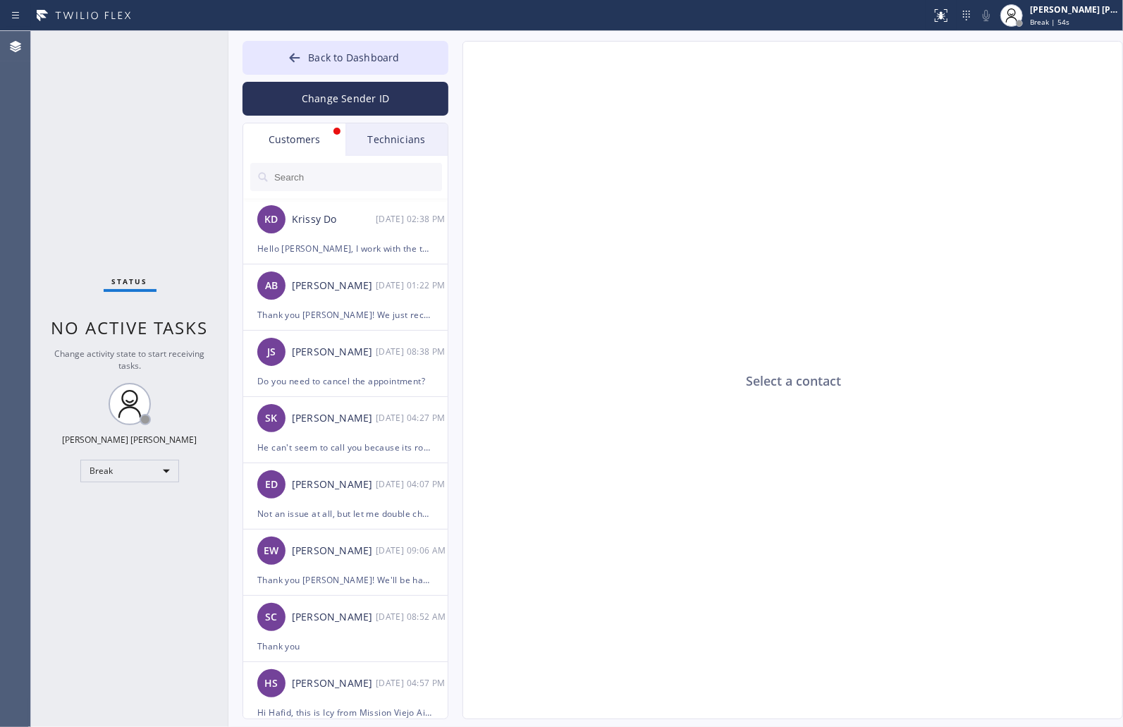
click at [459, 64] on div "Select a contact Outbound call Location Search location Your caller id phone nu…" at bounding box center [778, 380] width 661 height 678
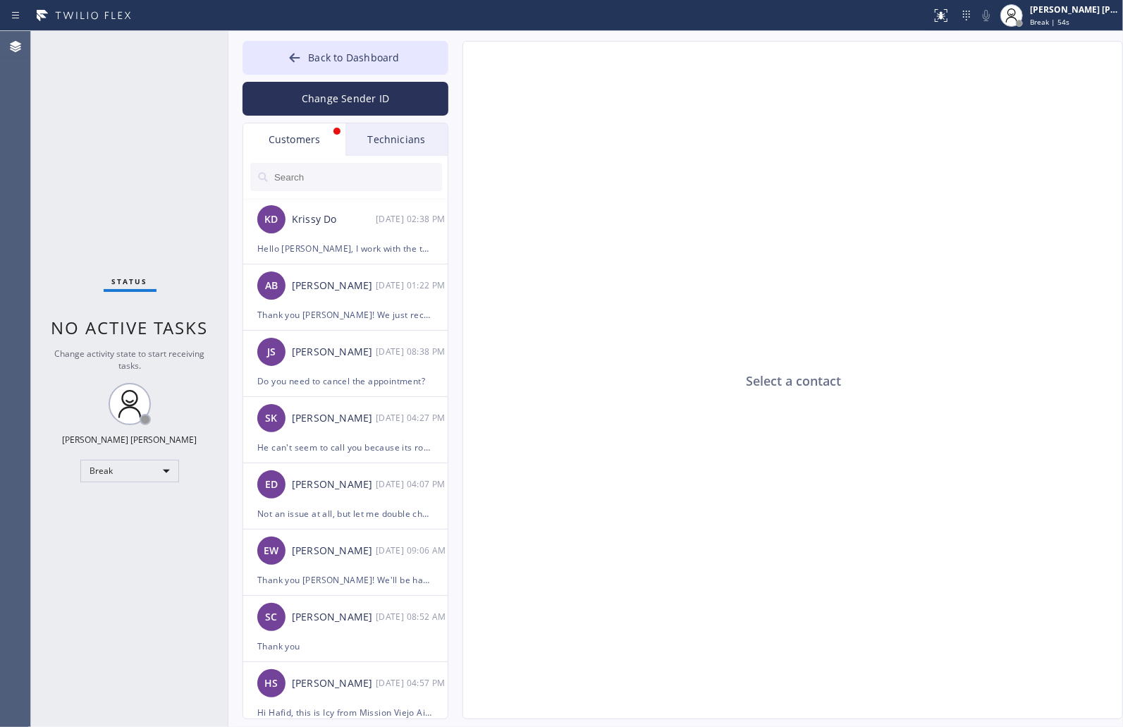
click at [459, 64] on div "Select a contact Outbound call Location Search location Your caller id phone nu…" at bounding box center [778, 380] width 661 height 678
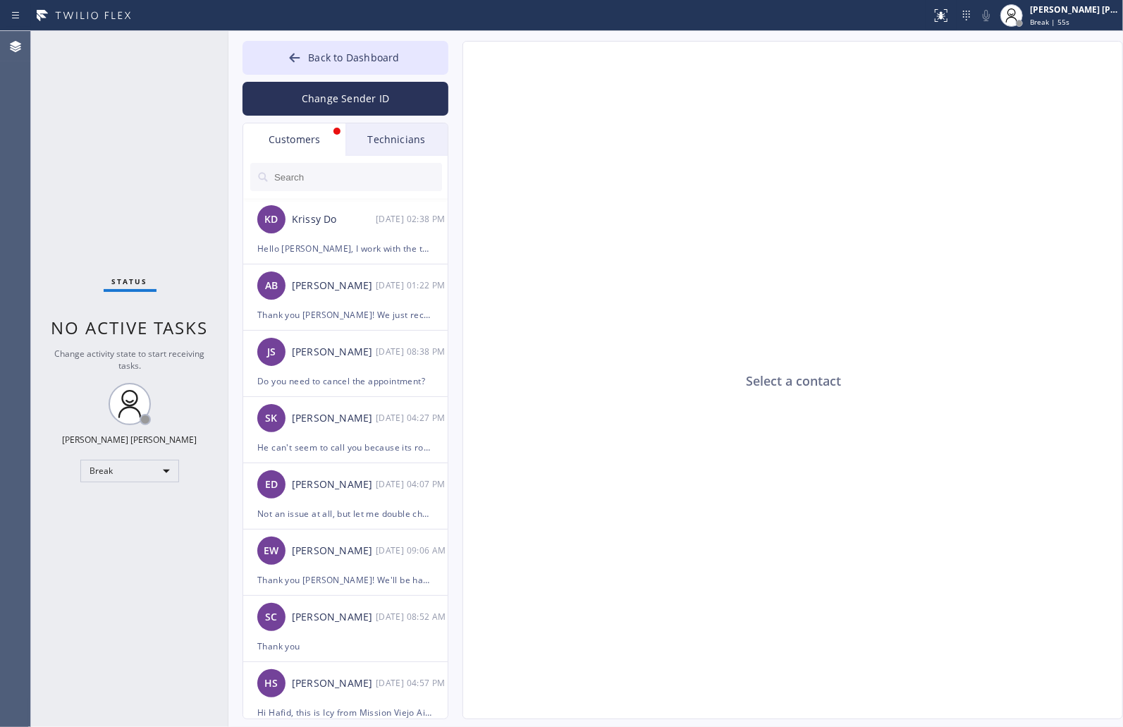
click at [459, 64] on div "Select a contact Outbound call Location Search location Your caller id phone nu…" at bounding box center [778, 380] width 661 height 678
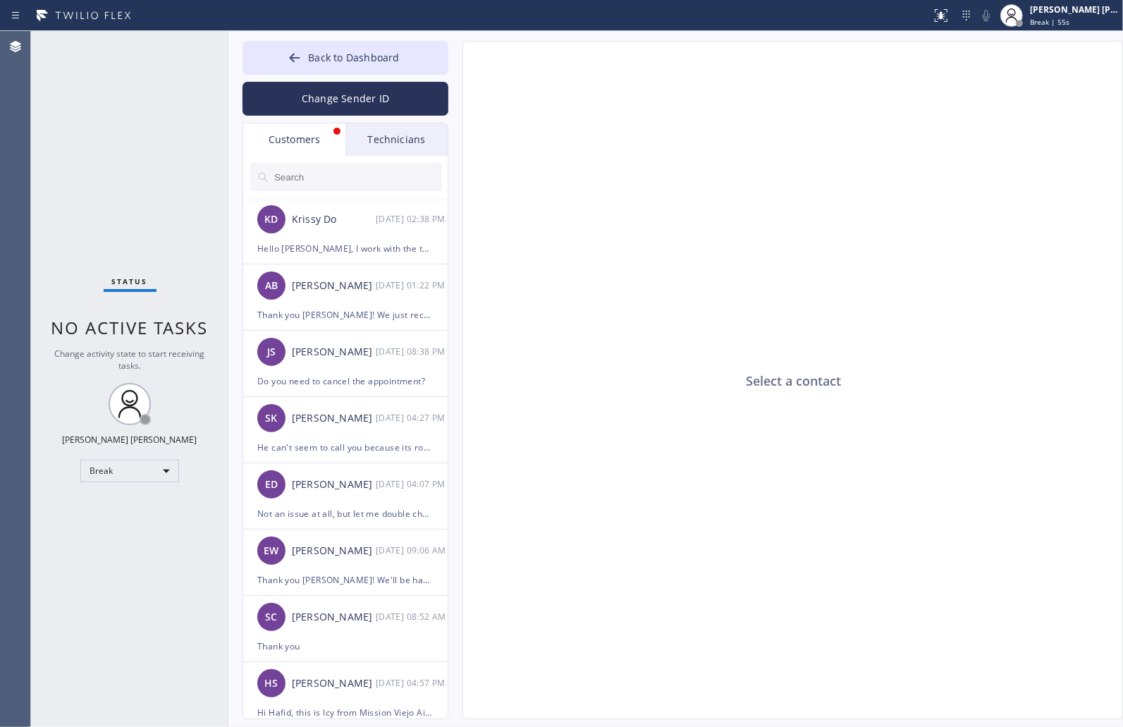
click at [459, 64] on div "Select a contact Outbound call Location Search location Your caller id phone nu…" at bounding box center [778, 380] width 661 height 678
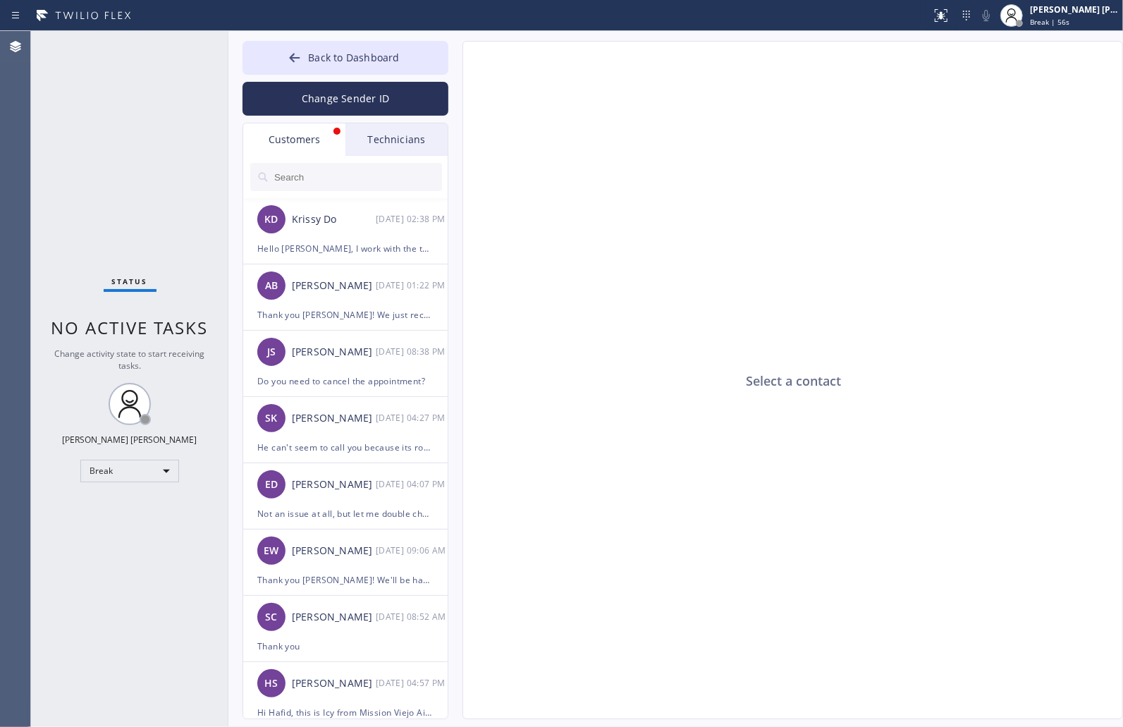
click at [459, 64] on div "Select a contact Outbound call Location Search location Your caller id phone nu…" at bounding box center [778, 380] width 661 height 678
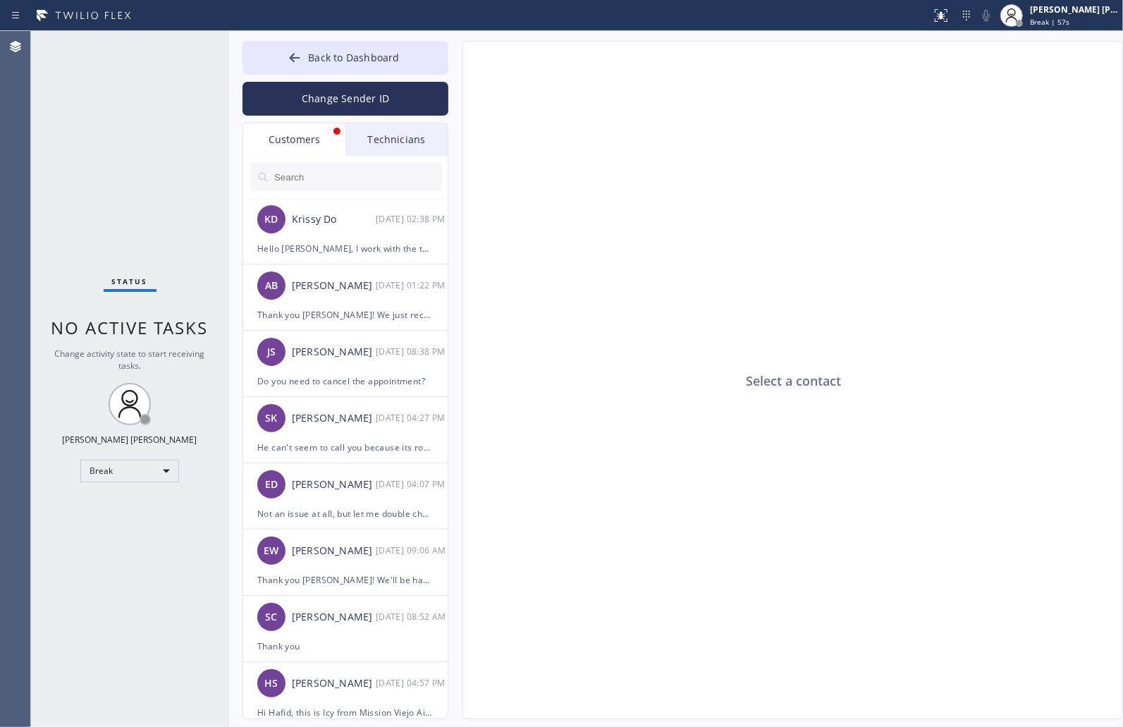
click at [459, 64] on div "Select a contact Outbound call Location Search location Your caller id phone nu…" at bounding box center [778, 380] width 661 height 678
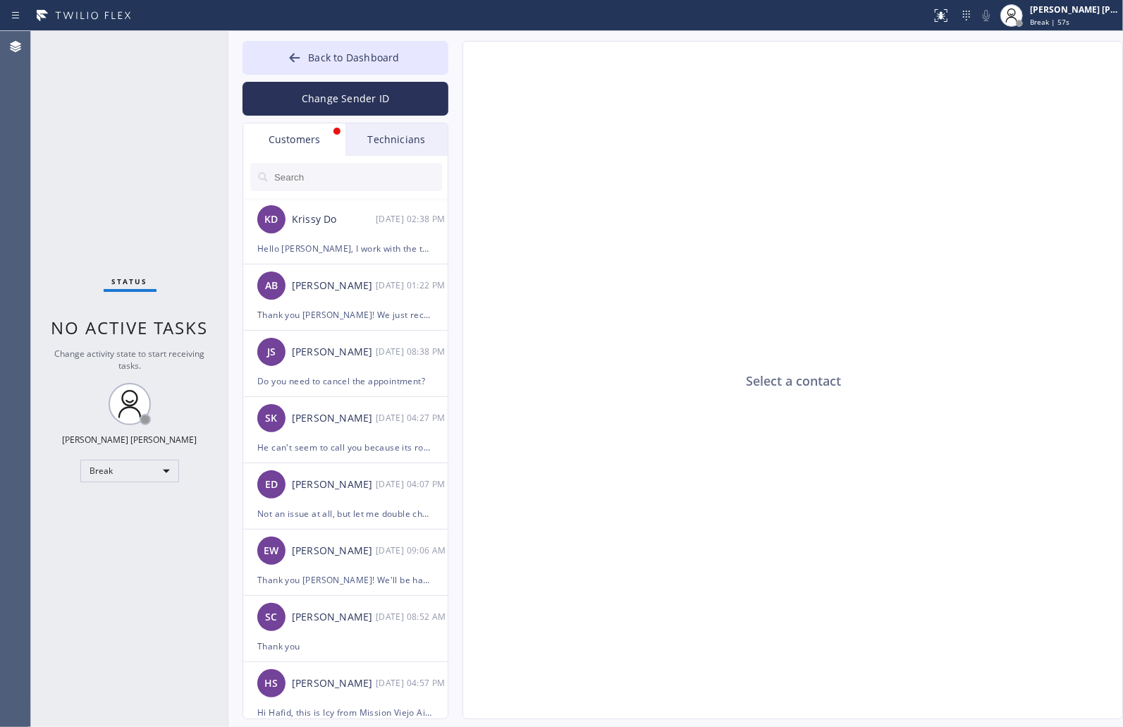
click at [459, 64] on div "Select a contact Outbound call Location Search location Your caller id phone nu…" at bounding box center [778, 380] width 661 height 678
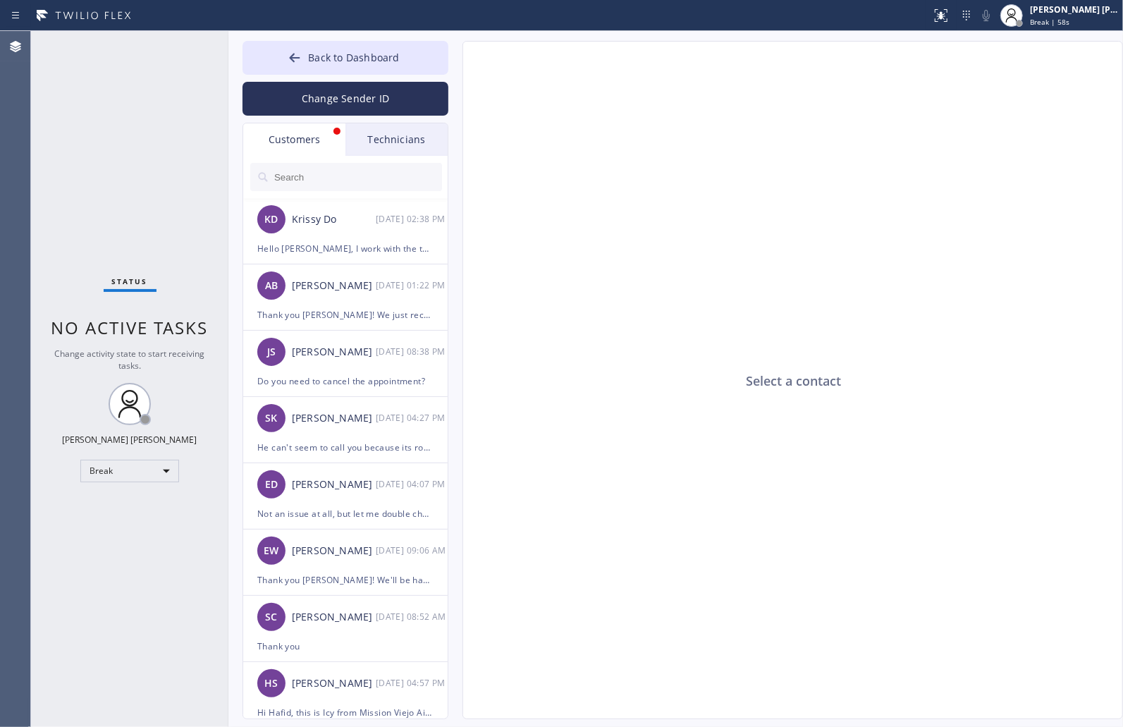
click at [459, 64] on div "Select a contact Outbound call Location Search location Your caller id phone nu…" at bounding box center [778, 380] width 661 height 678
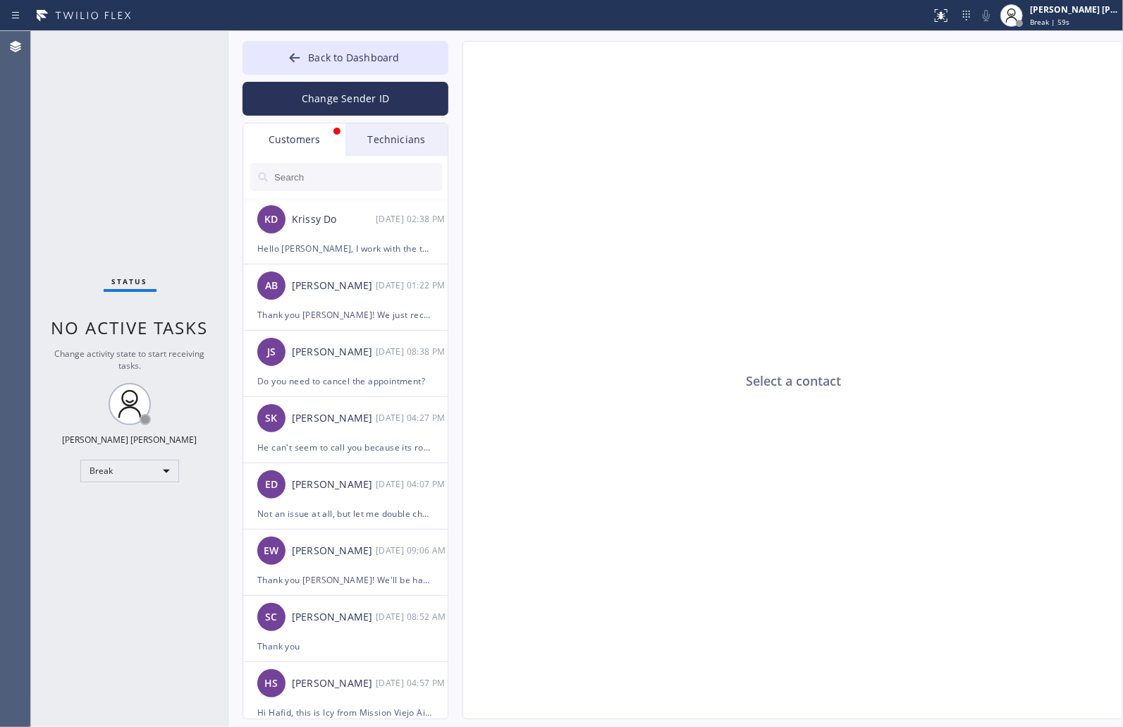
click at [459, 64] on div "Select a contact Outbound call Location Search location Your caller id phone nu…" at bounding box center [778, 380] width 661 height 678
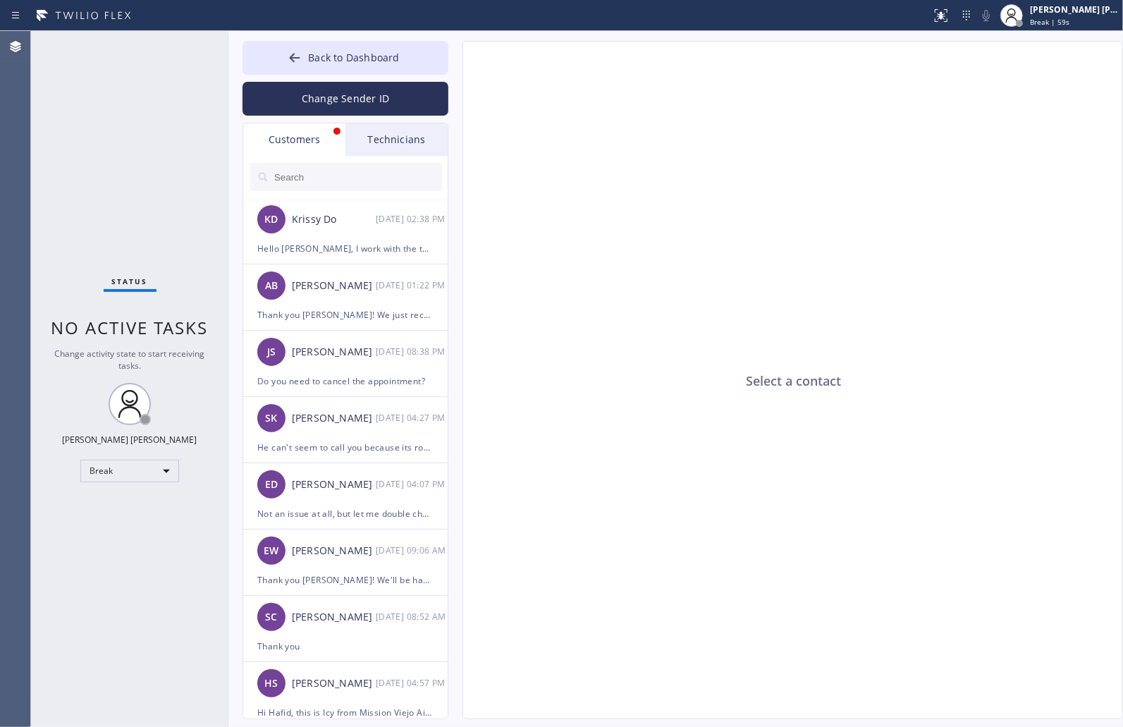
click at [459, 64] on div "Select a contact Outbound call Location Search location Your caller id phone nu…" at bounding box center [778, 380] width 661 height 678
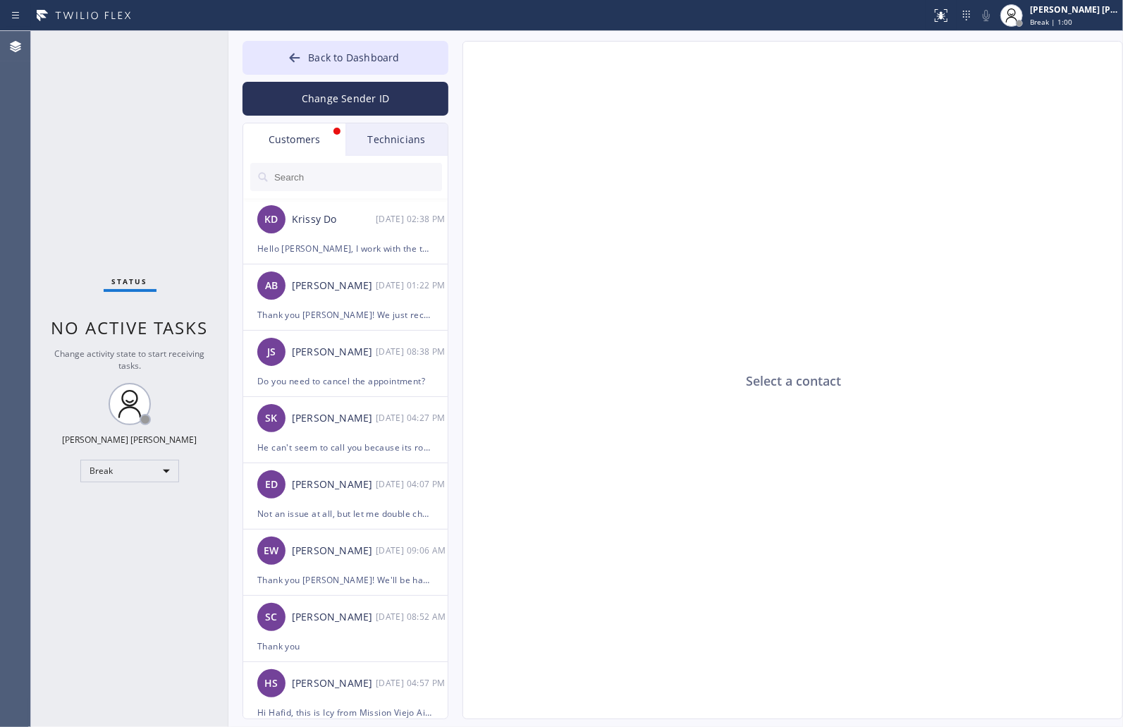
click at [459, 64] on div "Select a contact Outbound call Location Search location Your caller id phone nu…" at bounding box center [778, 380] width 661 height 678
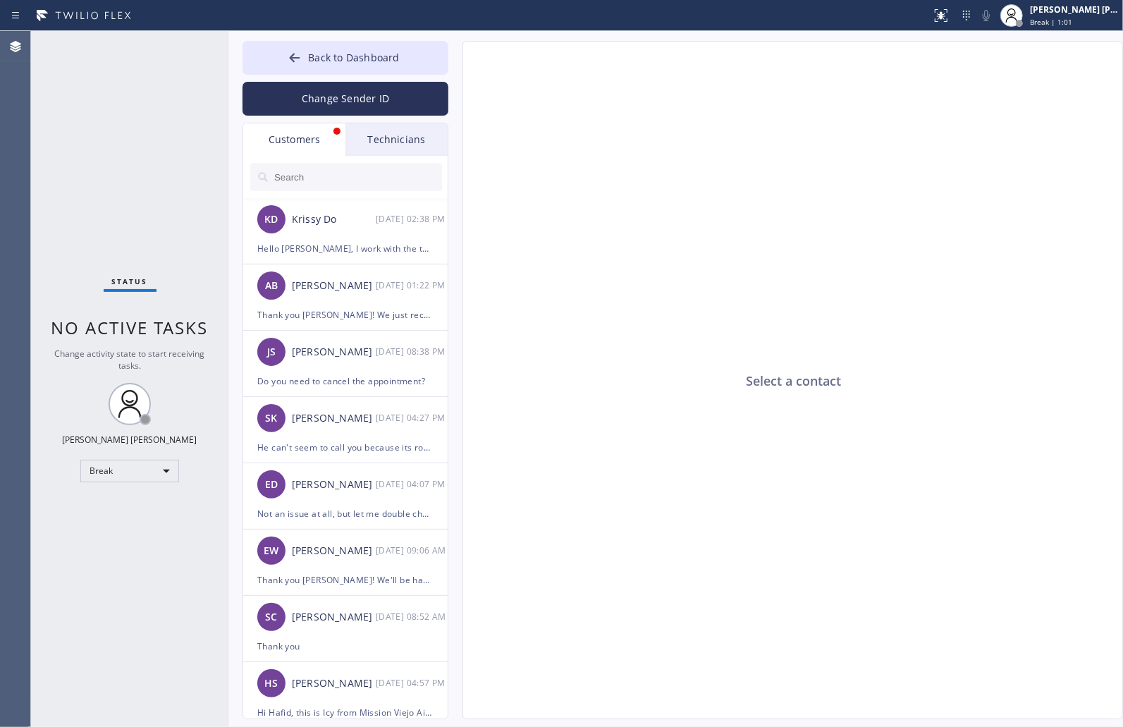
click at [459, 64] on div "Select a contact Outbound call Location Search location Your caller id phone nu…" at bounding box center [778, 380] width 661 height 678
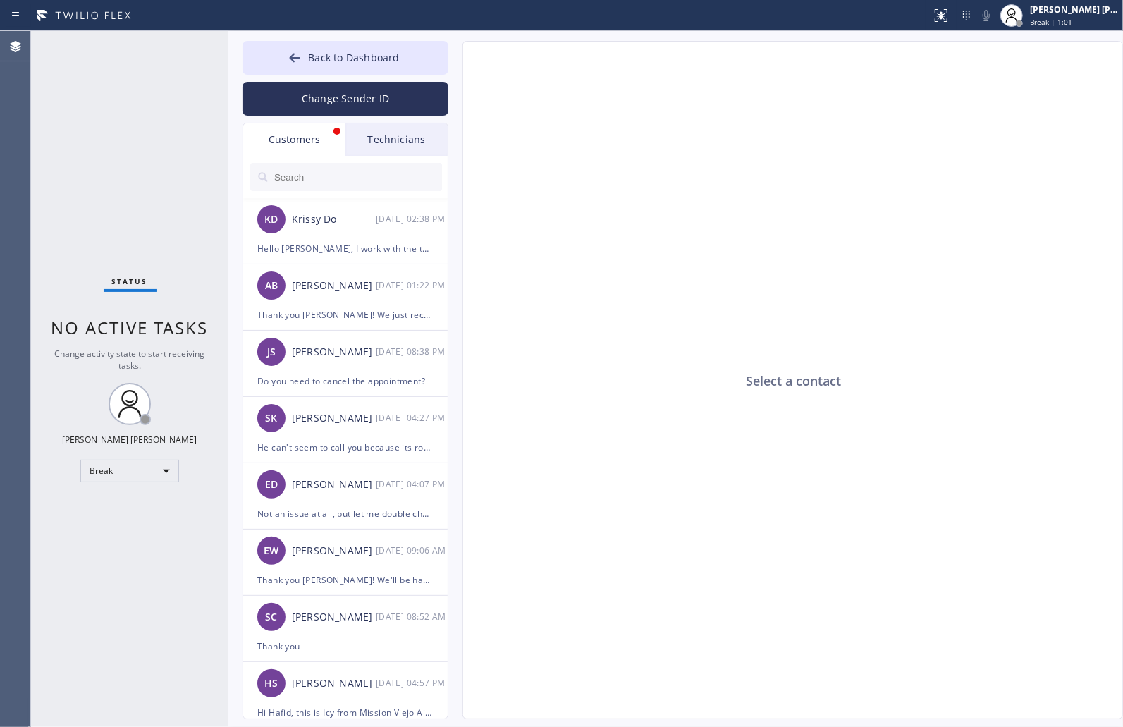
click at [459, 64] on div "Select a contact Outbound call Location Search location Your caller id phone nu…" at bounding box center [778, 380] width 661 height 678
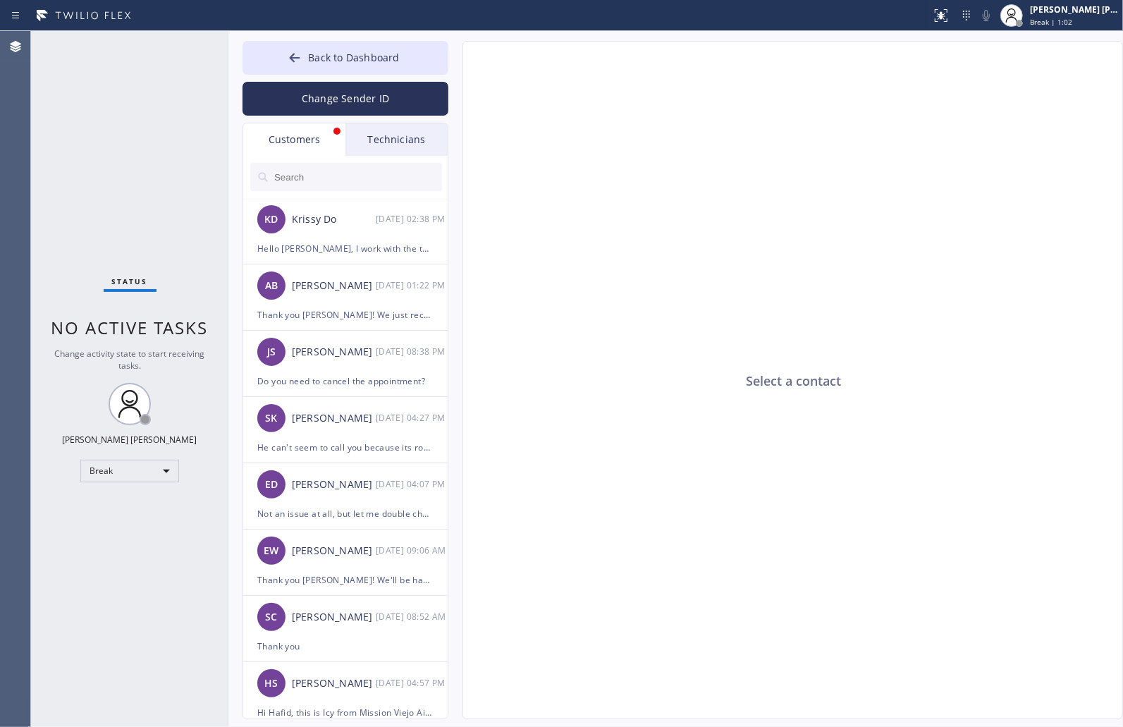
click at [459, 64] on div "Select a contact Outbound call Location Search location Your caller id phone nu…" at bounding box center [778, 380] width 661 height 678
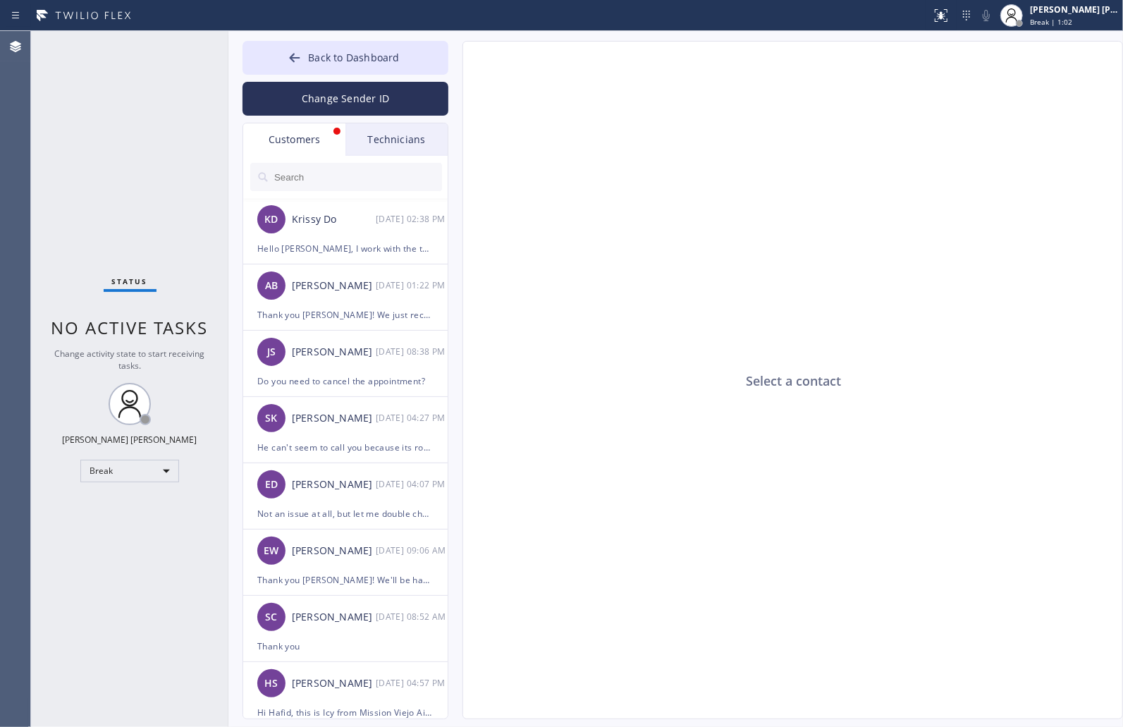
click at [459, 64] on div "Select a contact Outbound call Location Search location Your caller id phone nu…" at bounding box center [778, 380] width 661 height 678
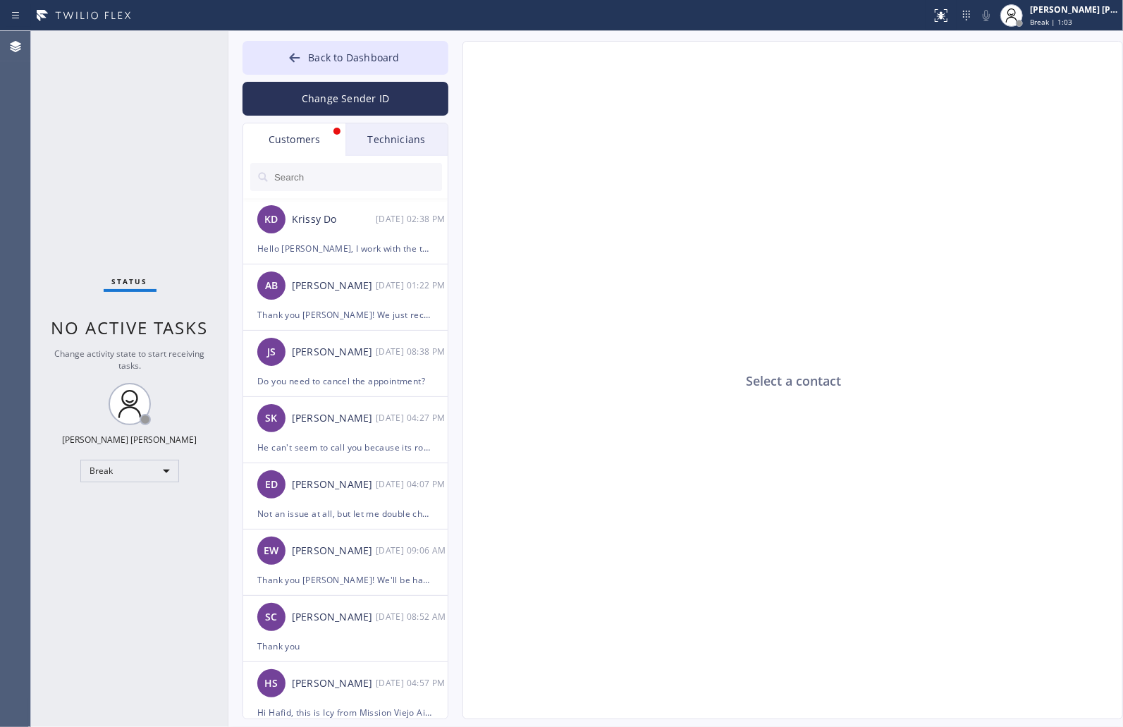
click at [459, 64] on div "Select a contact Outbound call Location Search location Your caller id phone nu…" at bounding box center [778, 380] width 661 height 678
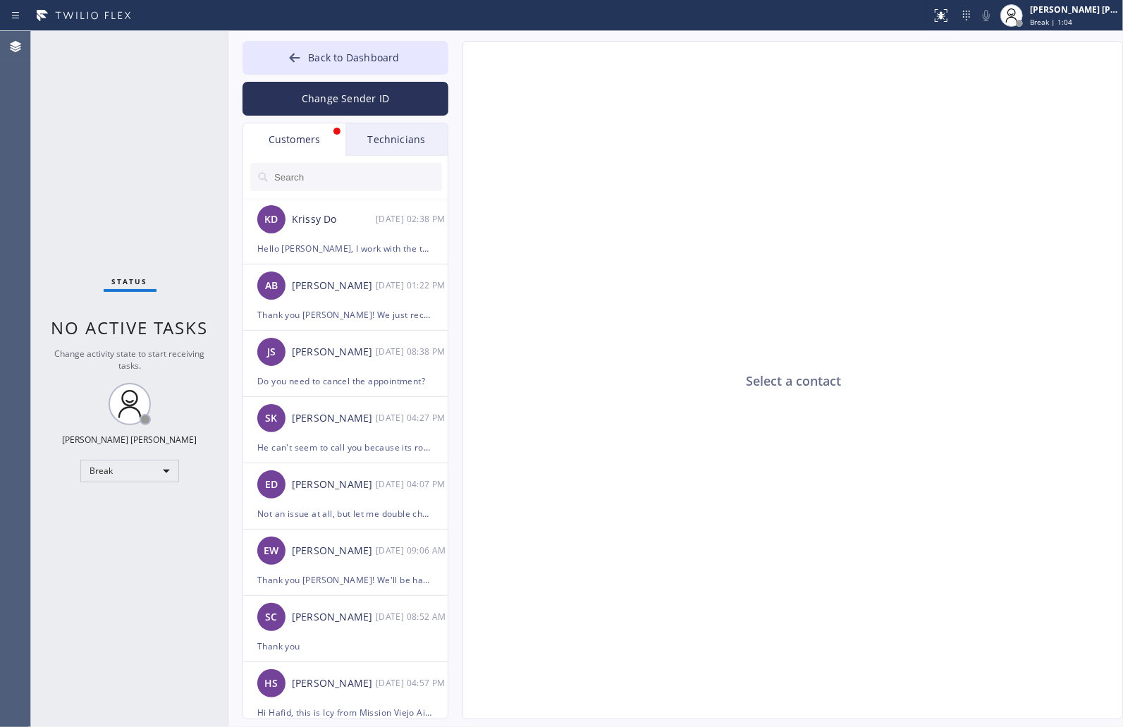
click at [459, 64] on div "Select a contact Outbound call Location Search location Your caller id phone nu…" at bounding box center [778, 380] width 661 height 678
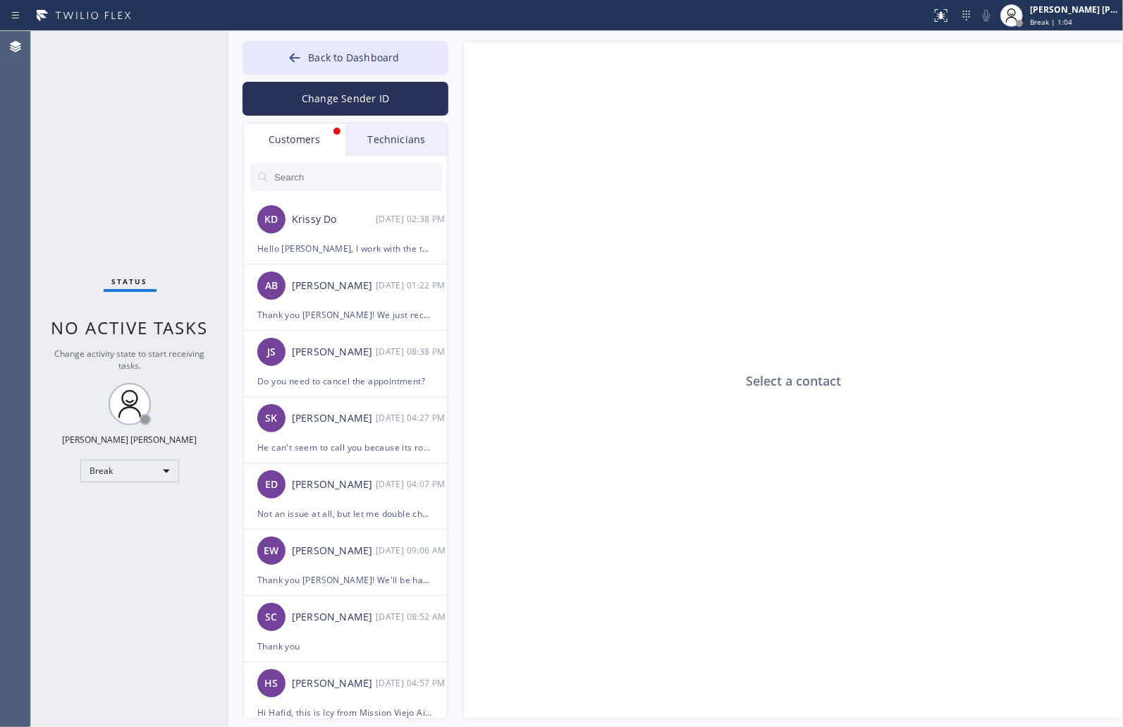
click at [459, 64] on div "Select a contact Outbound call Location Search location Your caller id phone nu…" at bounding box center [778, 380] width 661 height 678
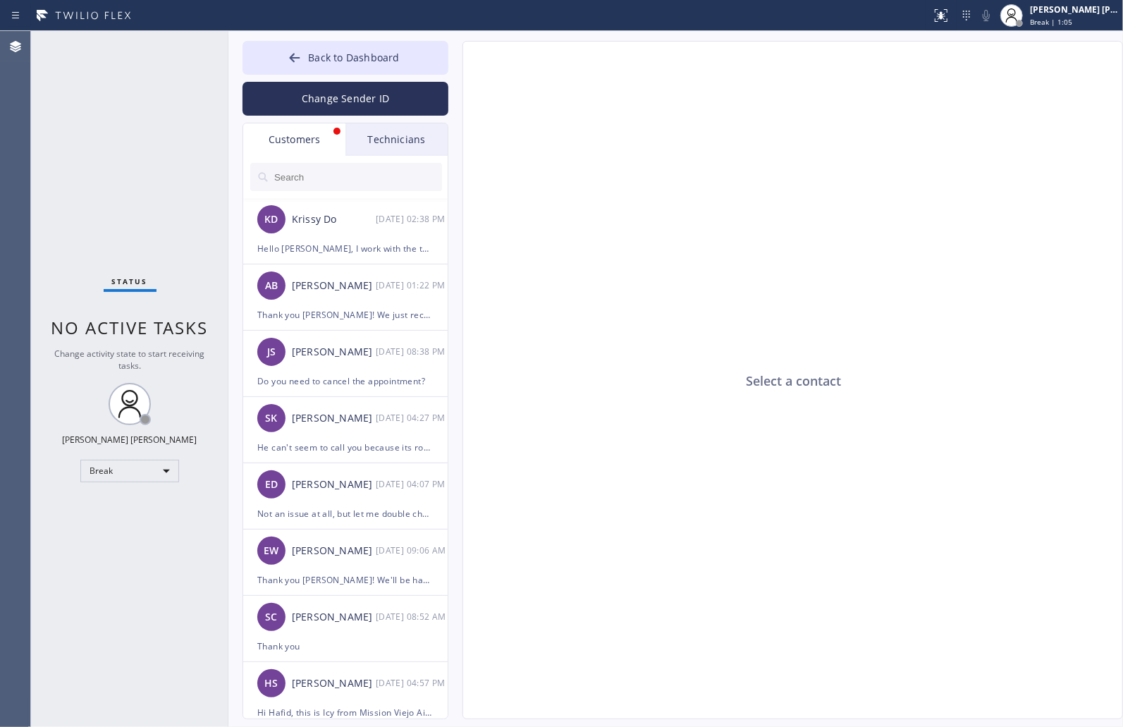
click at [459, 64] on div "Select a contact Outbound call Location Search location Your caller id phone nu…" at bounding box center [778, 380] width 661 height 678
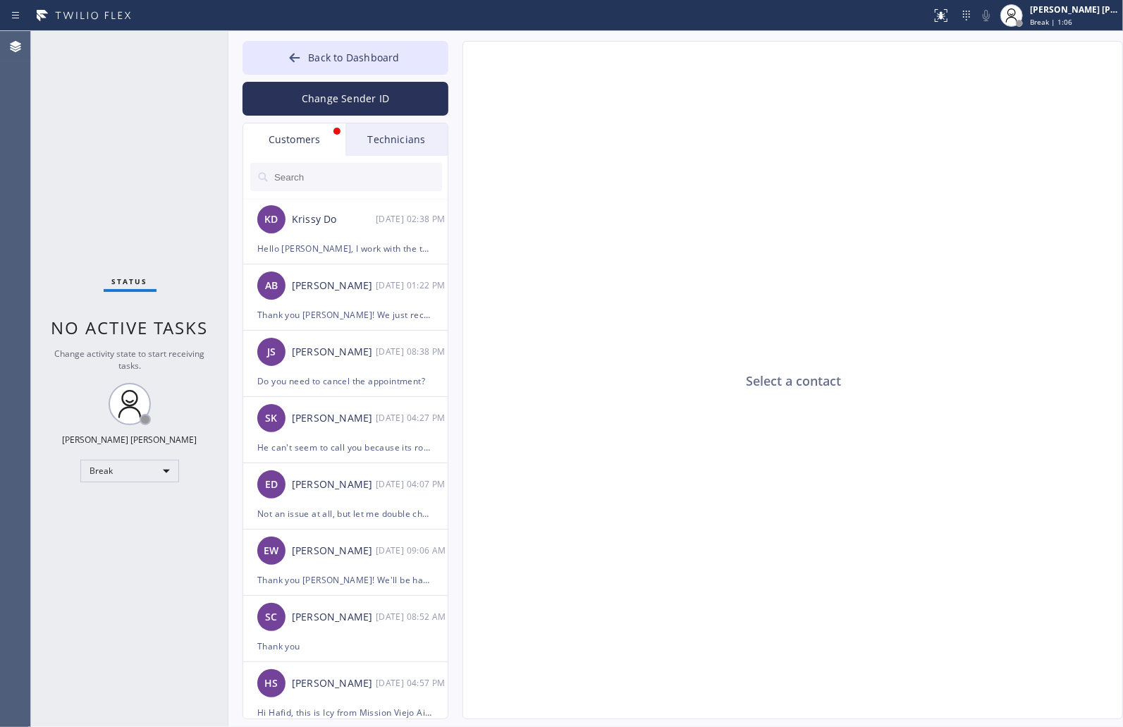
click at [459, 64] on div "Select a contact Outbound call Location Search location Your caller id phone nu…" at bounding box center [778, 380] width 661 height 678
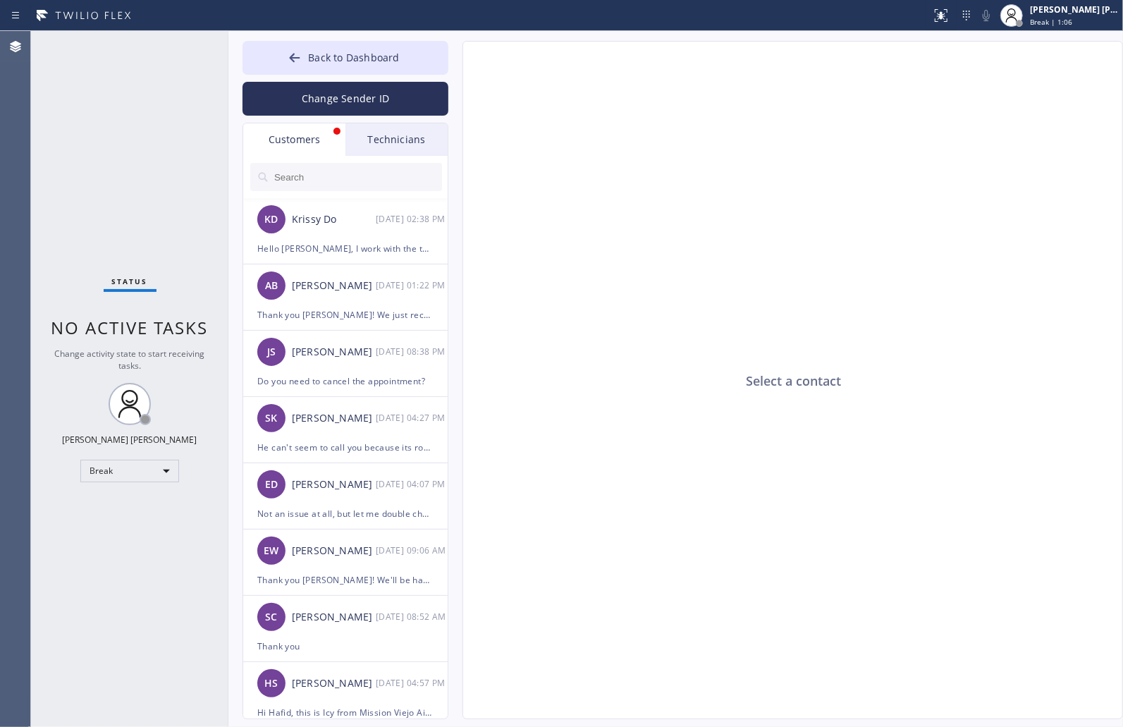
click at [459, 64] on div "Select a contact Outbound call Location Search location Your caller id phone nu…" at bounding box center [778, 380] width 661 height 678
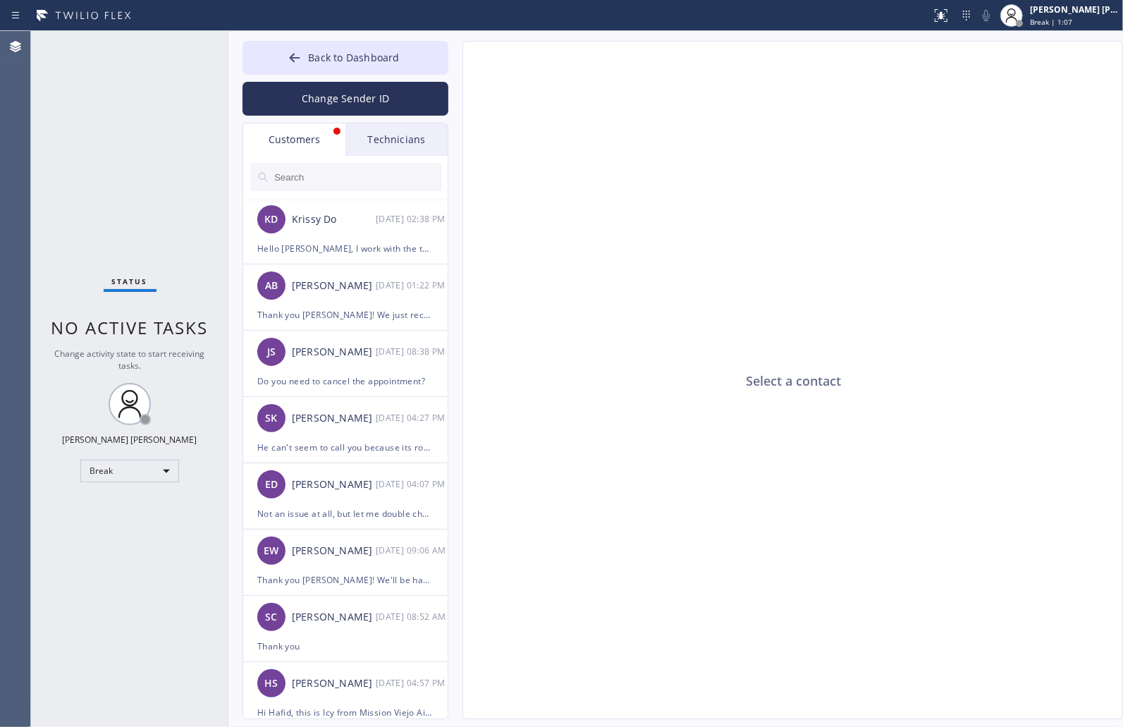
click at [459, 64] on div "Select a contact Outbound call Location Search location Your caller id phone nu…" at bounding box center [778, 380] width 661 height 678
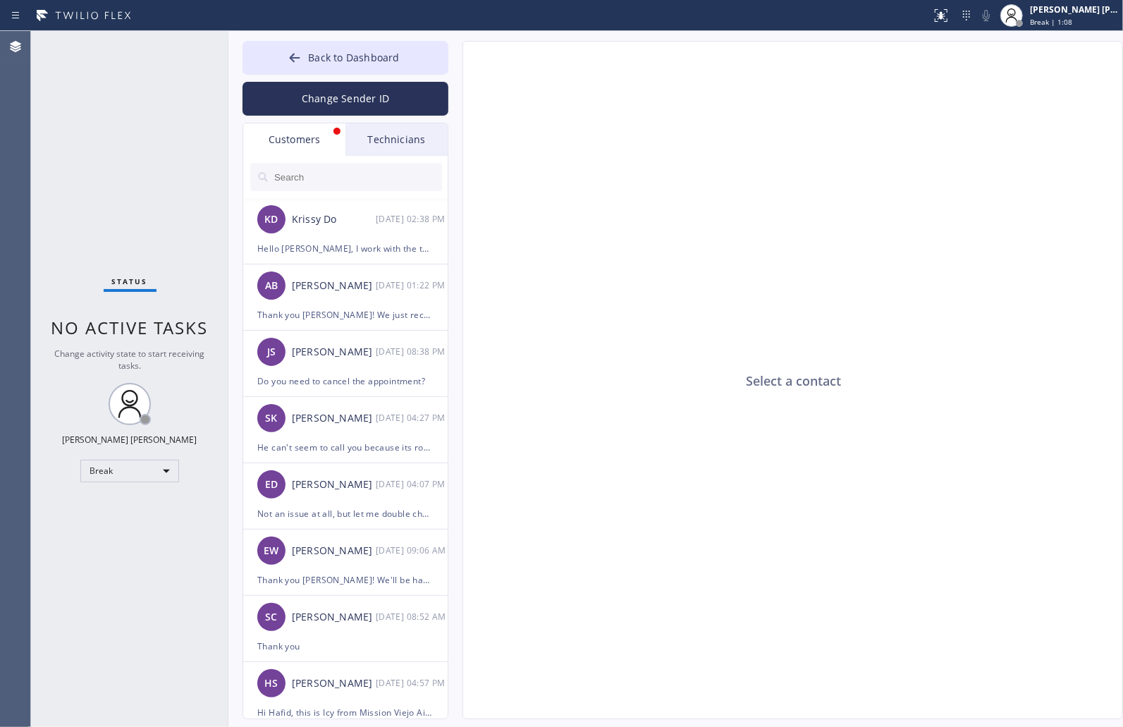
click at [459, 64] on div "Select a contact Outbound call Location Search location Your caller id phone nu…" at bounding box center [778, 380] width 661 height 678
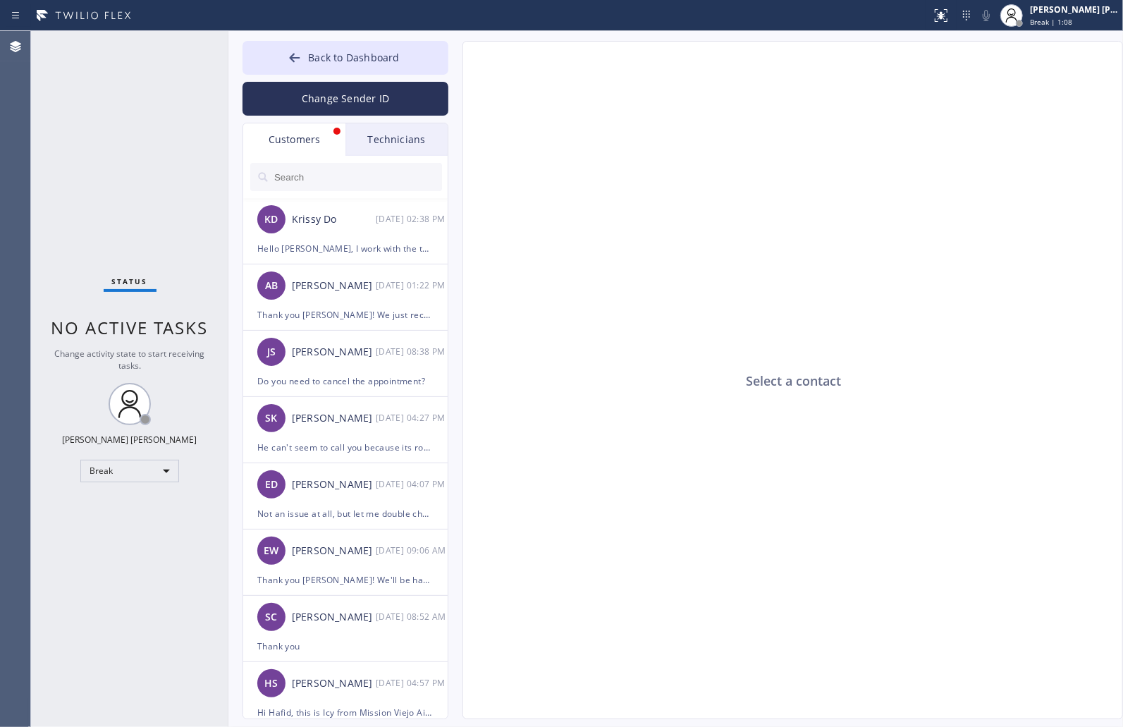
click at [459, 64] on div "Select a contact Outbound call Location Search location Your caller id phone nu…" at bounding box center [778, 380] width 661 height 678
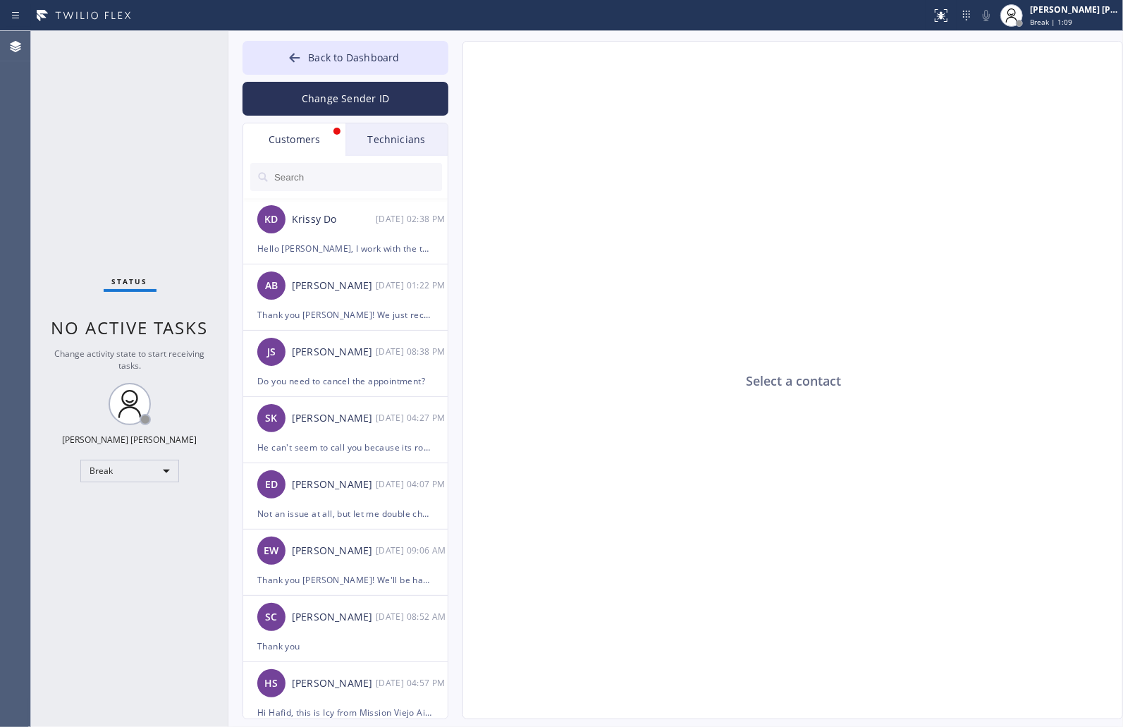
click at [459, 64] on div "Select a contact Outbound call Location Search location Your caller id phone nu…" at bounding box center [778, 380] width 661 height 678
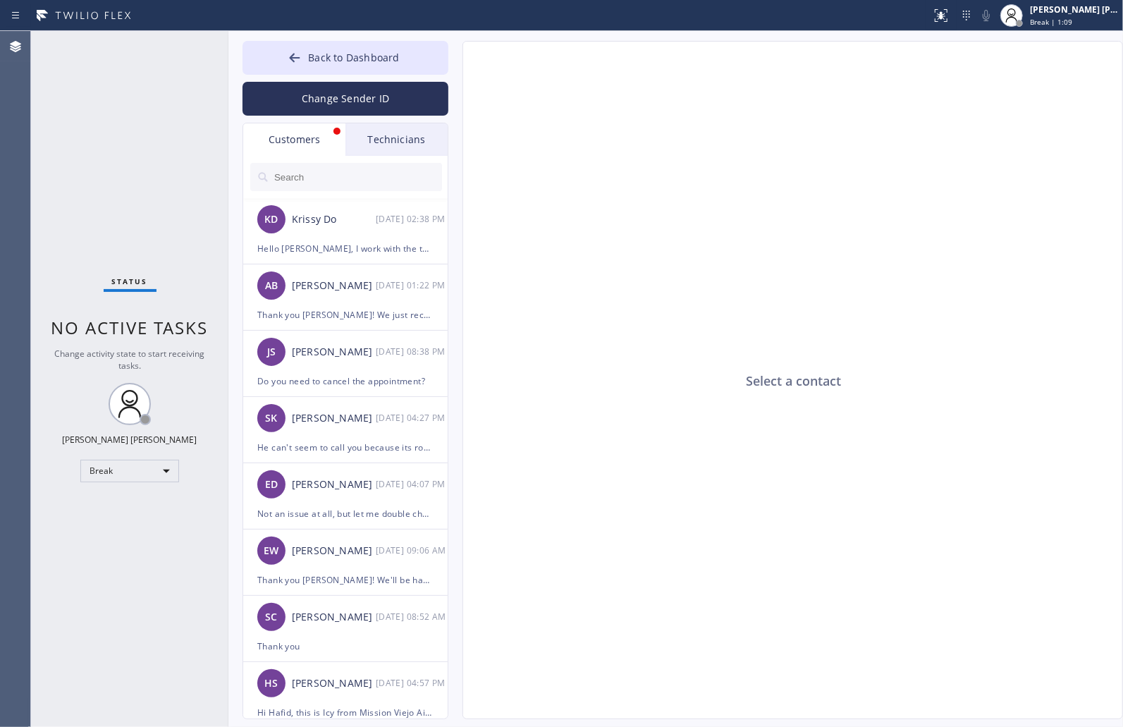
click at [459, 64] on div "Select a contact Outbound call Location Search location Your caller id phone nu…" at bounding box center [778, 380] width 661 height 678
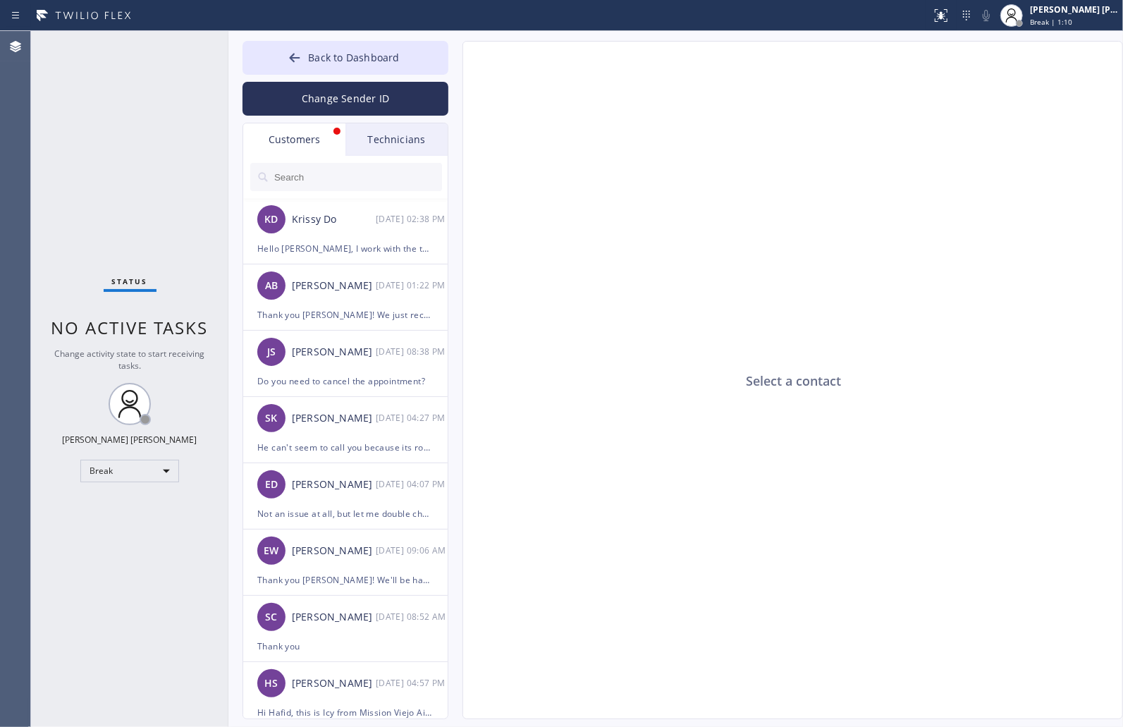
click at [459, 64] on div "Select a contact Outbound call Location Search location Your caller id phone nu…" at bounding box center [778, 380] width 661 height 678
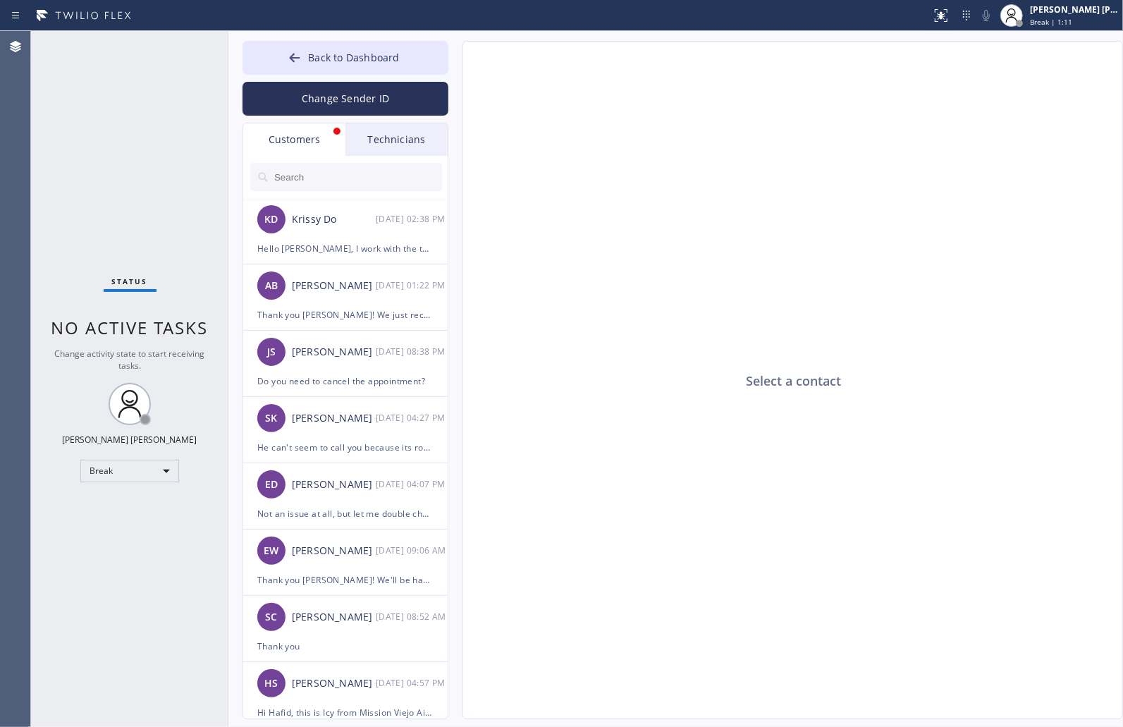
click at [459, 64] on div "Select a contact Outbound call Location Search location Your caller id phone nu…" at bounding box center [778, 380] width 661 height 678
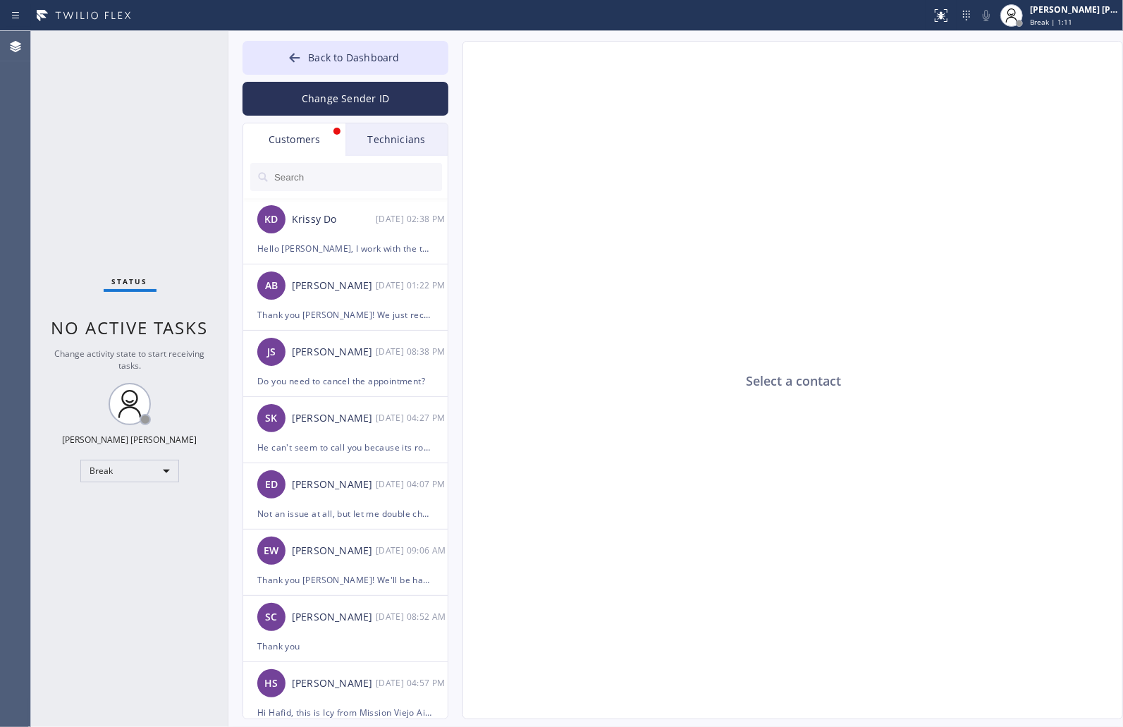
click at [459, 64] on div "Select a contact Outbound call Location Search location Your caller id phone nu…" at bounding box center [778, 380] width 661 height 678
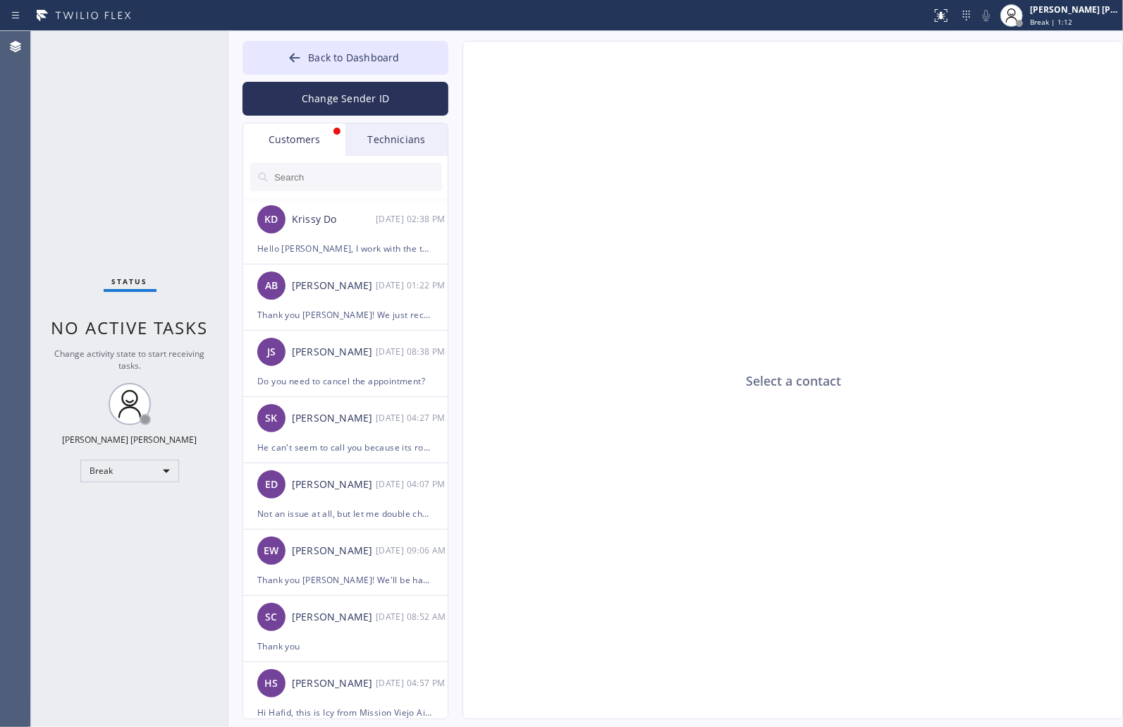
click at [459, 64] on div "Select a contact Outbound call Location Search location Your caller id phone nu…" at bounding box center [778, 380] width 661 height 678
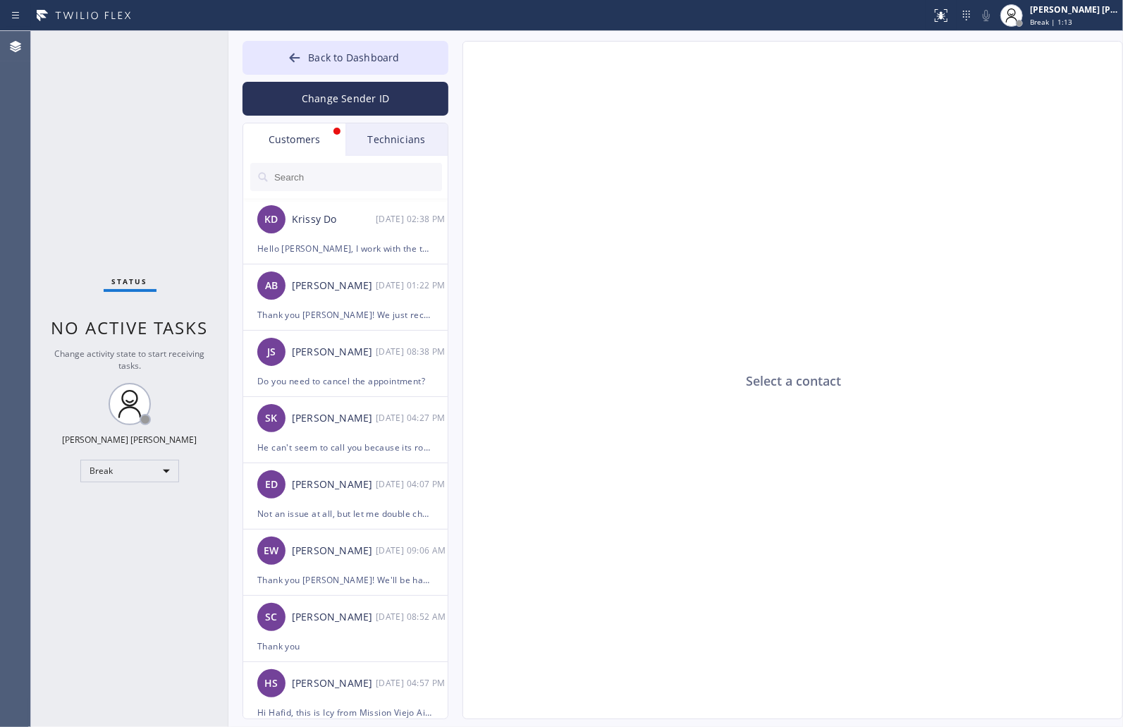
click at [459, 64] on div "Select a contact Outbound call Location Search location Your caller id phone nu…" at bounding box center [778, 380] width 661 height 678
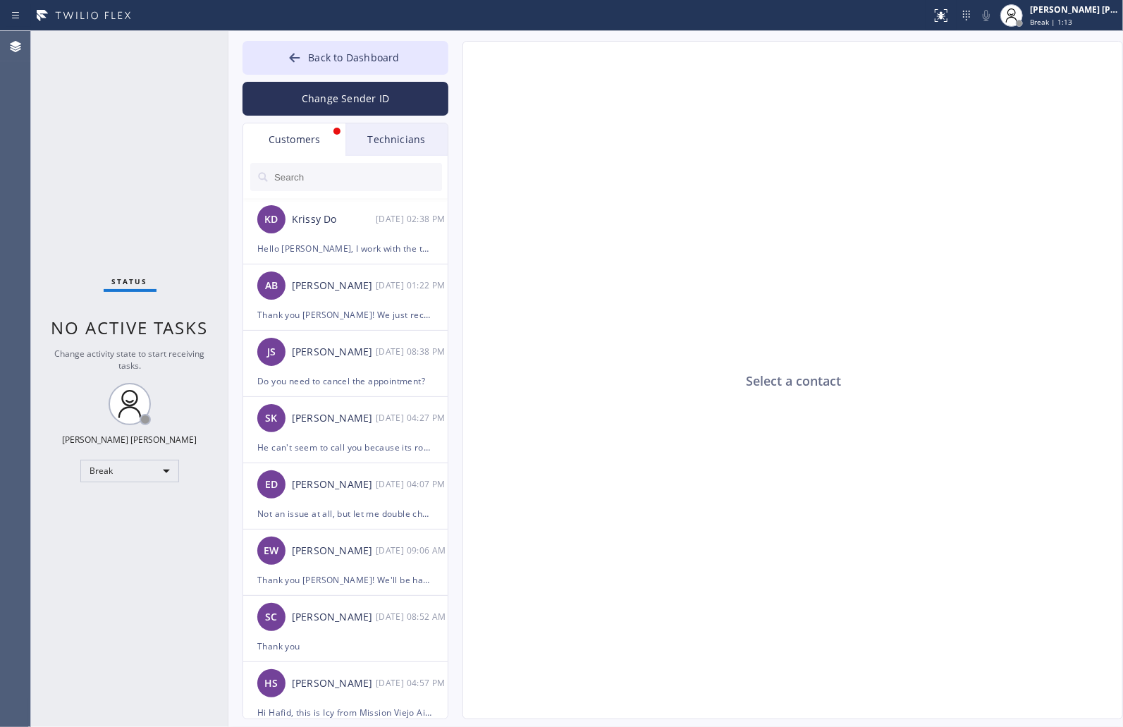
click at [459, 64] on div "Select a contact Outbound call Location Search location Your caller id phone nu…" at bounding box center [778, 380] width 661 height 678
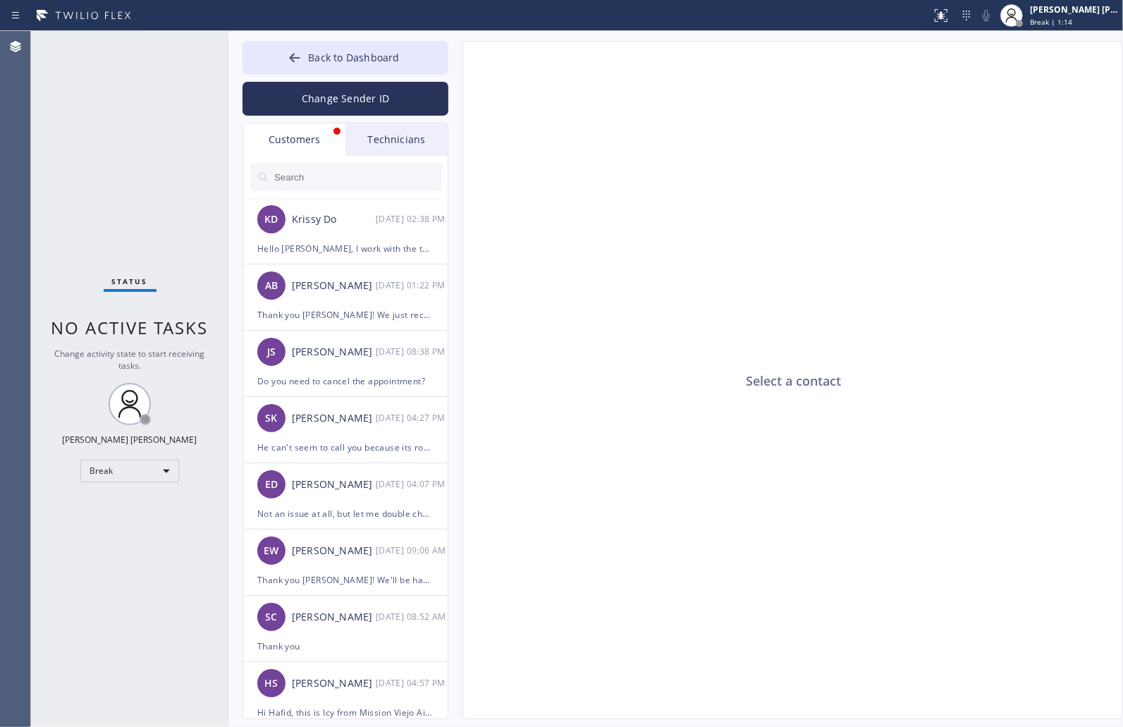
click at [459, 64] on div "Select a contact Outbound call Location Search location Your caller id phone nu…" at bounding box center [778, 380] width 661 height 678
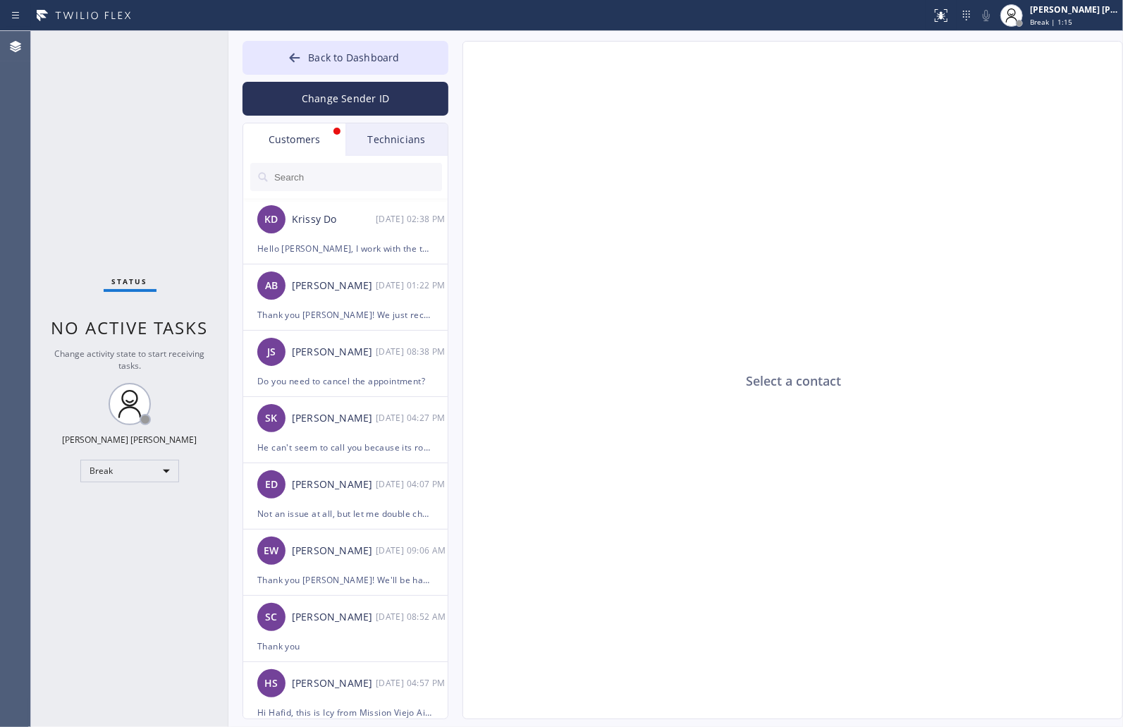
click at [459, 64] on div "Select a contact Outbound call Location Search location Your caller id phone nu…" at bounding box center [778, 380] width 661 height 678
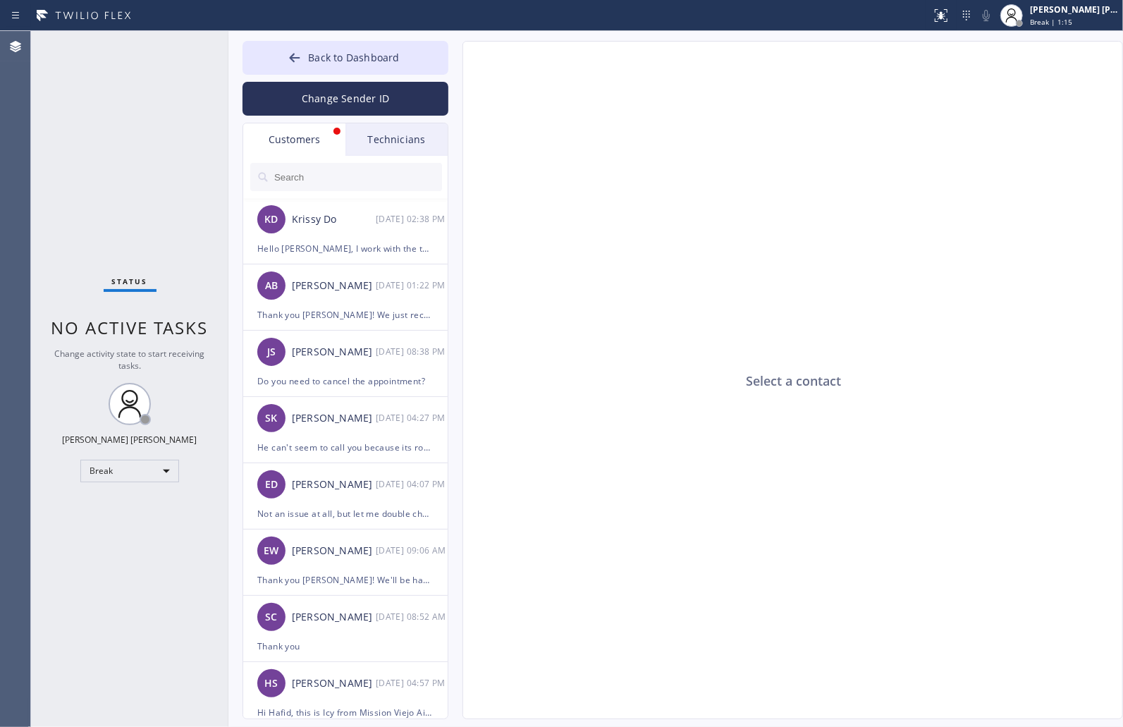
click at [459, 64] on div "Select a contact Outbound call Location Search location Your caller id phone nu…" at bounding box center [778, 380] width 661 height 678
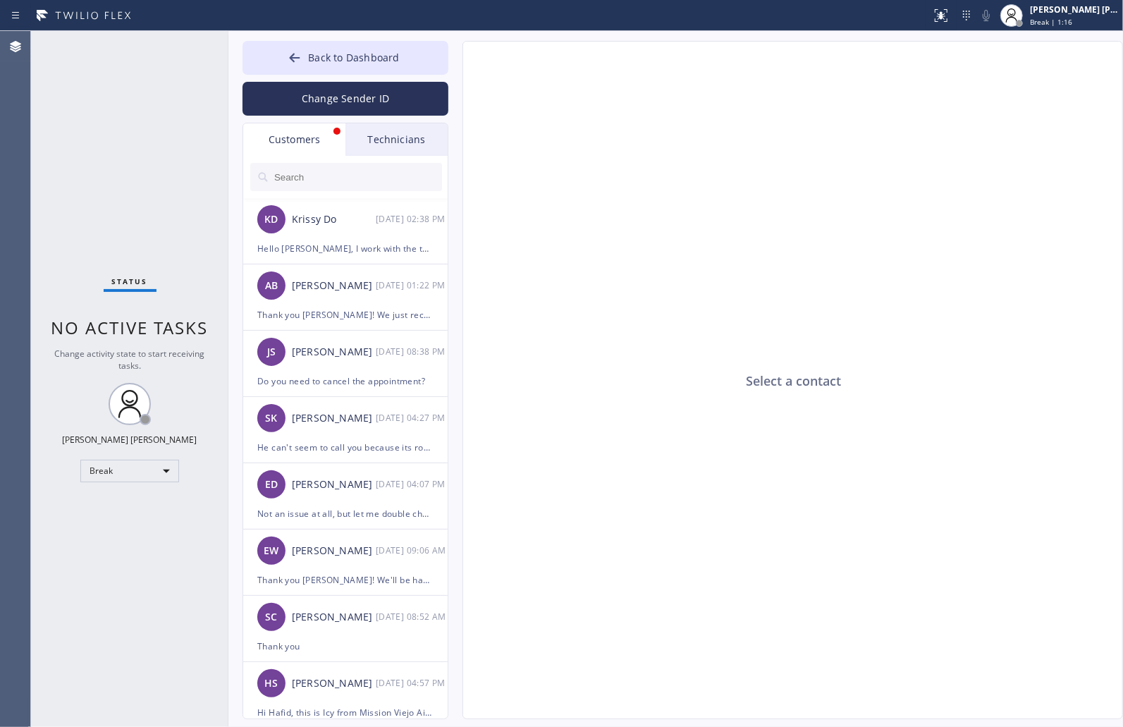
click at [459, 64] on div "Select a contact Outbound call Location Search location Your caller id phone nu…" at bounding box center [778, 380] width 661 height 678
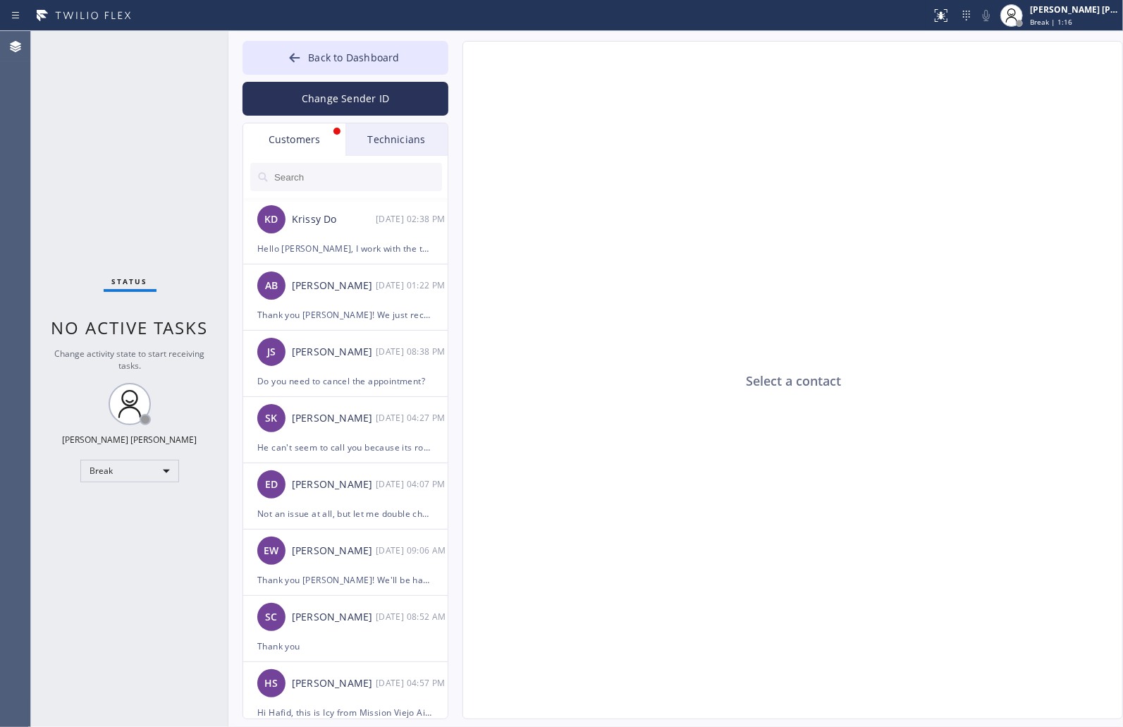
click at [459, 64] on div "Select a contact Outbound call Location Search location Your caller id phone nu…" at bounding box center [778, 380] width 661 height 678
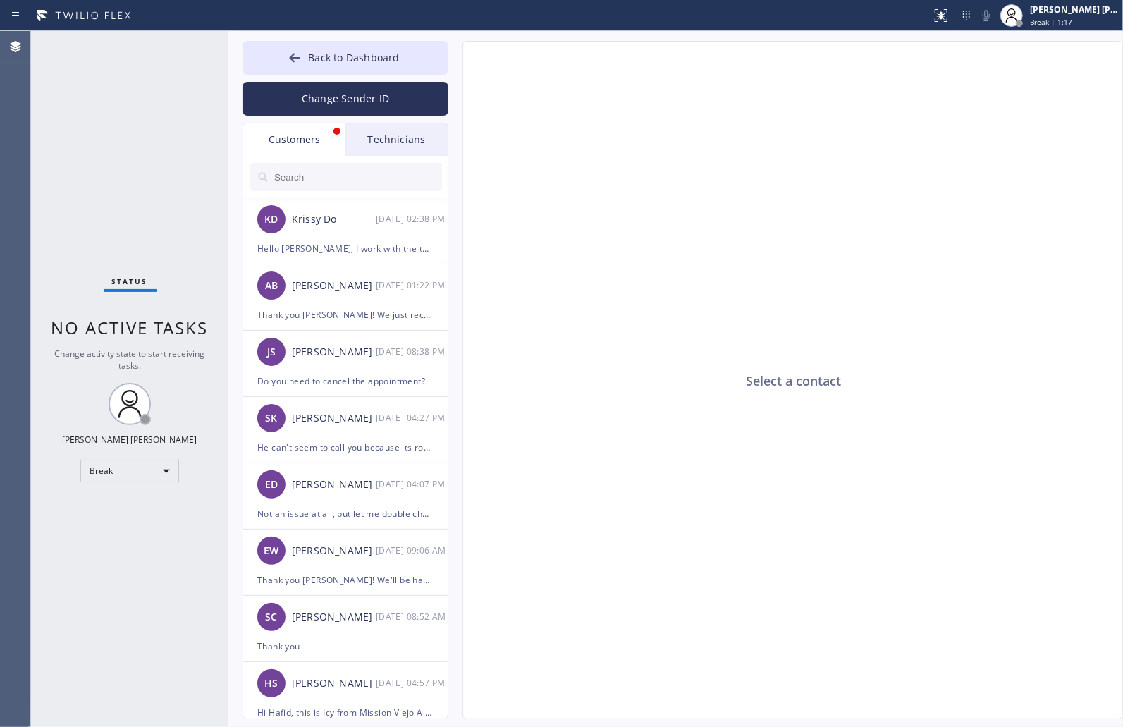
click at [459, 64] on div "Select a contact Outbound call Location Search location Your caller id phone nu…" at bounding box center [778, 380] width 661 height 678
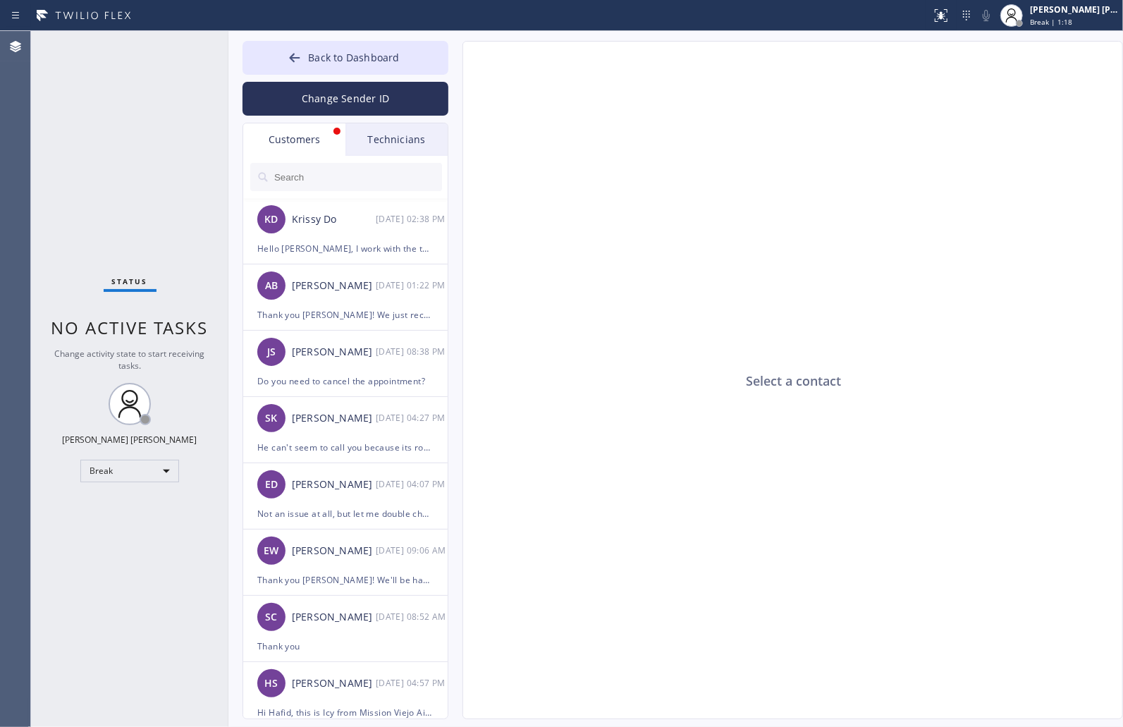
click at [459, 64] on div "Select a contact Outbound call Location Search location Your caller id phone nu…" at bounding box center [778, 380] width 661 height 678
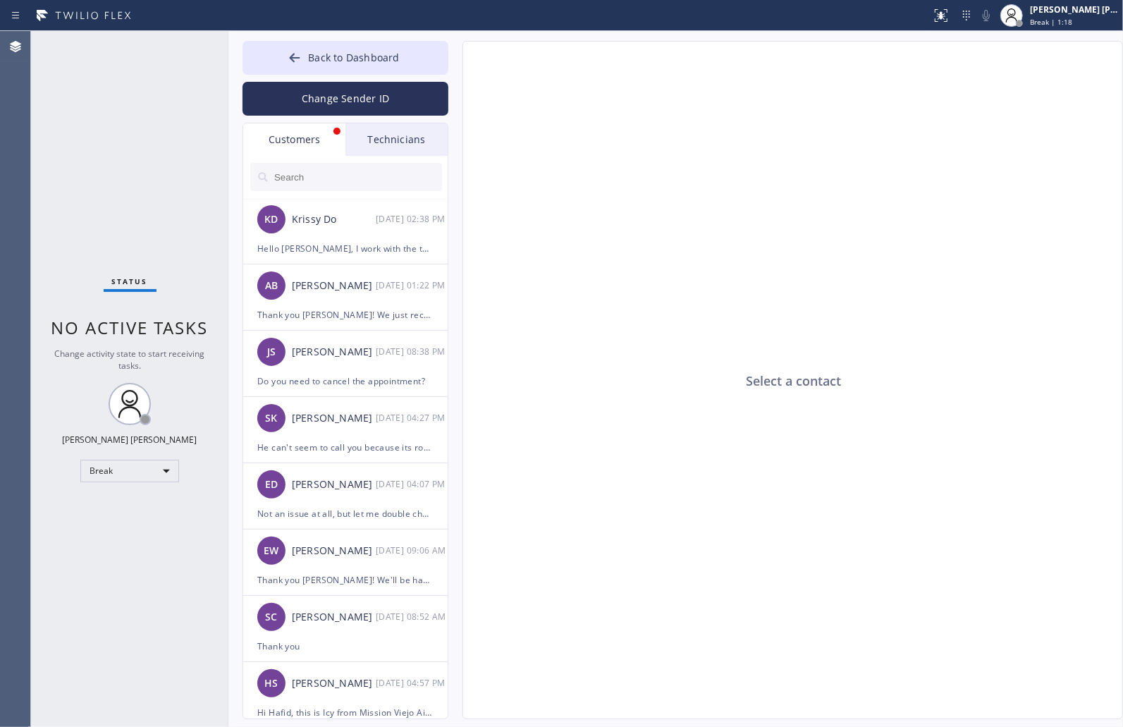
click at [459, 64] on div "Select a contact Outbound call Location Search location Your caller id phone nu…" at bounding box center [778, 380] width 661 height 678
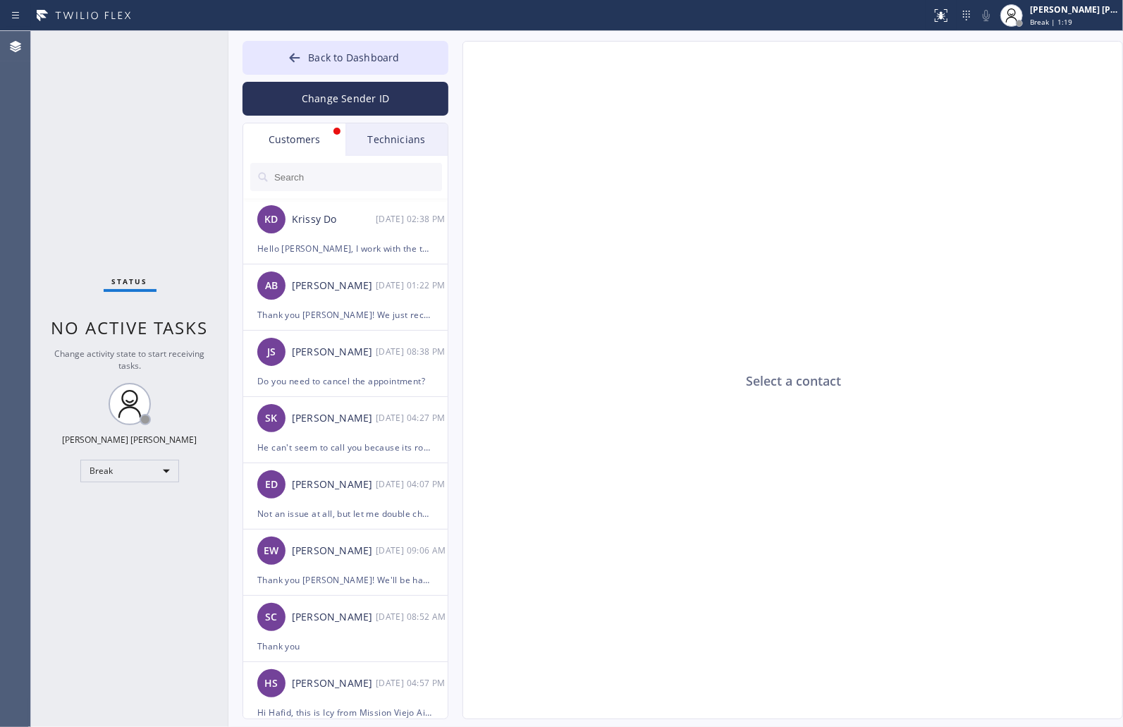
click at [459, 64] on div "Select a contact Outbound call Location Search location Your caller id phone nu…" at bounding box center [778, 380] width 661 height 678
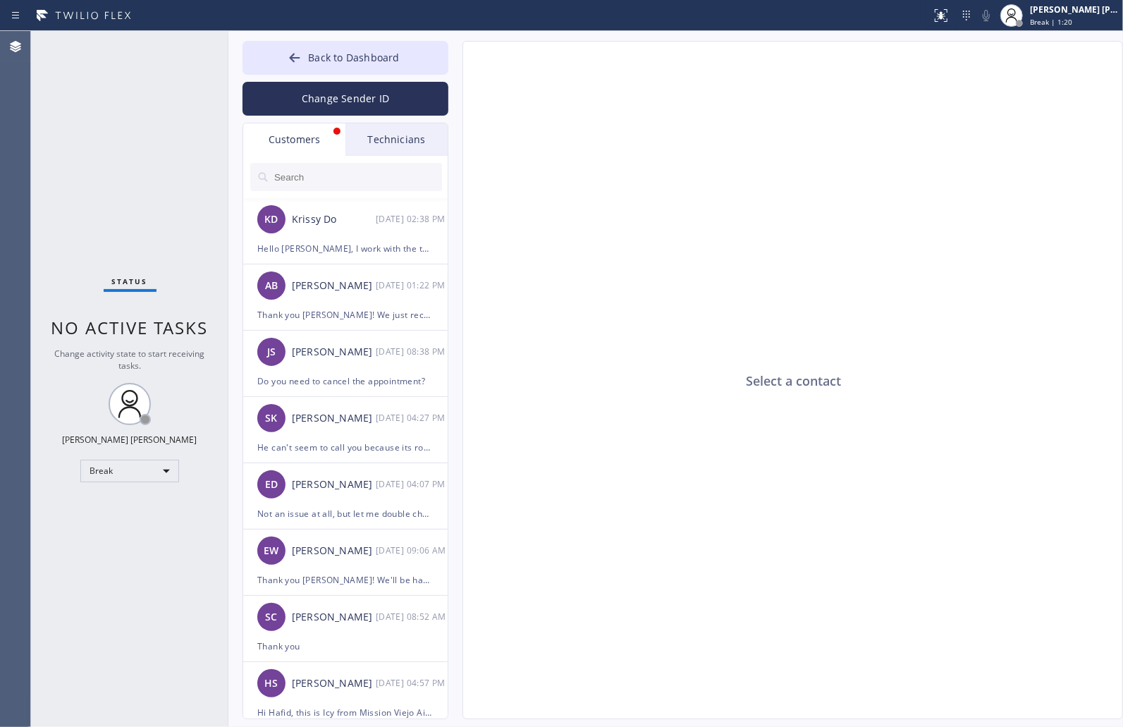
click at [459, 64] on div "Select a contact Outbound call Location Search location Your caller id phone nu…" at bounding box center [778, 380] width 661 height 678
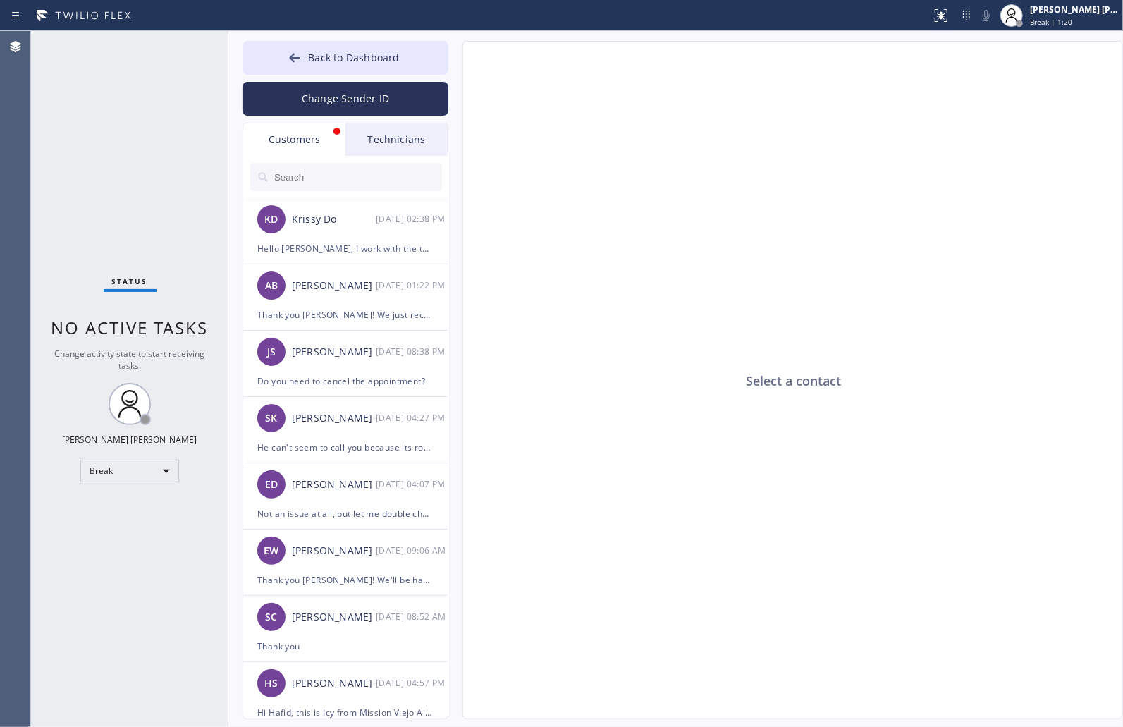
click at [459, 64] on div "Select a contact Outbound call Location Search location Your caller id phone nu…" at bounding box center [778, 380] width 661 height 678
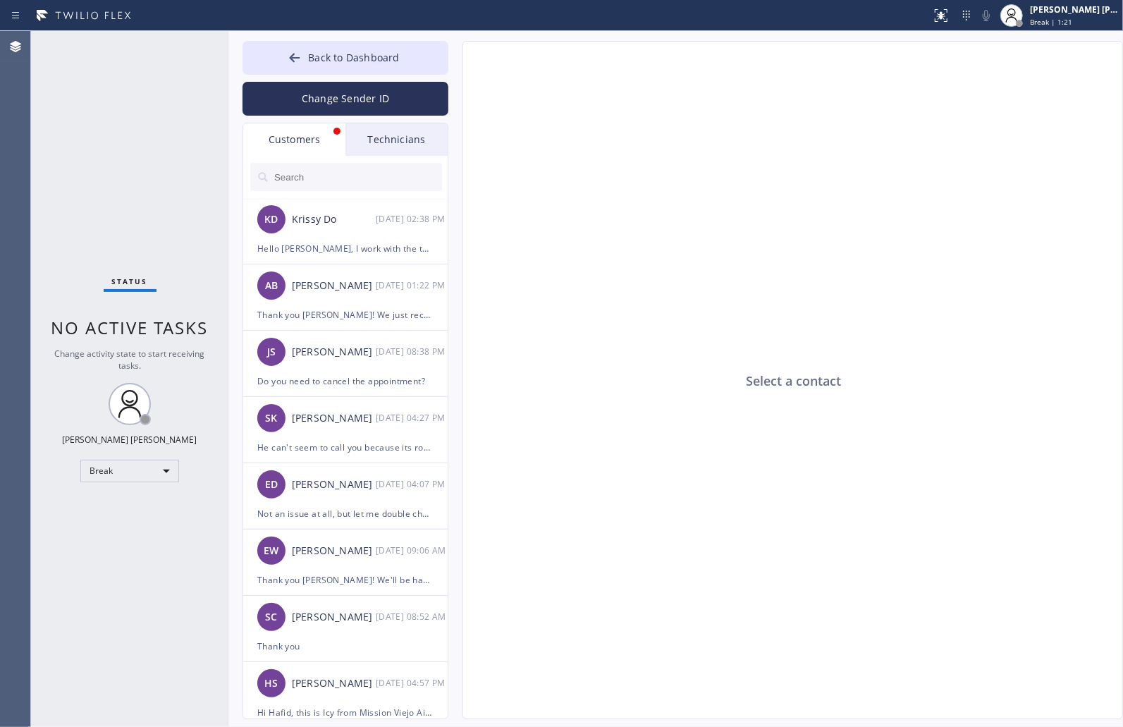
click at [459, 64] on div "Select a contact Outbound call Location Search location Your caller id phone nu…" at bounding box center [778, 380] width 661 height 678
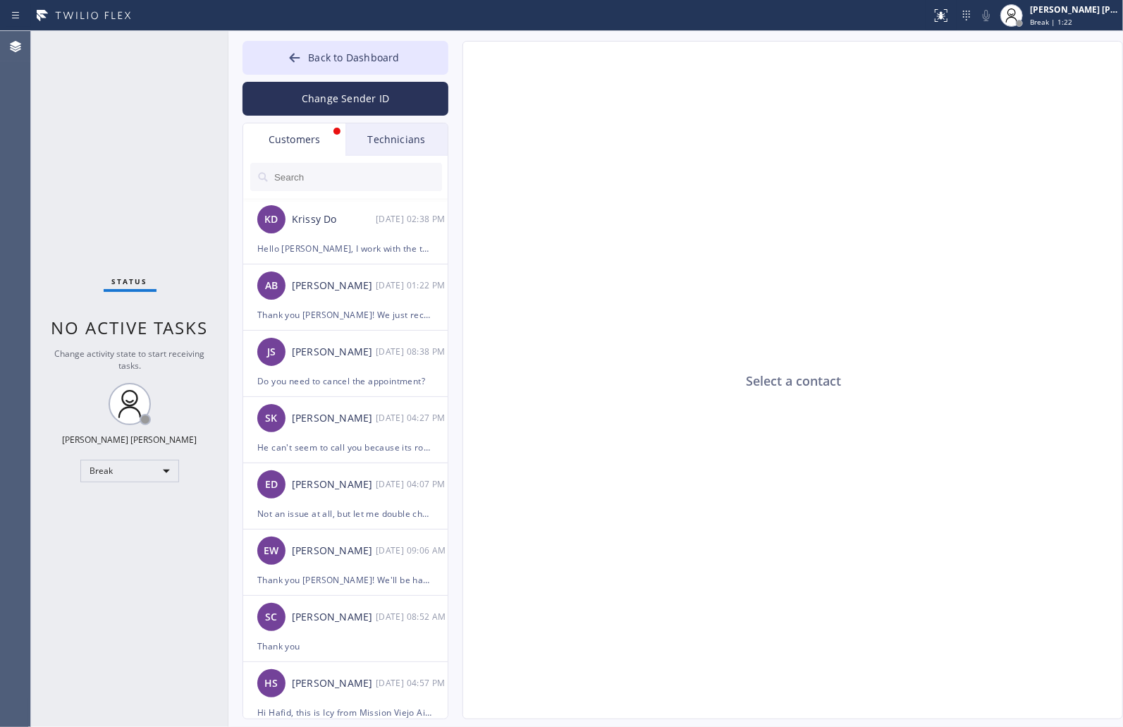
click at [459, 64] on div "Select a contact Outbound call Location Search location Your caller id phone nu…" at bounding box center [778, 380] width 661 height 678
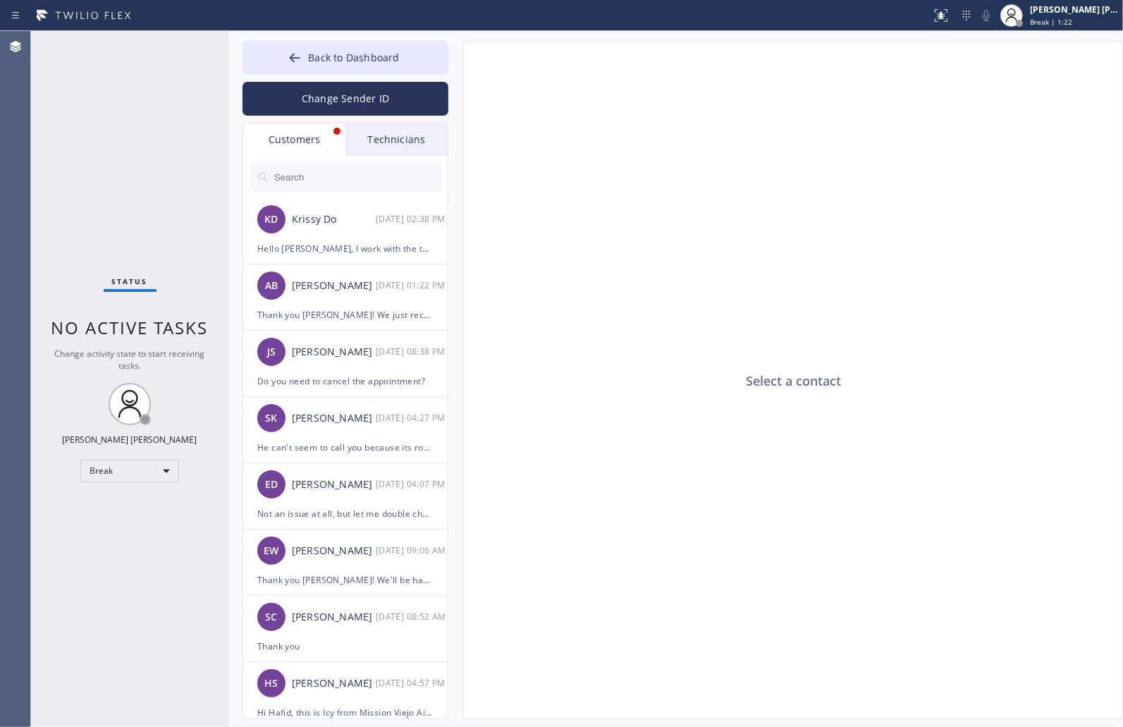
click at [459, 64] on div "Select a contact Outbound call Location Search location Your caller id phone nu…" at bounding box center [778, 380] width 661 height 678
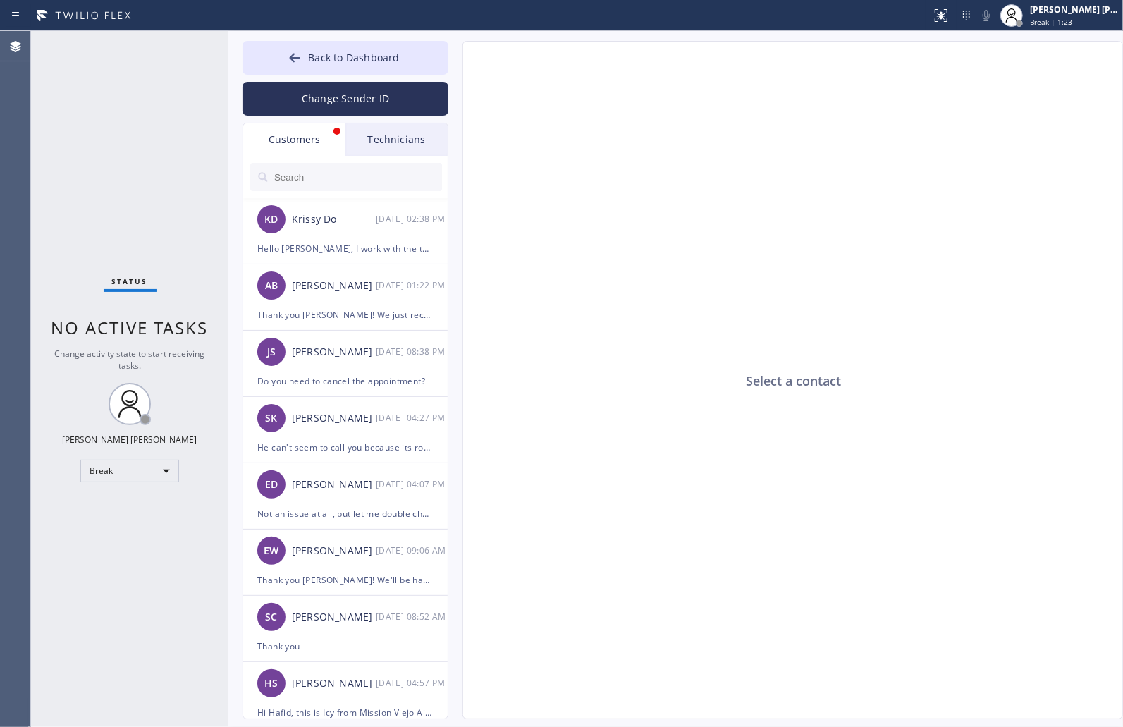
click at [459, 64] on div "Select a contact Outbound call Location Search location Your caller id phone nu…" at bounding box center [778, 380] width 661 height 678
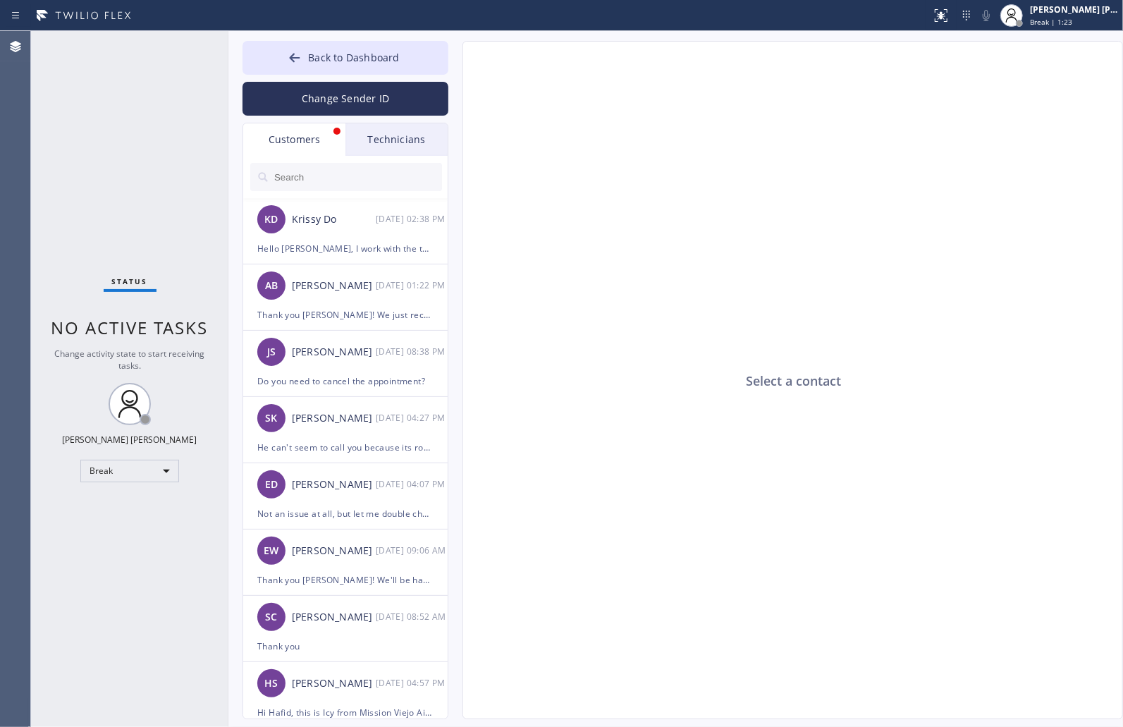
click at [459, 64] on div "Select a contact Outbound call Location Search location Your caller id phone nu…" at bounding box center [778, 380] width 661 height 678
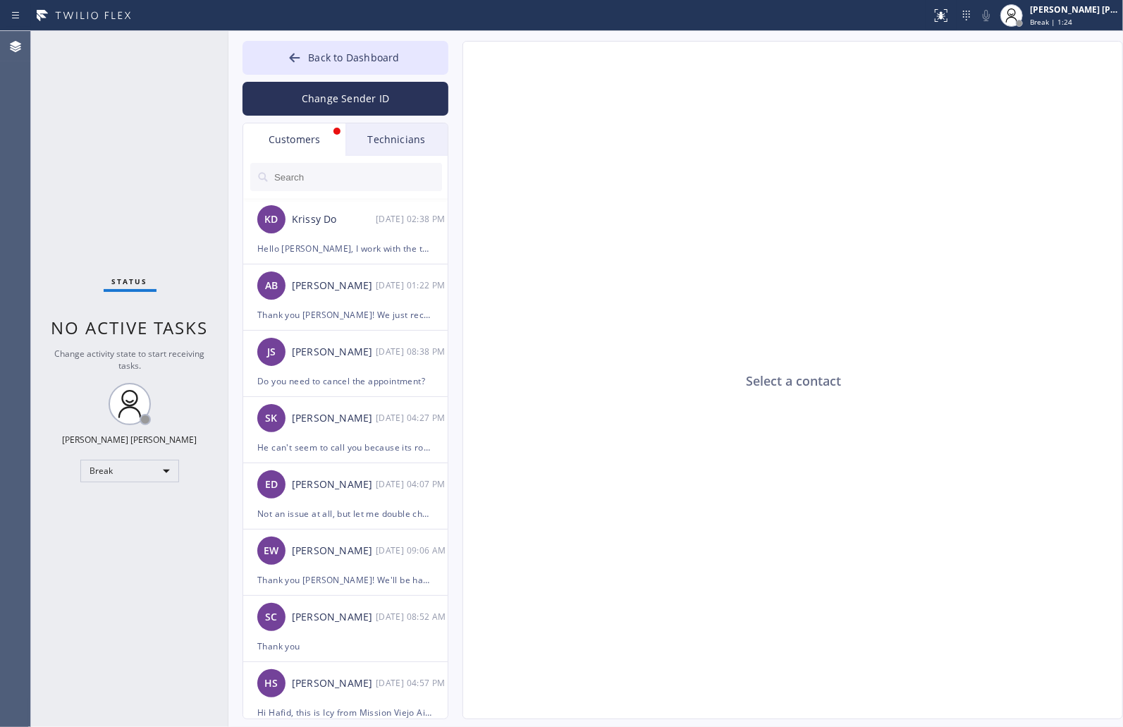
click at [459, 64] on div "Select a contact Outbound call Location Search location Your caller id phone nu…" at bounding box center [778, 380] width 661 height 678
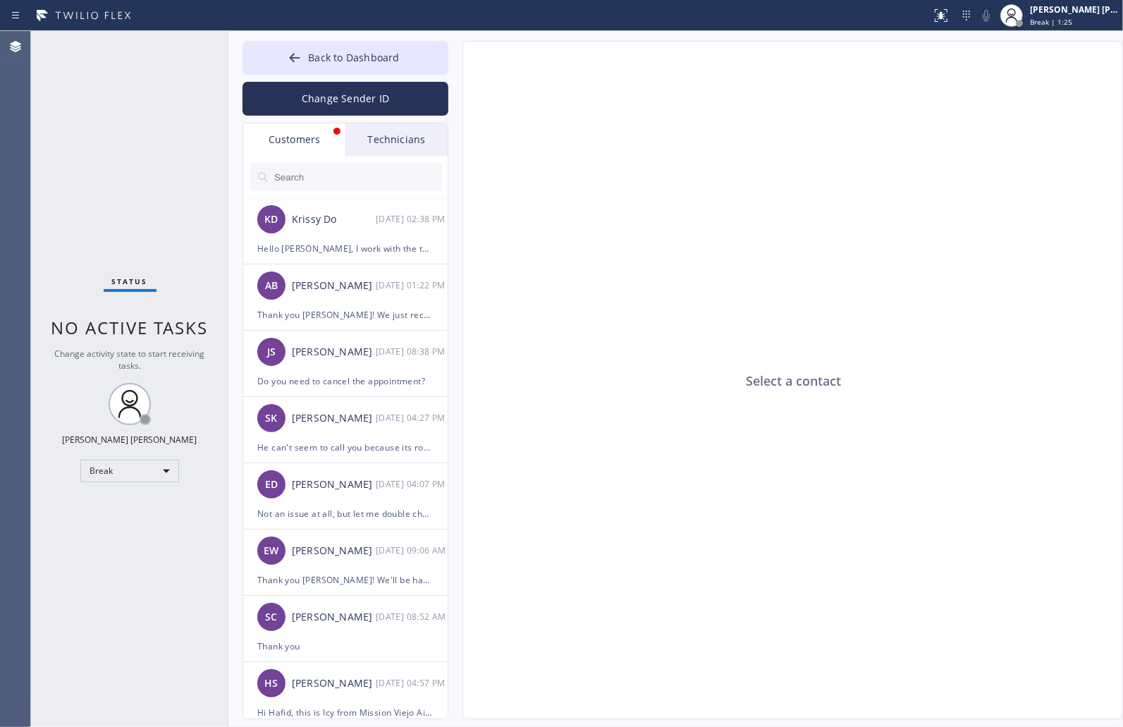
click at [459, 64] on div "Select a contact Outbound call Location Search location Your caller id phone nu…" at bounding box center [778, 380] width 661 height 678
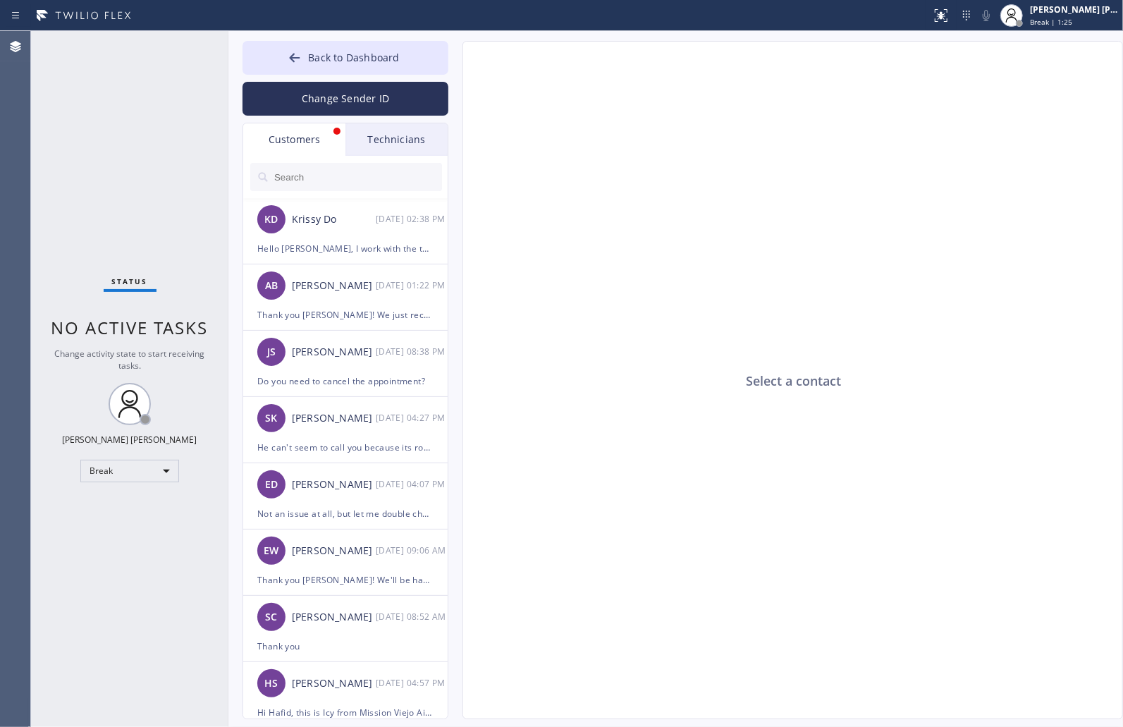
click at [459, 64] on div "Select a contact Outbound call Location Search location Your caller id phone nu…" at bounding box center [778, 380] width 661 height 678
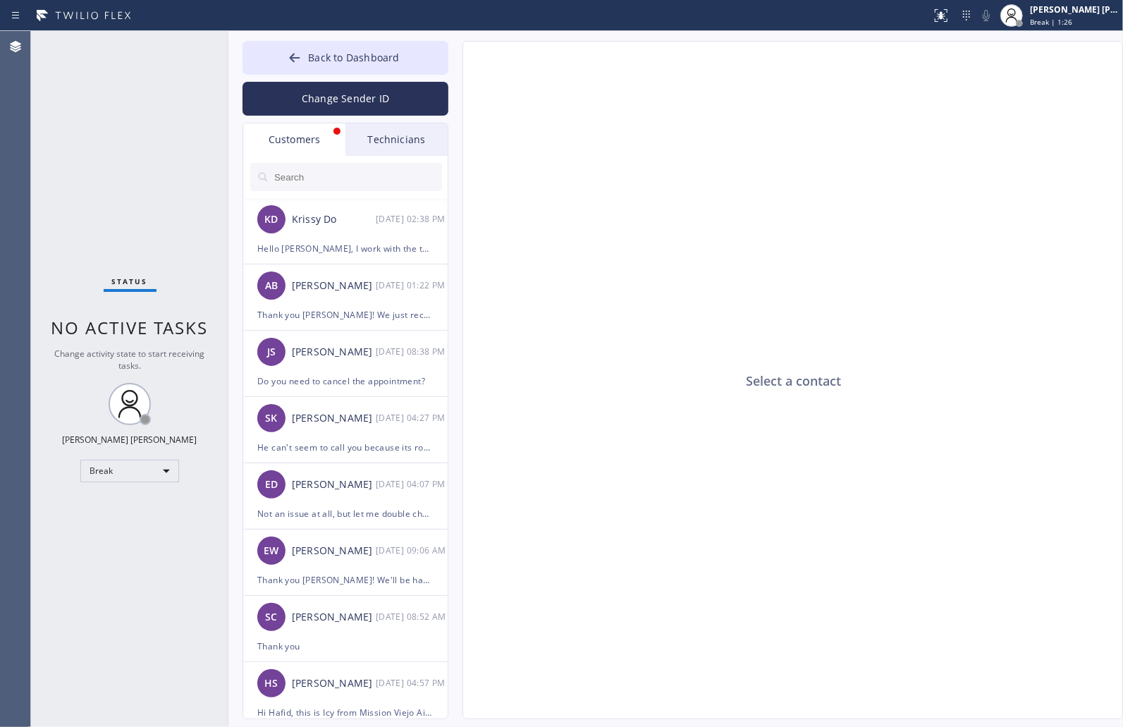
click at [459, 64] on div "Select a contact Outbound call Location Search location Your caller id phone nu…" at bounding box center [778, 380] width 661 height 678
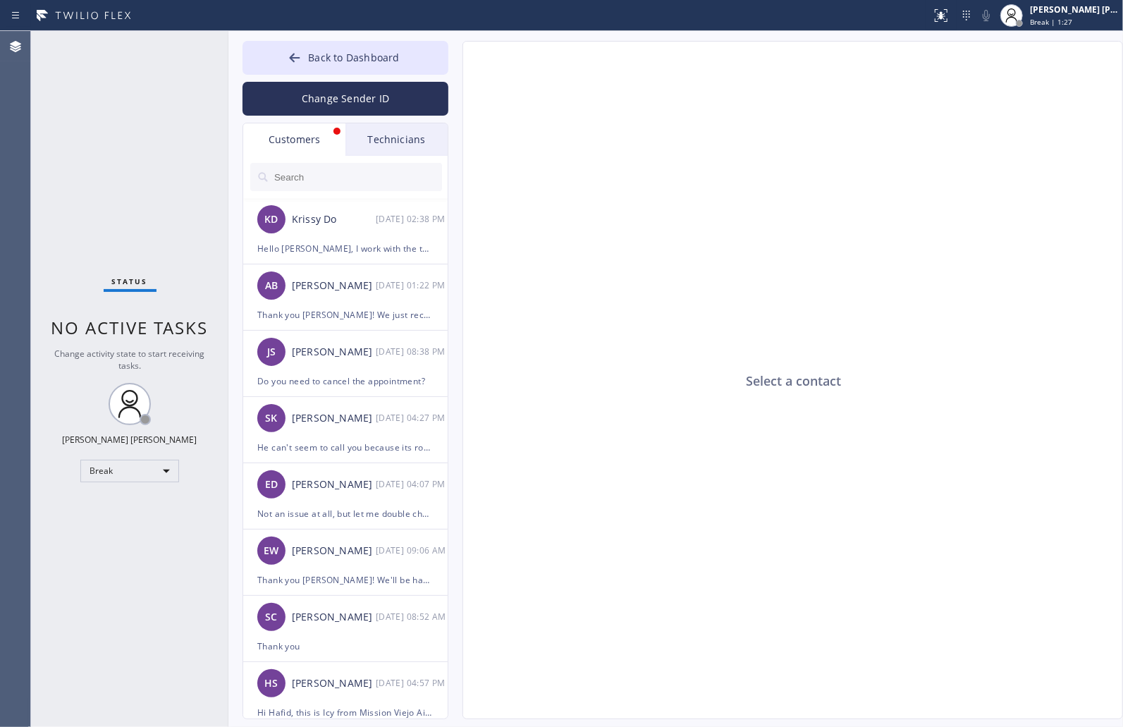
click at [459, 64] on div "Select a contact Outbound call Location Search location Your caller id phone nu…" at bounding box center [778, 380] width 661 height 678
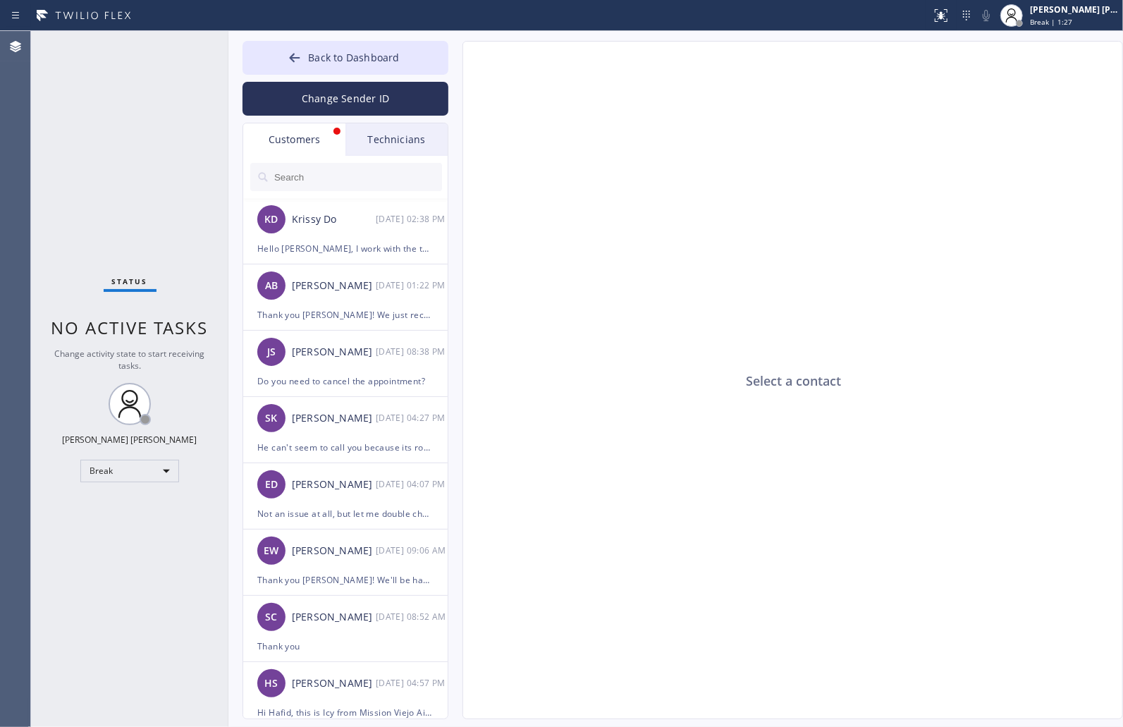
click at [459, 64] on div "Select a contact Outbound call Location Search location Your caller id phone nu…" at bounding box center [778, 380] width 661 height 678
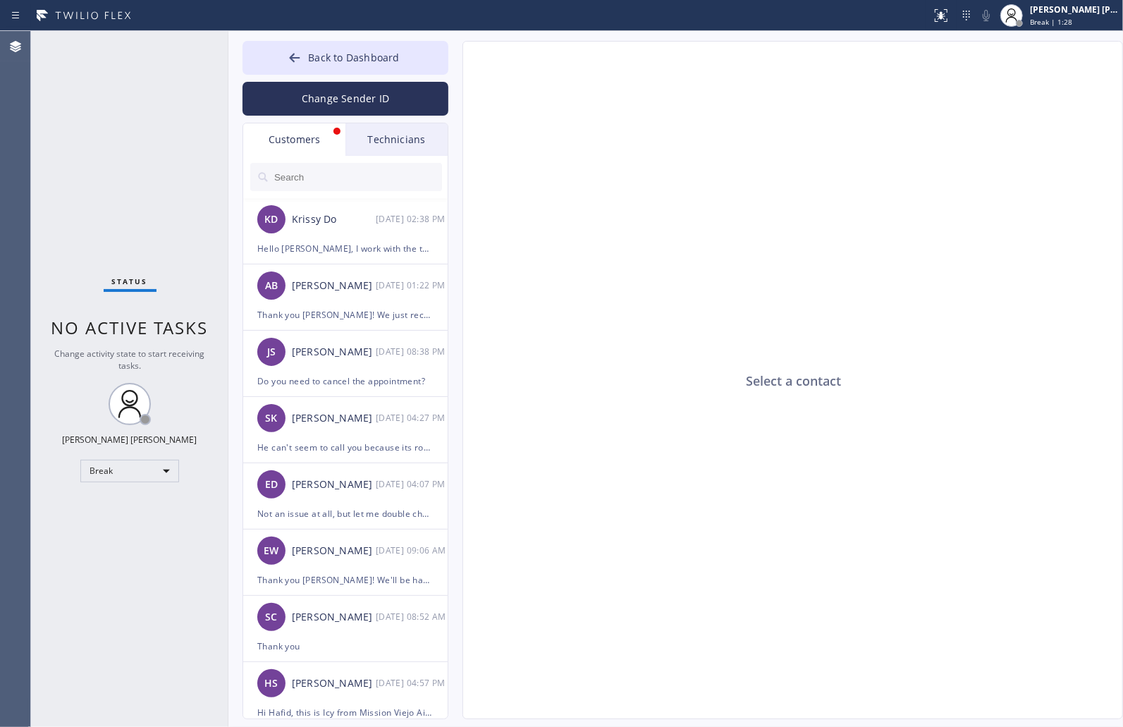
click at [459, 64] on div "Select a contact Outbound call Location Search location Your caller id phone nu…" at bounding box center [778, 380] width 661 height 678
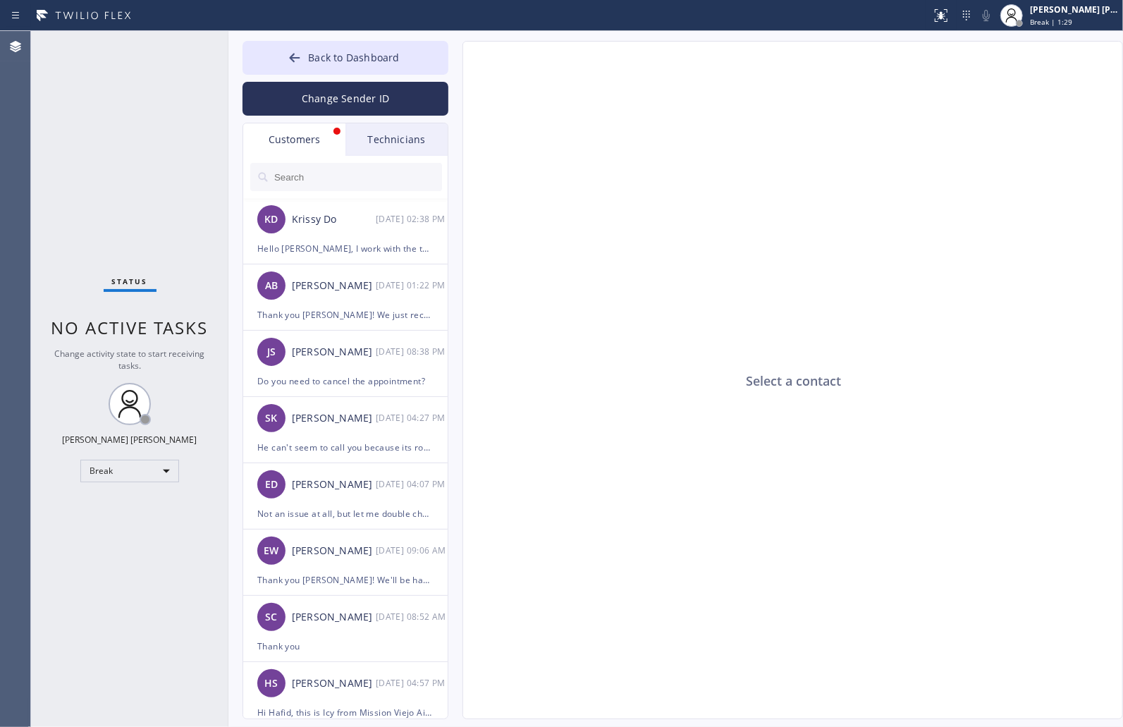
click at [459, 64] on div "Select a contact Outbound call Location Search location Your caller id phone nu…" at bounding box center [778, 380] width 661 height 678
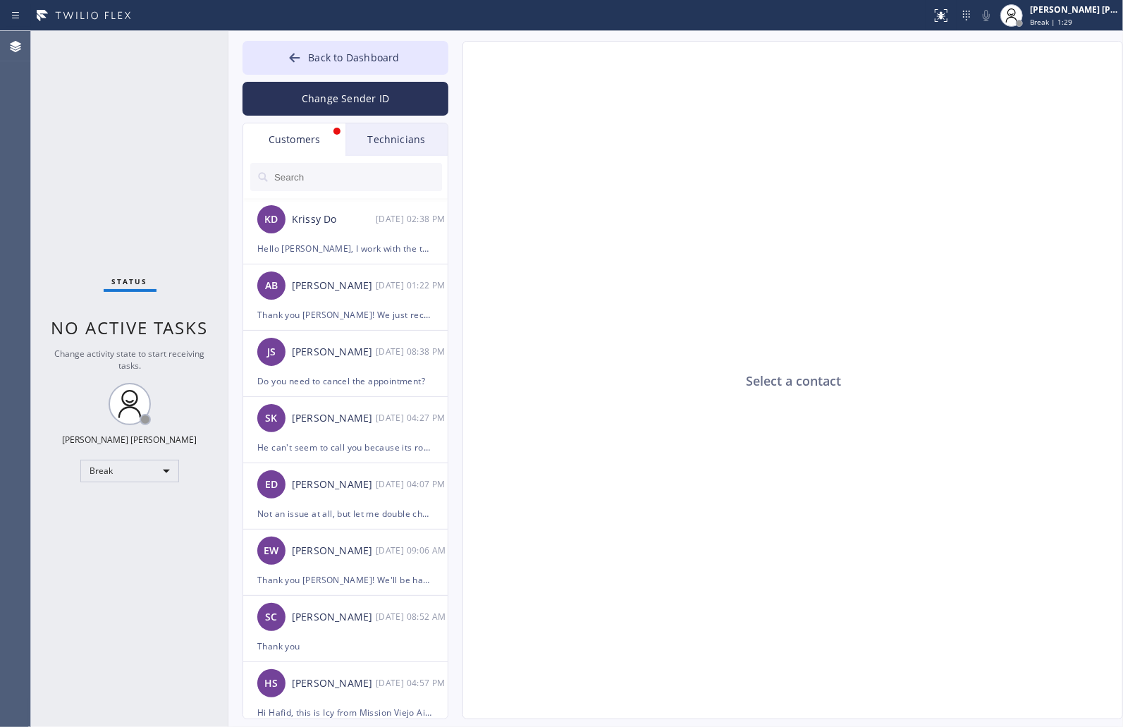
click at [459, 64] on div "Select a contact Outbound call Location Search location Your caller id phone nu…" at bounding box center [778, 380] width 661 height 678
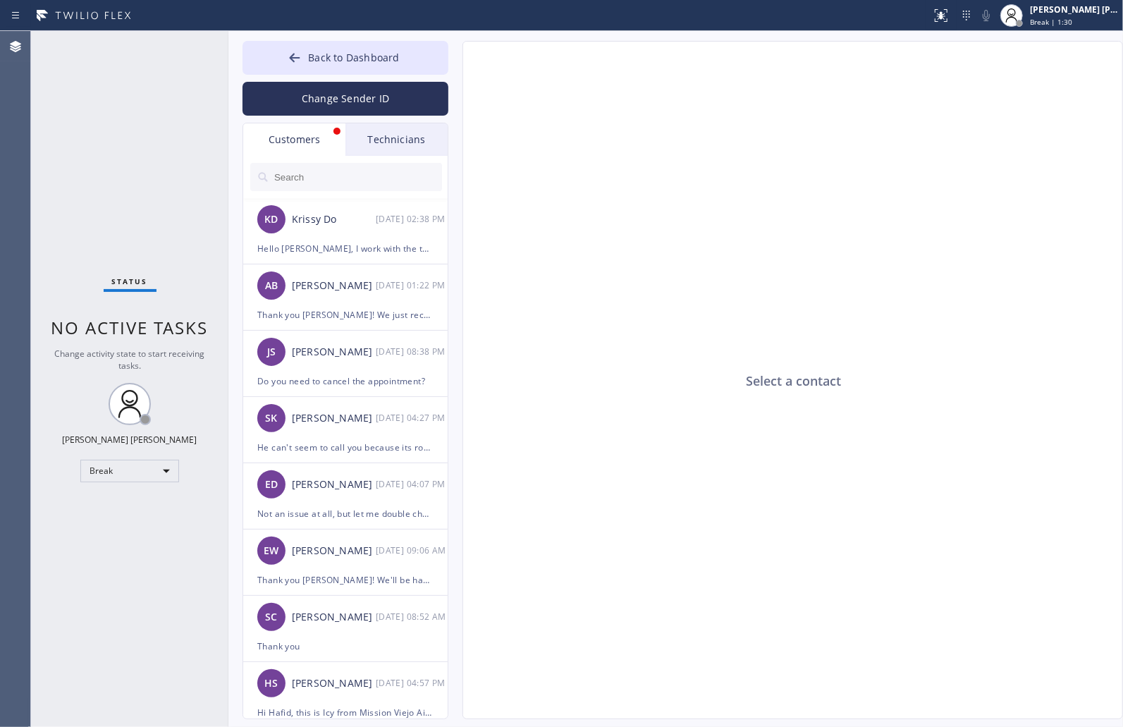
click at [459, 64] on div "Select a contact Outbound call Location Search location Your caller id phone nu…" at bounding box center [778, 380] width 661 height 678
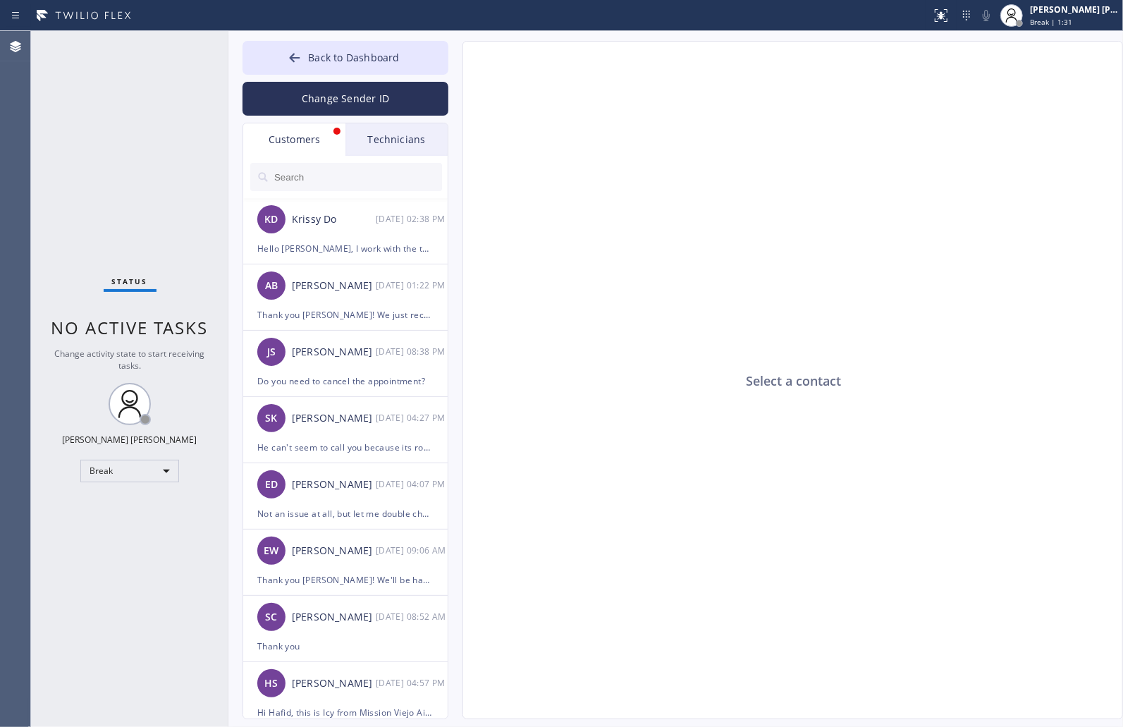
click at [459, 64] on div "Select a contact Outbound call Location Search location Your caller id phone nu…" at bounding box center [778, 380] width 661 height 678
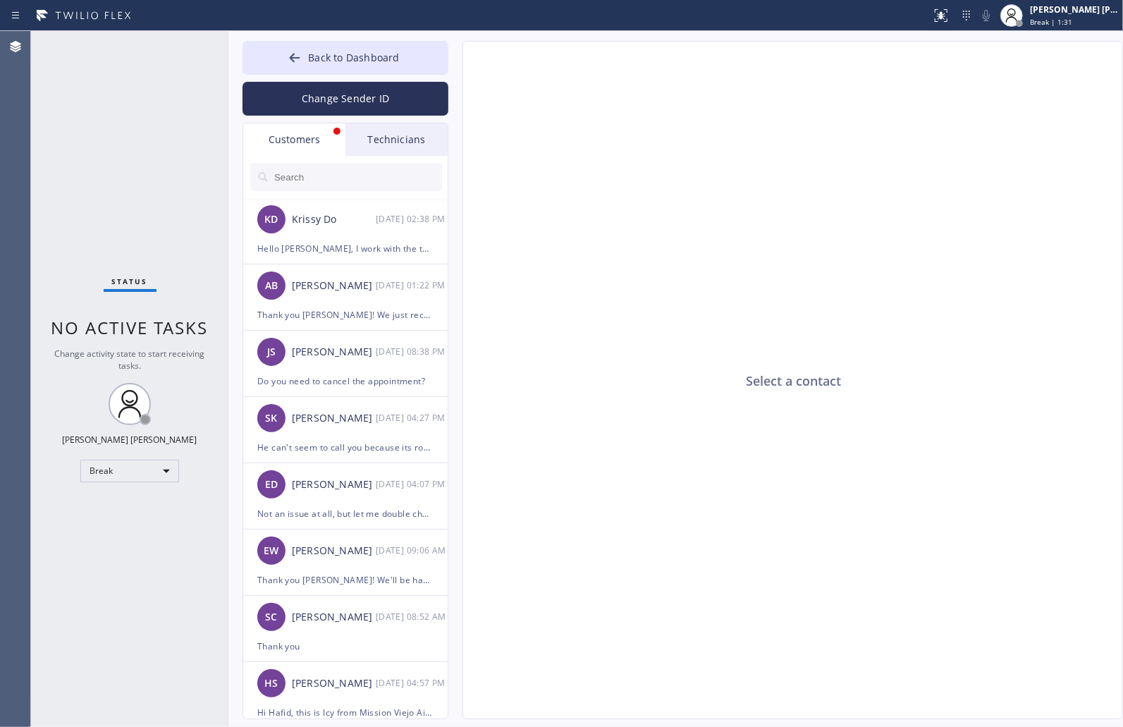
click at [459, 64] on div "Select a contact Outbound call Location Search location Your caller id phone nu…" at bounding box center [778, 380] width 661 height 678
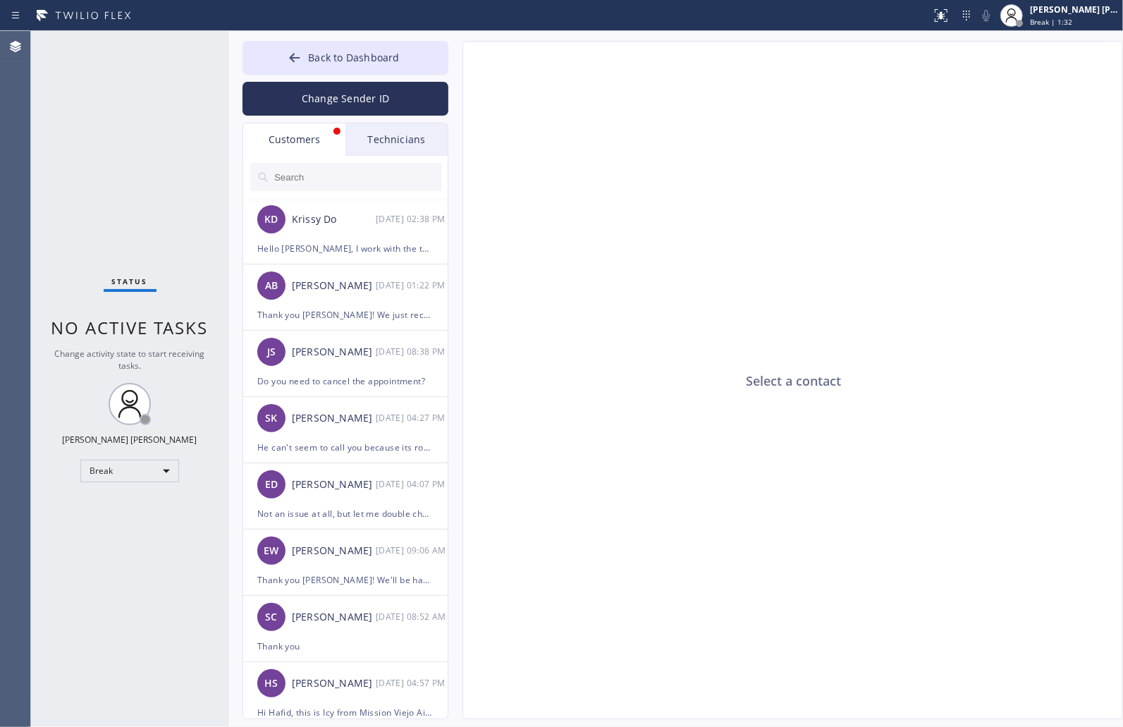
click at [459, 64] on div "Select a contact Outbound call Location Search location Your caller id phone nu…" at bounding box center [778, 380] width 661 height 678
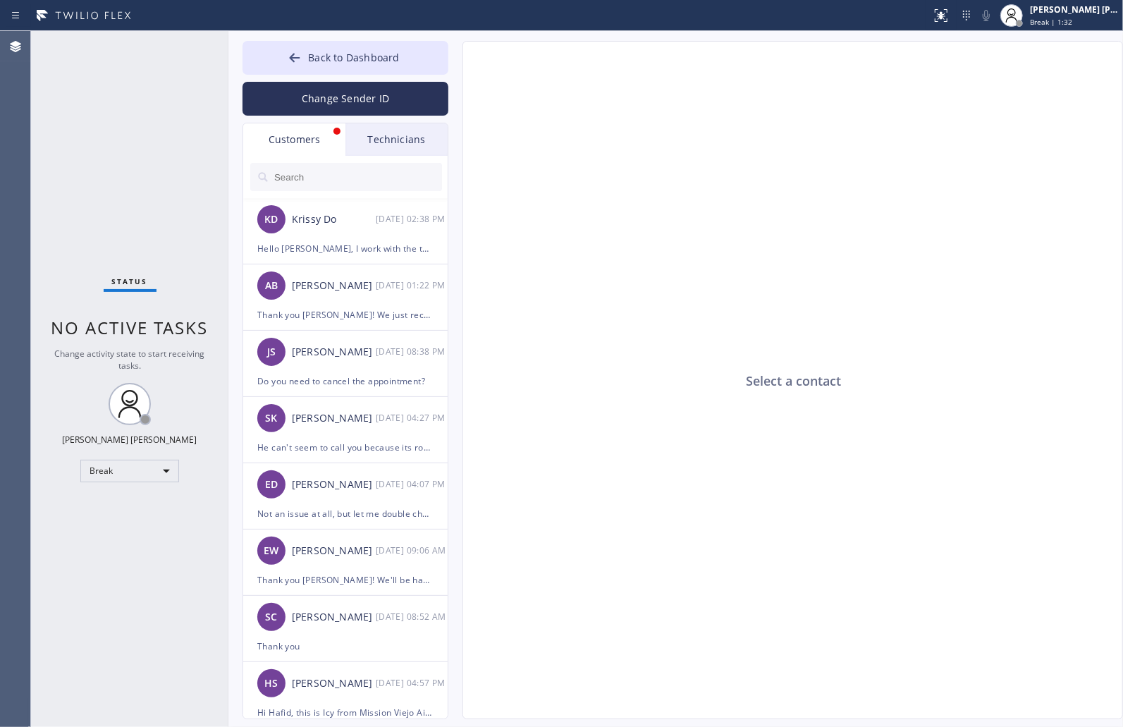
click at [459, 64] on div "Select a contact Outbound call Location Search location Your caller id phone nu…" at bounding box center [778, 380] width 661 height 678
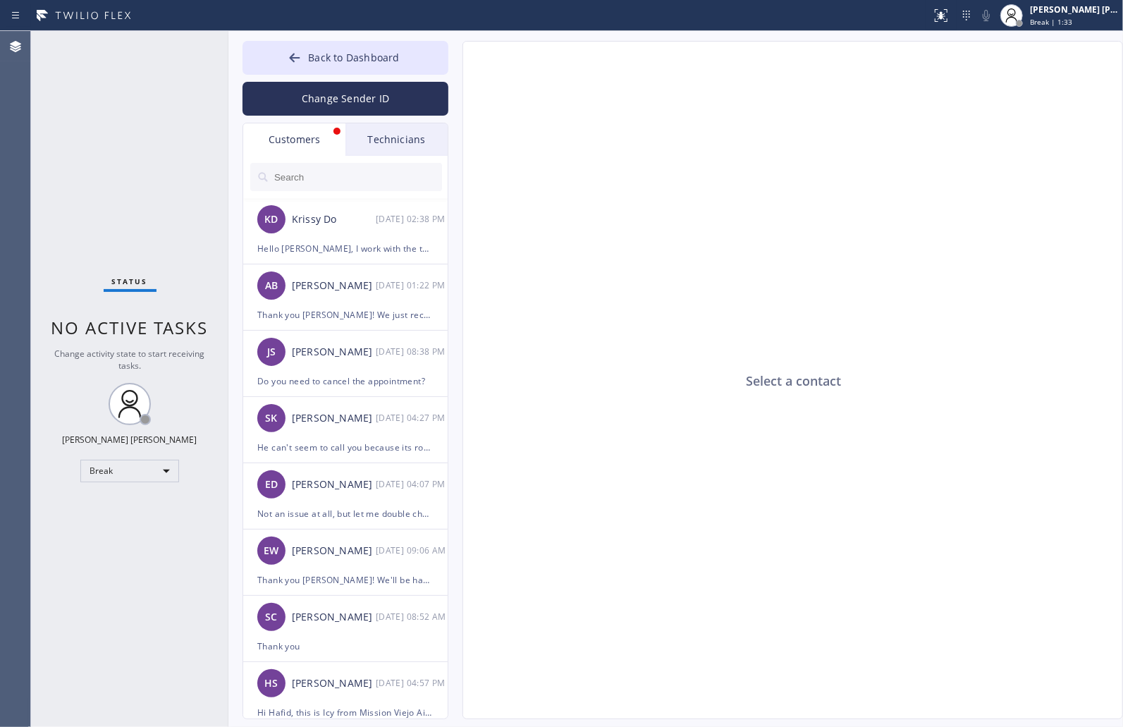
click at [459, 64] on div "Select a contact Outbound call Location Search location Your caller id phone nu…" at bounding box center [778, 380] width 661 height 678
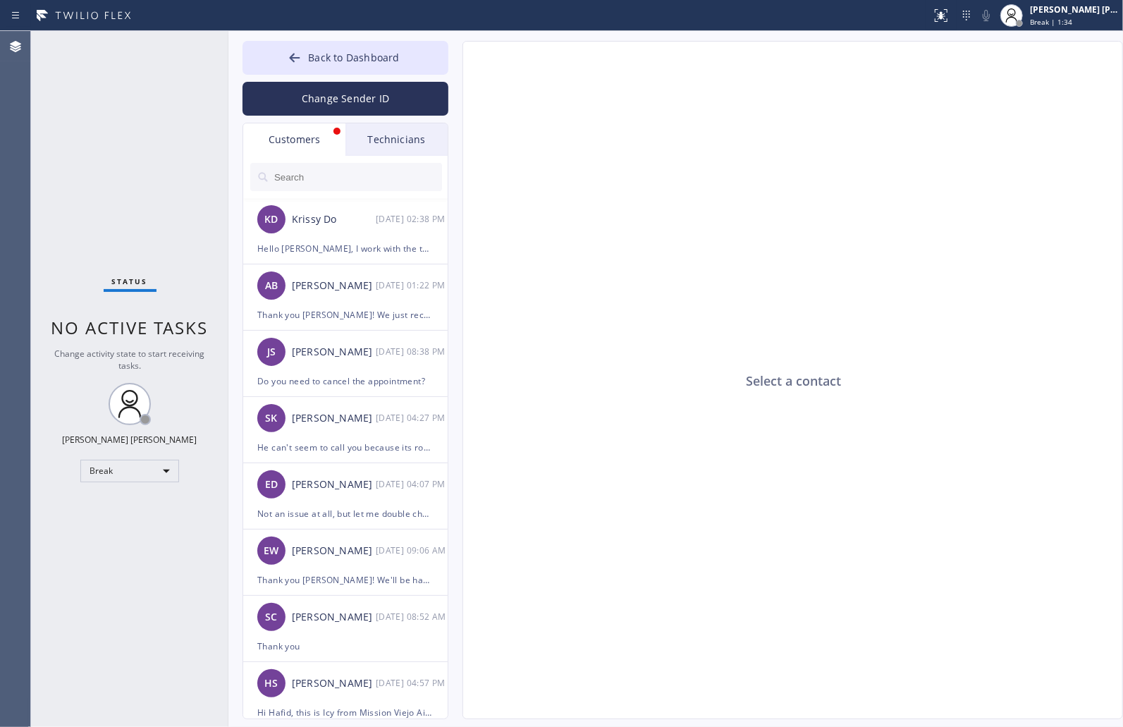
click at [459, 64] on div "Select a contact Outbound call Location Search location Your caller id phone nu…" at bounding box center [778, 380] width 661 height 678
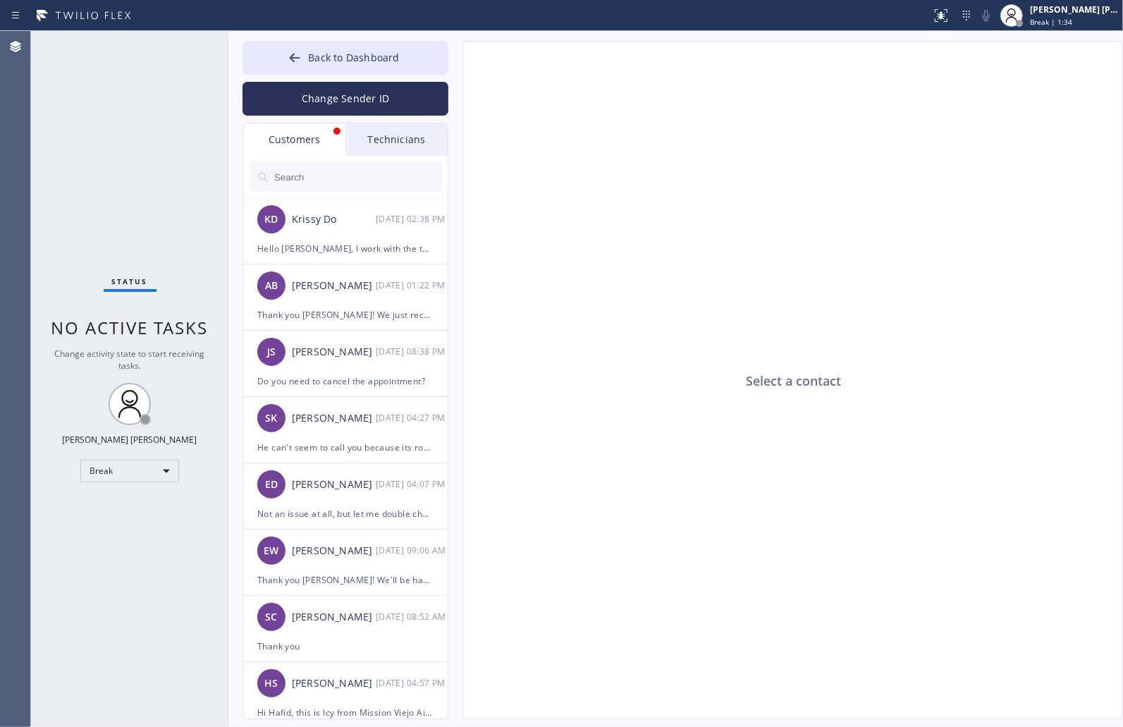
click at [459, 64] on div "Select a contact Outbound call Location Search location Your caller id phone nu…" at bounding box center [778, 380] width 661 height 678
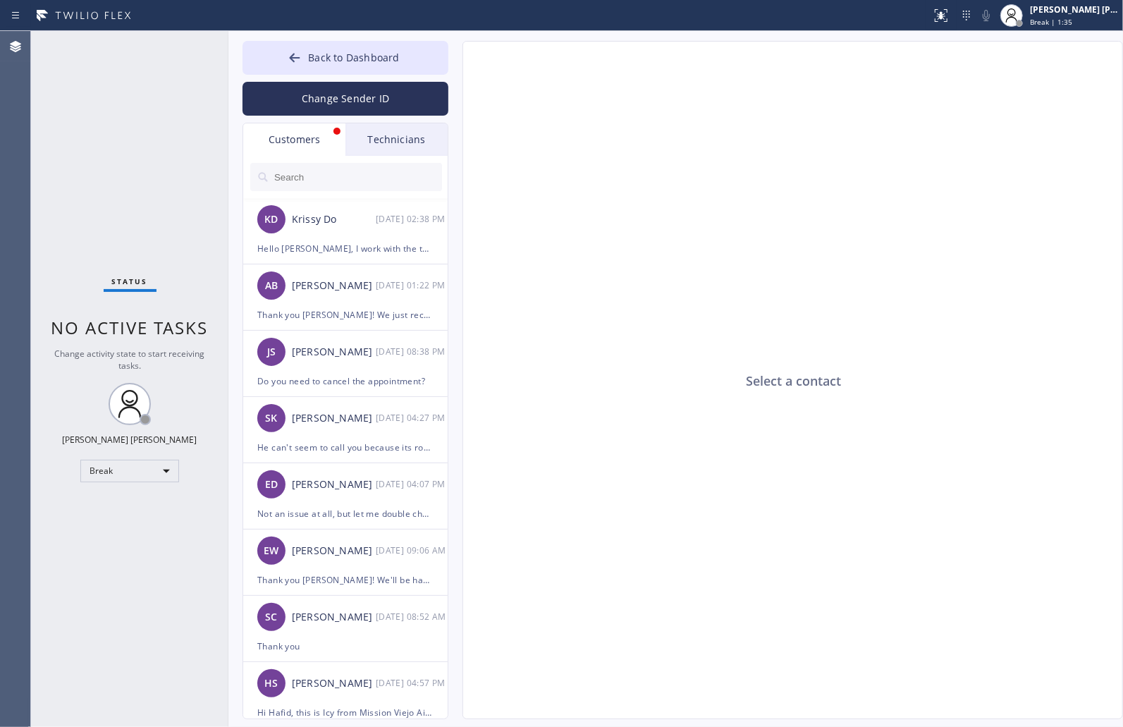
click at [459, 64] on div "Select a contact Outbound call Location Search location Your caller id phone nu…" at bounding box center [778, 380] width 661 height 678
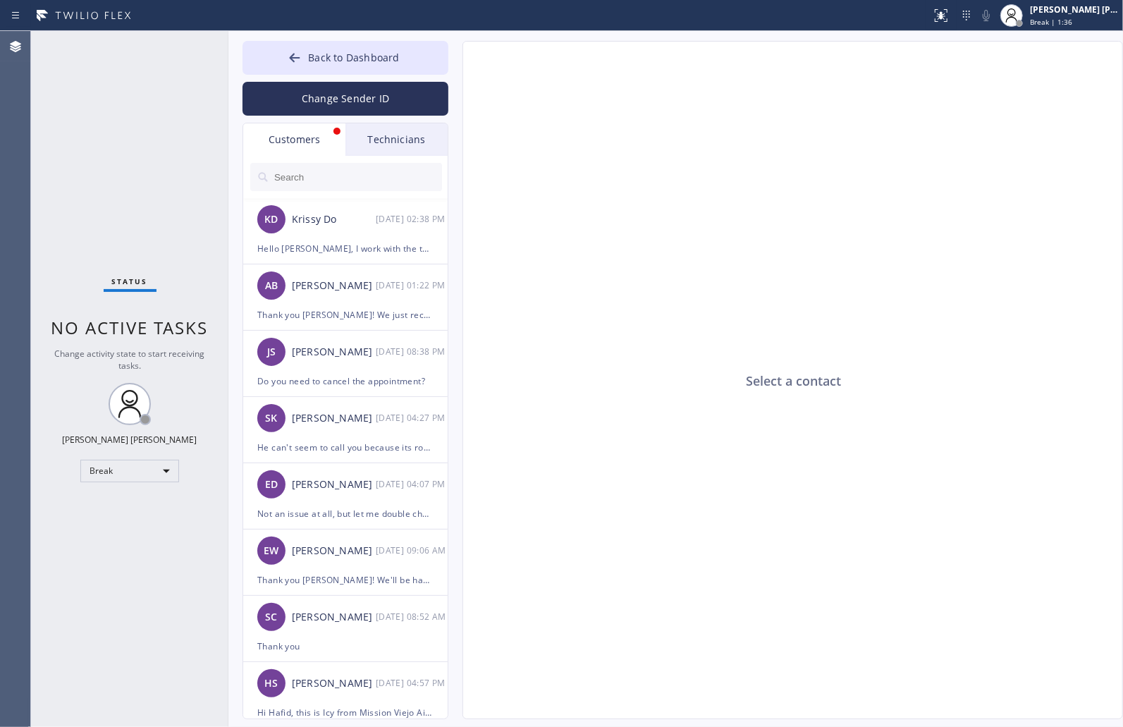
click at [459, 64] on div "Select a contact Outbound call Location Search location Your caller id phone nu…" at bounding box center [778, 380] width 661 height 678
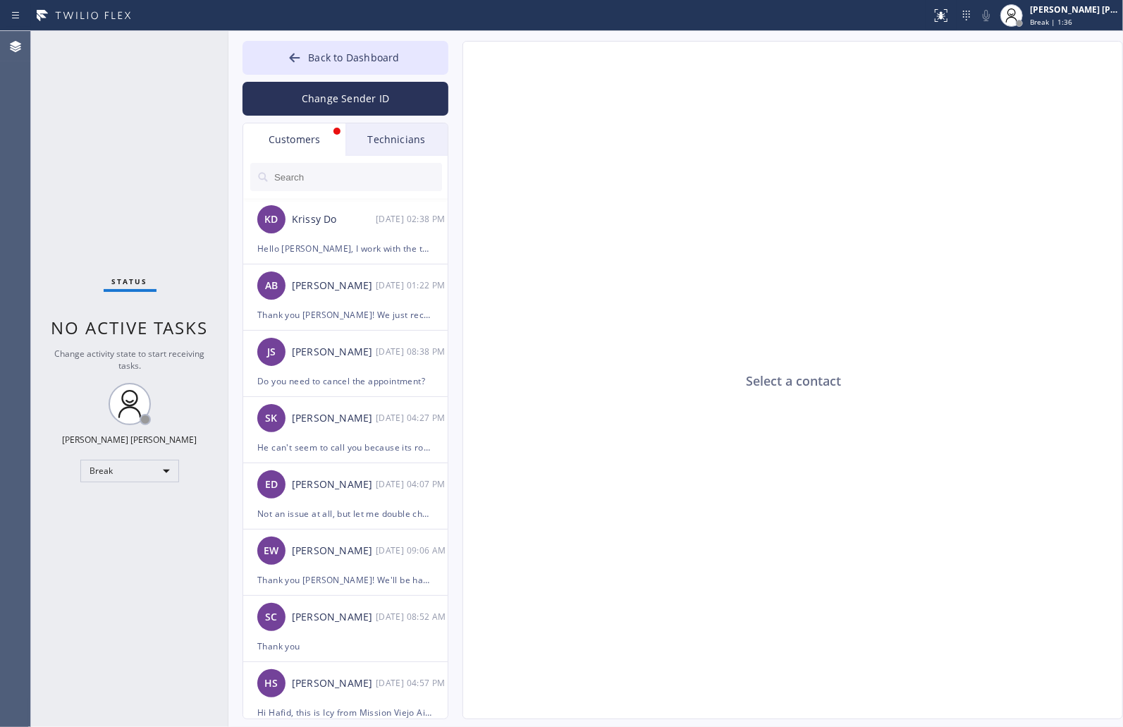
click at [459, 64] on div "Select a contact Outbound call Location Search location Your caller id phone nu…" at bounding box center [778, 380] width 661 height 678
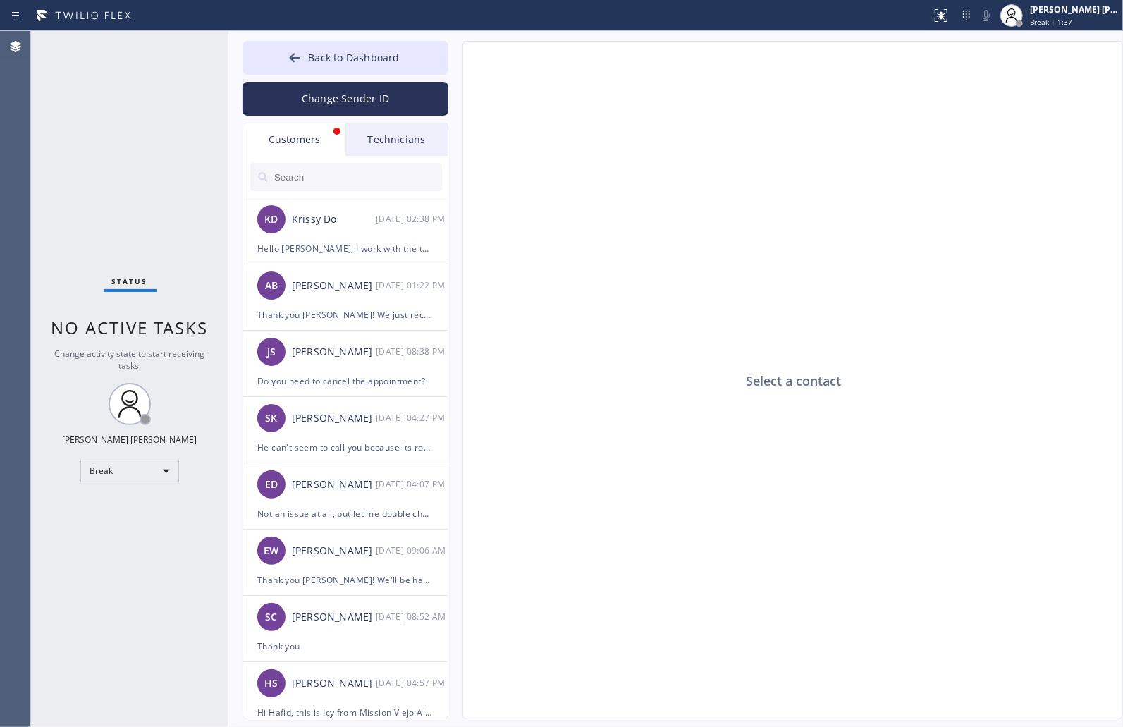
click at [459, 64] on div "Select a contact Outbound call Location Search location Your caller id phone nu…" at bounding box center [778, 380] width 661 height 678
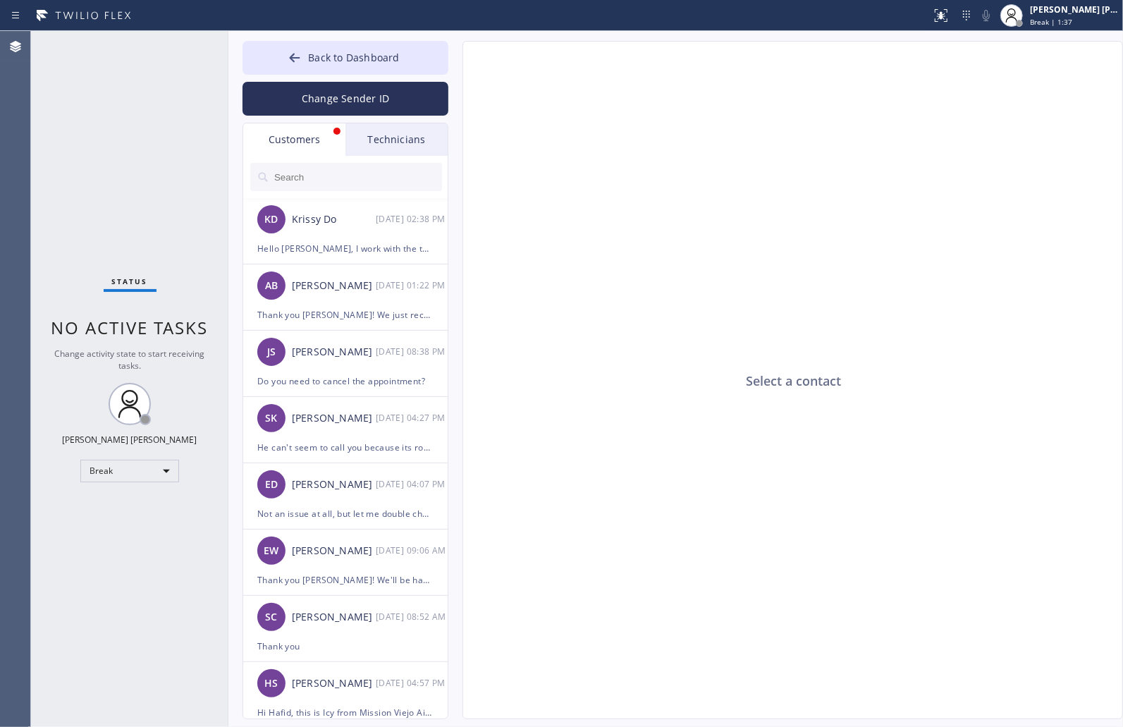
click at [459, 64] on div "Select a contact Outbound call Location Search location Your caller id phone nu…" at bounding box center [778, 380] width 661 height 678
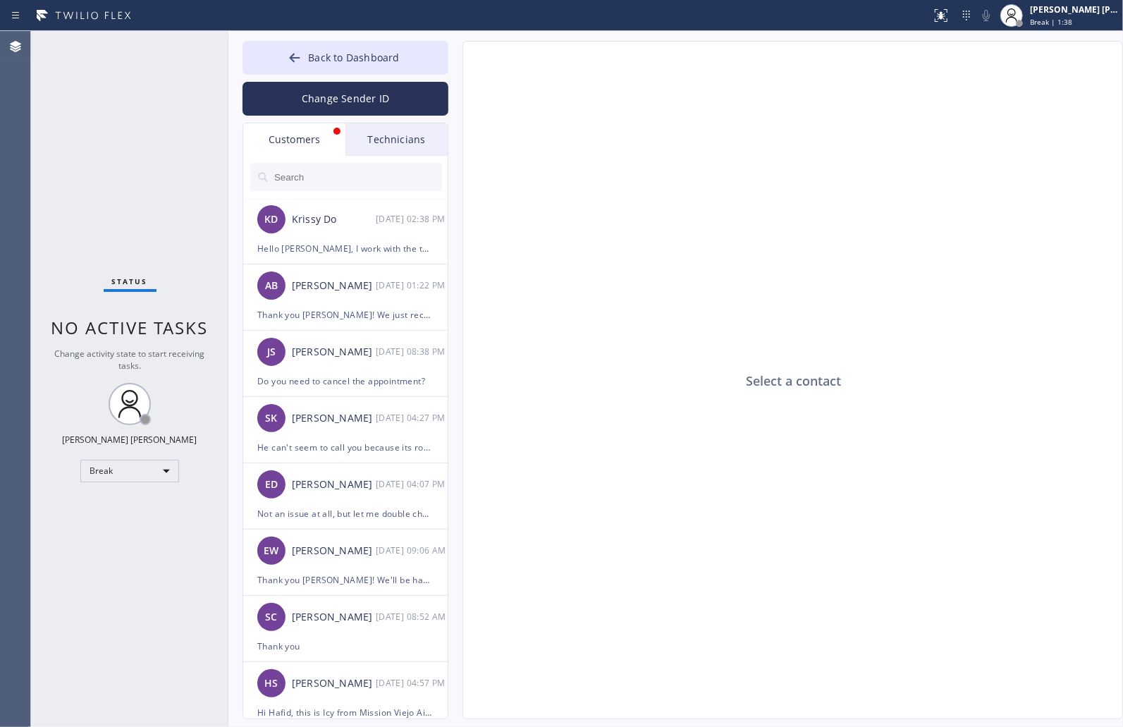
click at [459, 64] on div "Select a contact Outbound call Location Search location Your caller id phone nu…" at bounding box center [778, 380] width 661 height 678
click
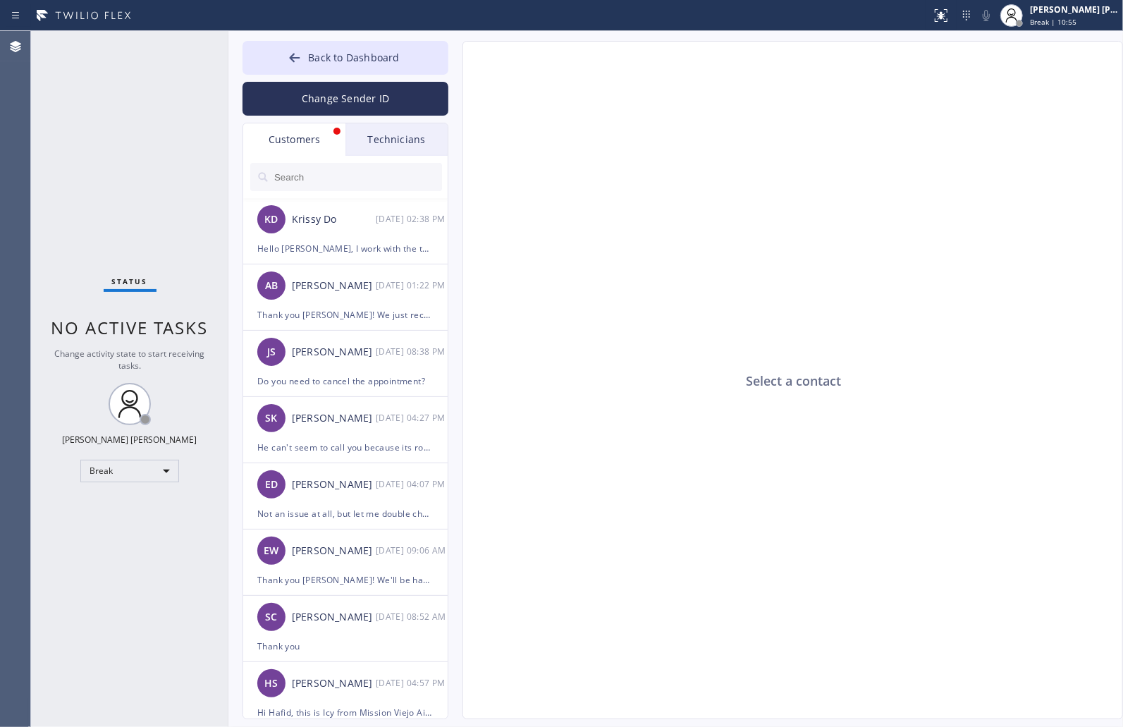
drag, startPoint x: 936, startPoint y: 247, endPoint x: 793, endPoint y: 227, distance: 144.5
